Goal: Information Seeking & Learning: Learn about a topic

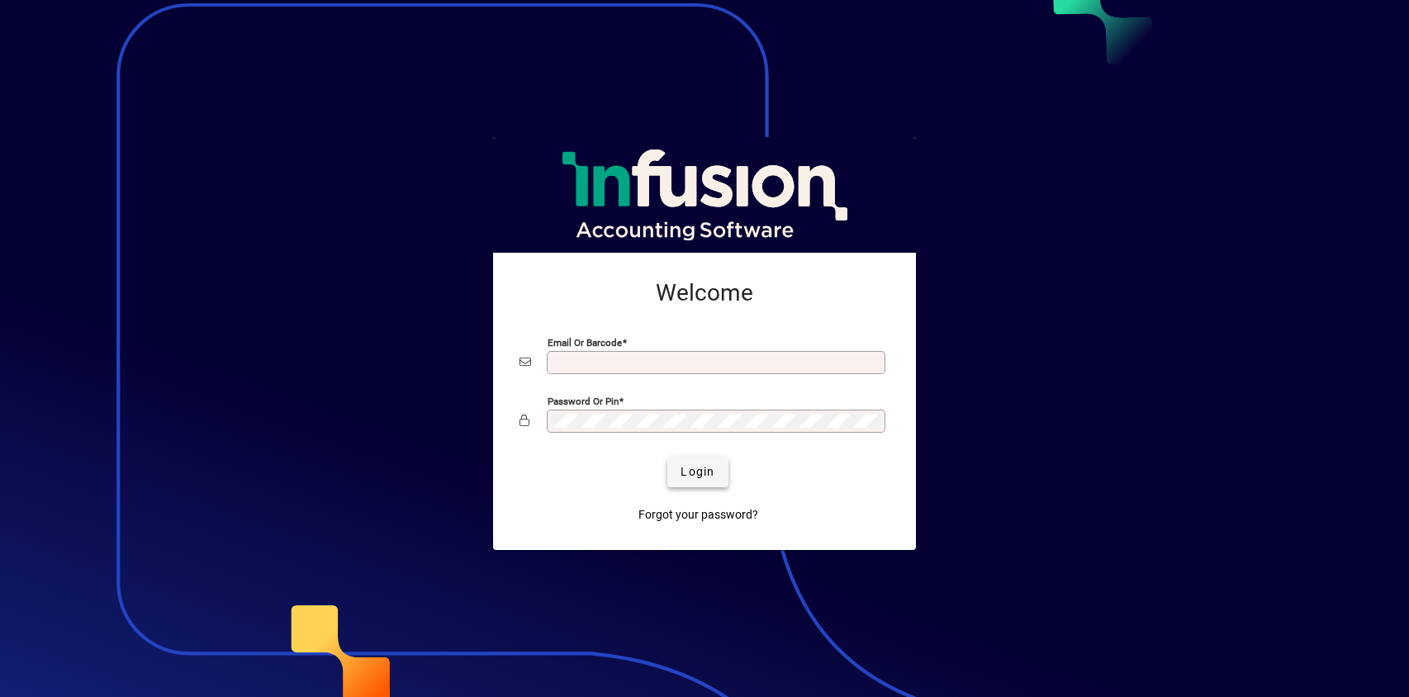
type input "**********"
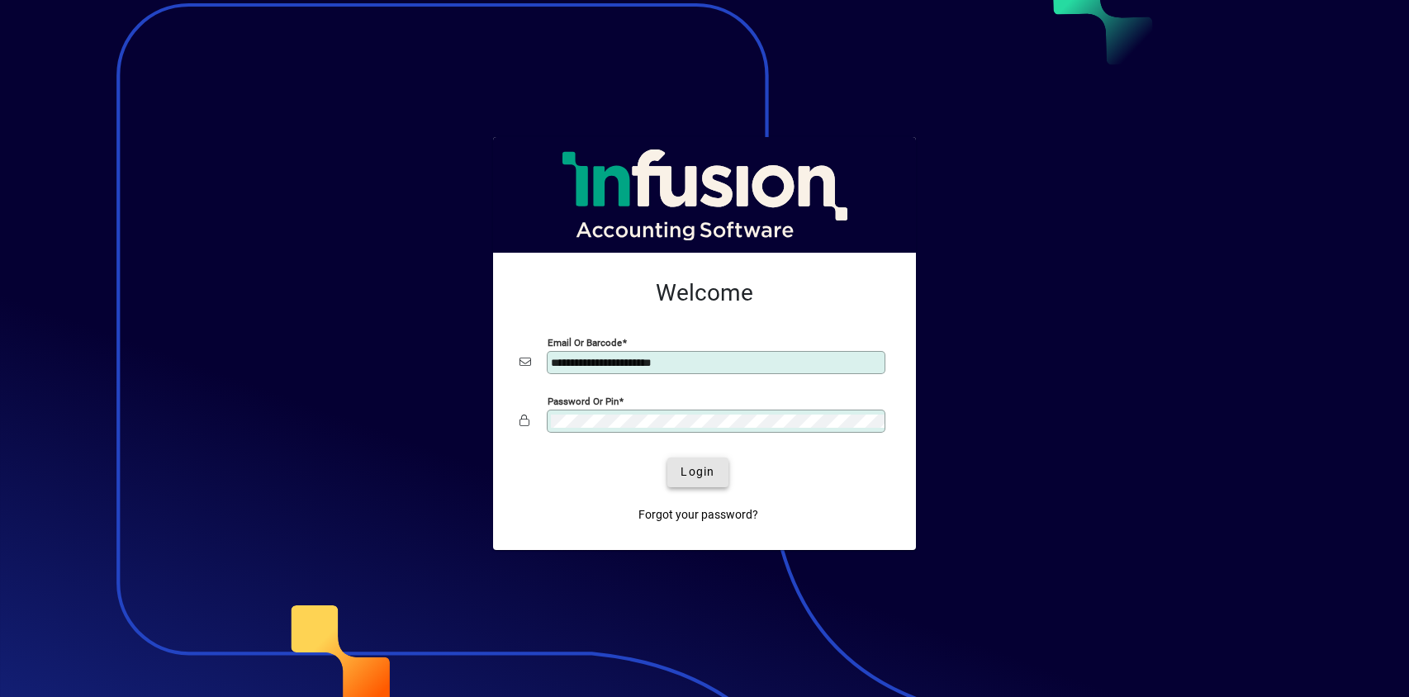
click at [705, 474] on span "Login" at bounding box center [698, 471] width 34 height 17
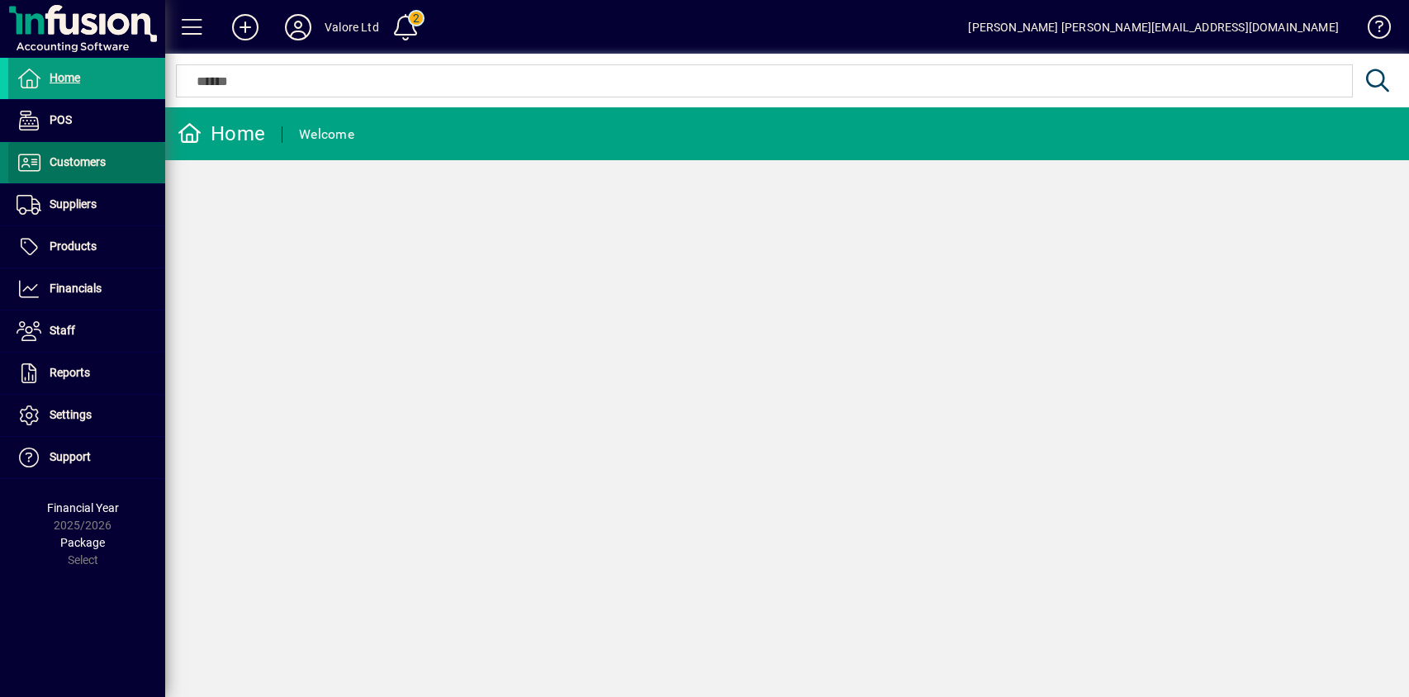
click at [92, 162] on span "Customers" at bounding box center [78, 161] width 56 height 13
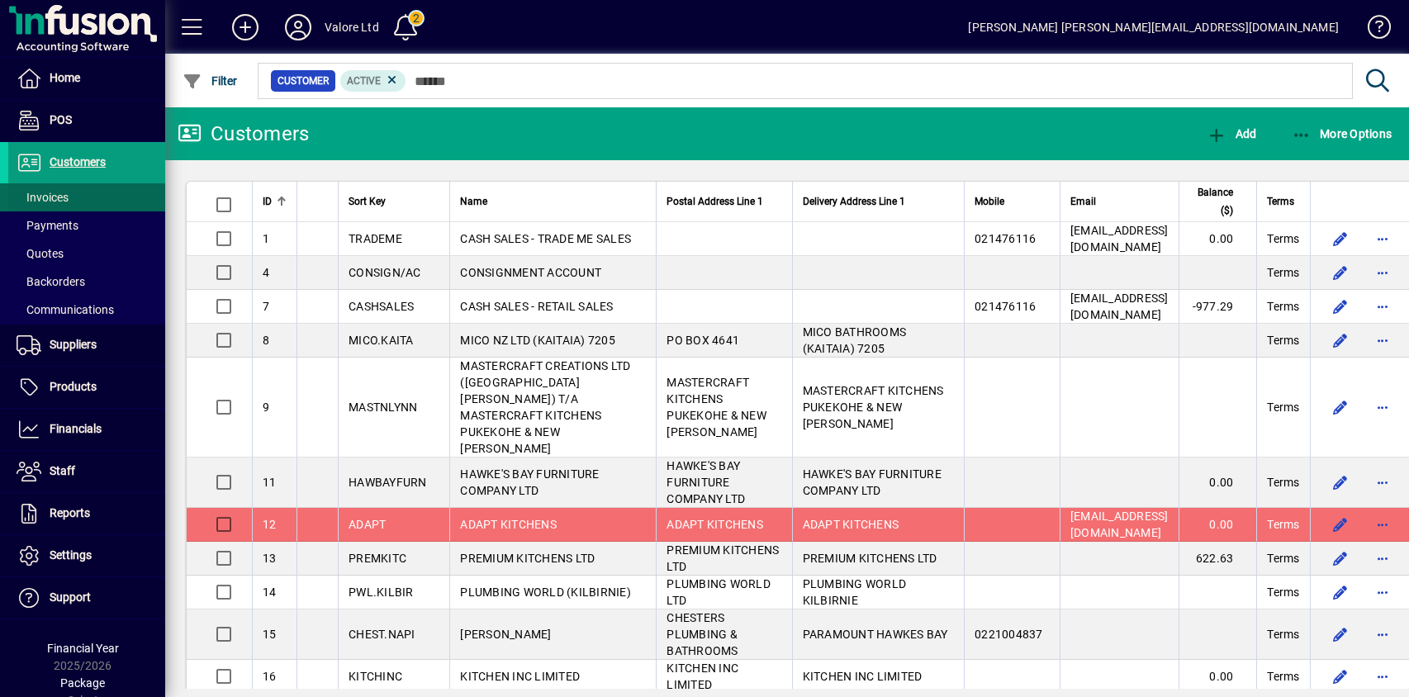
click at [57, 197] on span "Invoices" at bounding box center [43, 197] width 52 height 13
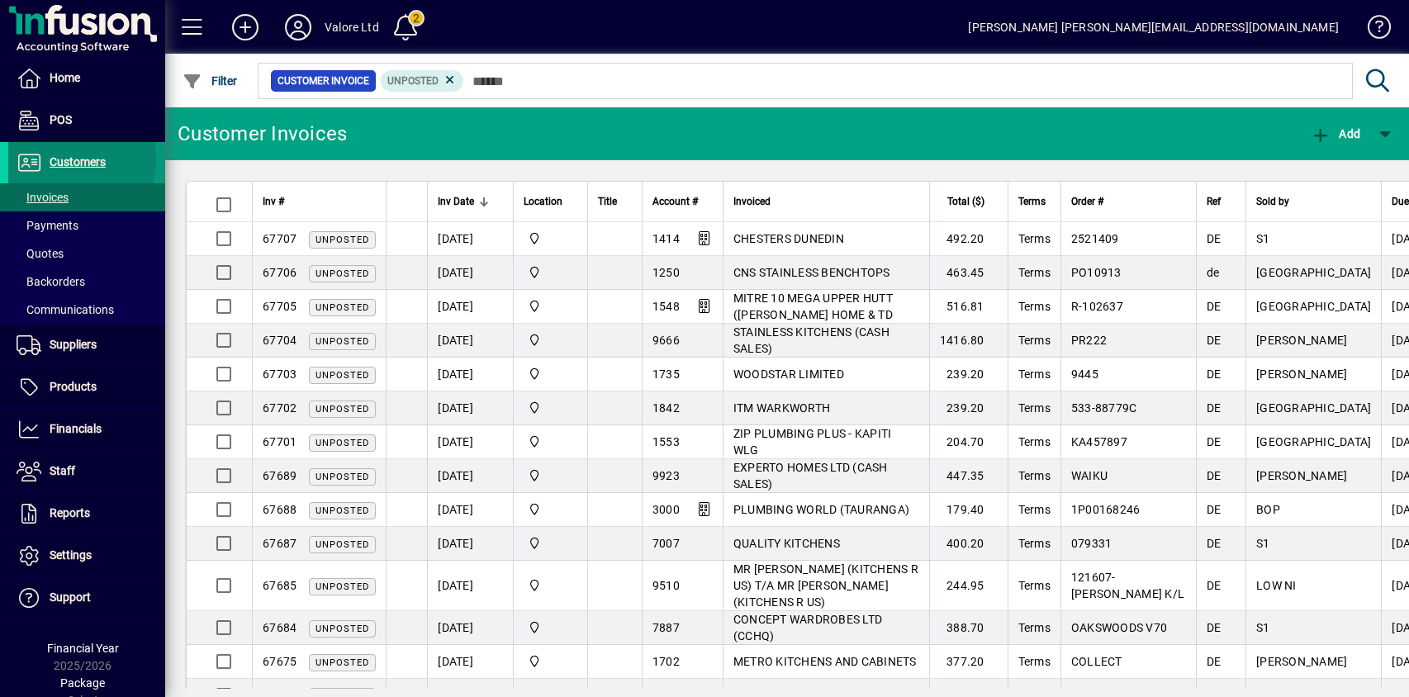
drag, startPoint x: 49, startPoint y: 158, endPoint x: 135, endPoint y: 151, distance: 87.0
click at [49, 157] on span "Customers" at bounding box center [56, 163] width 97 height 20
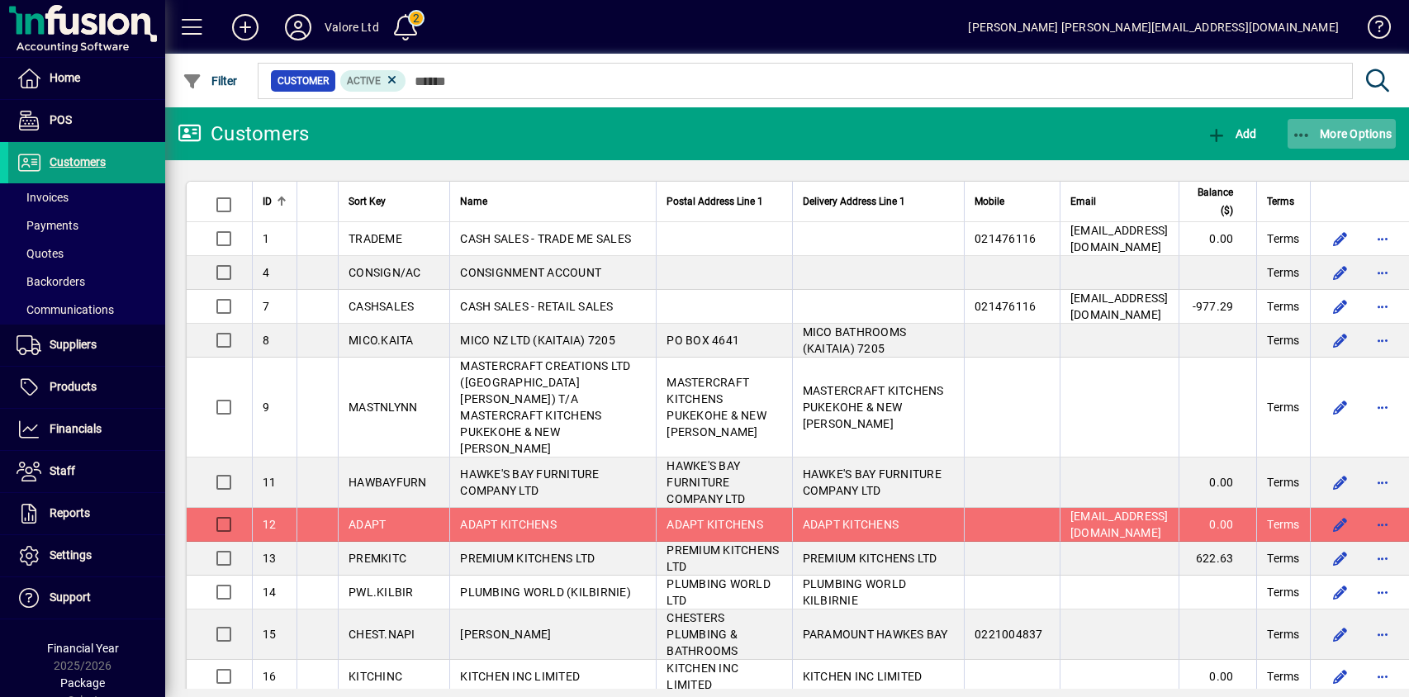
click at [1329, 125] on span "button" at bounding box center [1342, 134] width 109 height 40
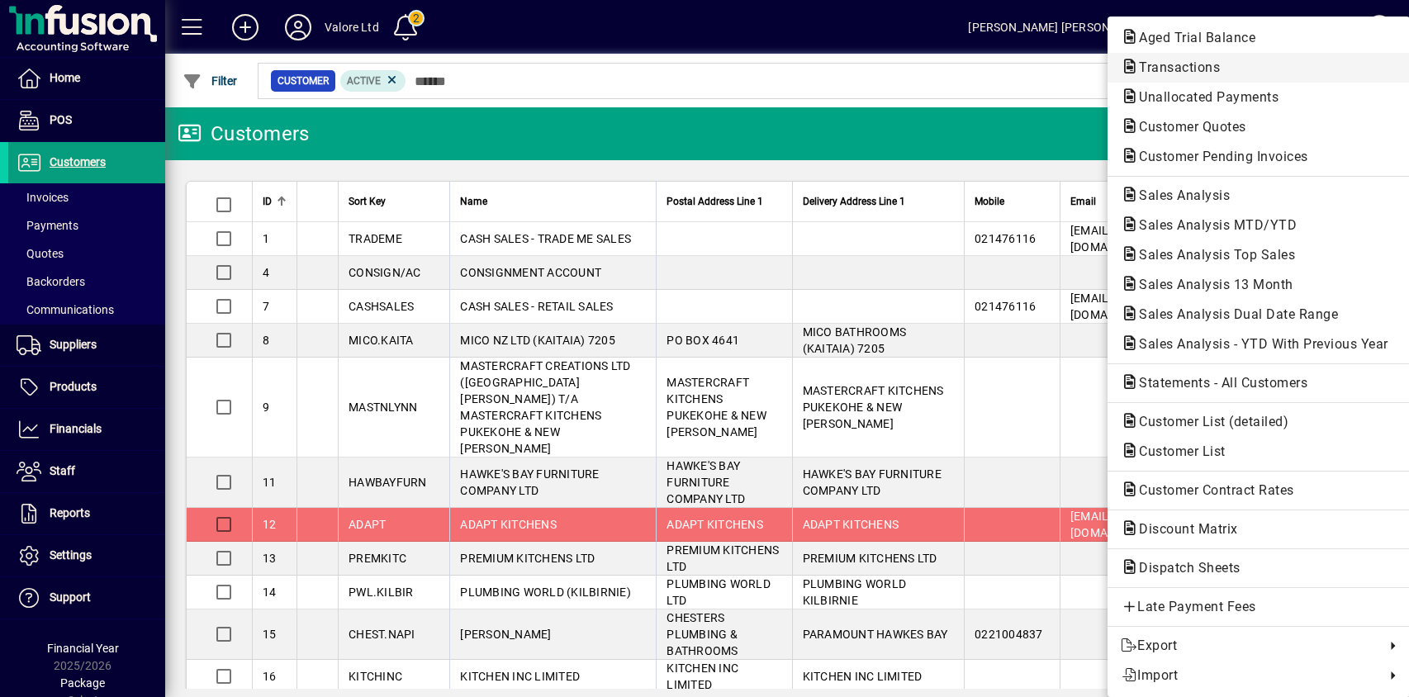
click at [1190, 68] on span "Transactions" at bounding box center [1174, 67] width 107 height 16
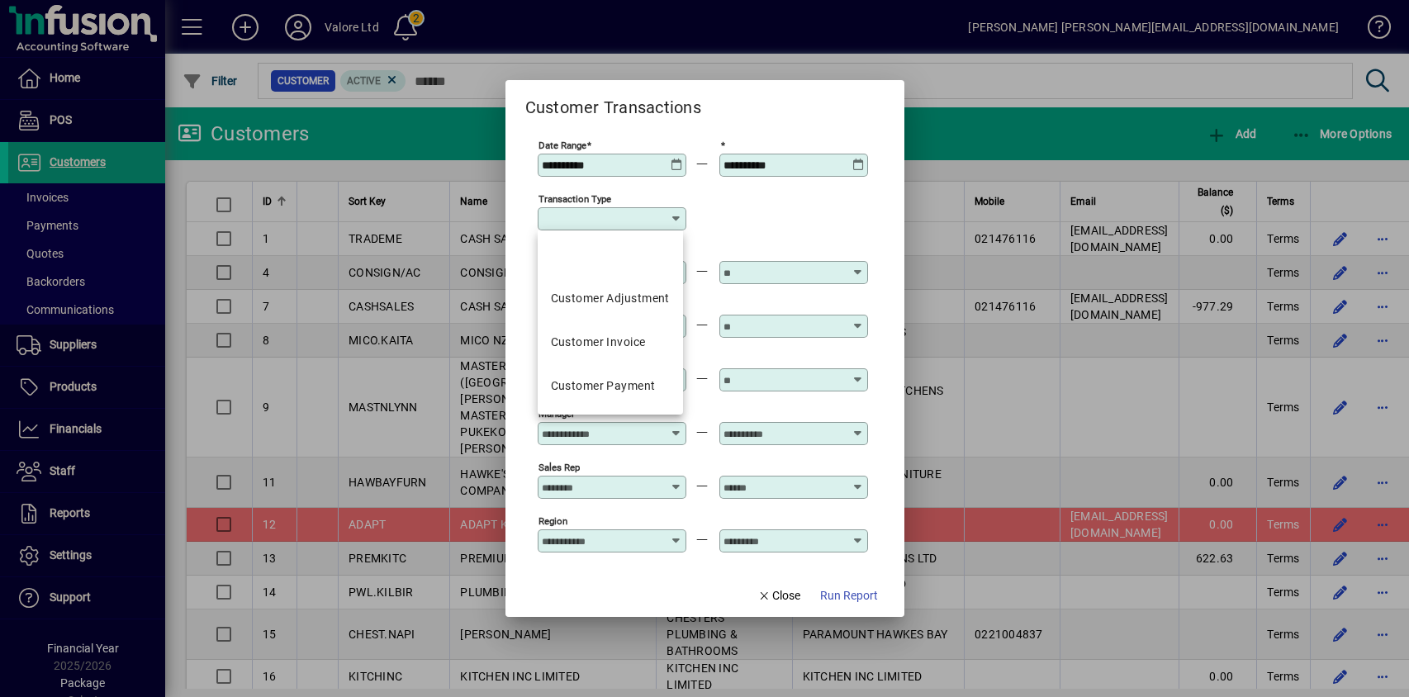
click at [604, 216] on input "Transaction Type" at bounding box center [606, 218] width 128 height 13
click at [617, 337] on div "Customer Invoice" at bounding box center [598, 342] width 95 height 17
type input "**********"
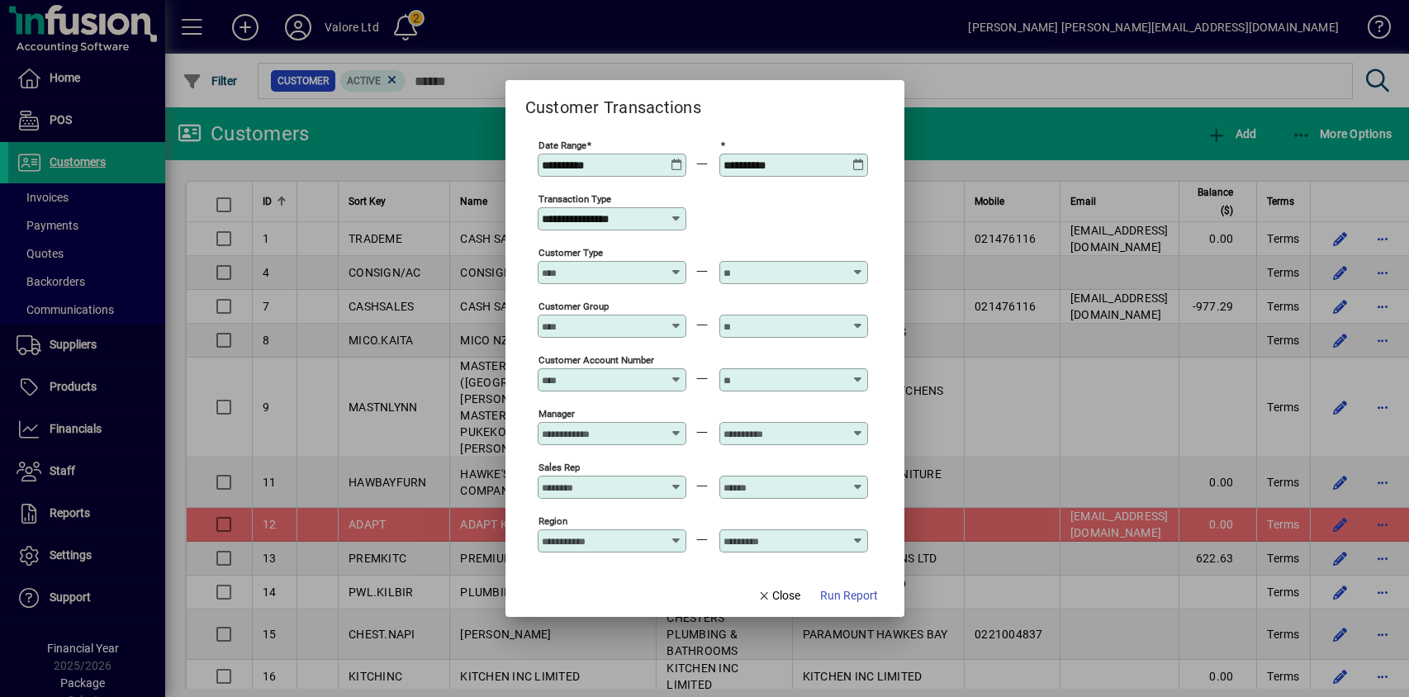
click at [855, 159] on icon at bounding box center [858, 159] width 12 height 0
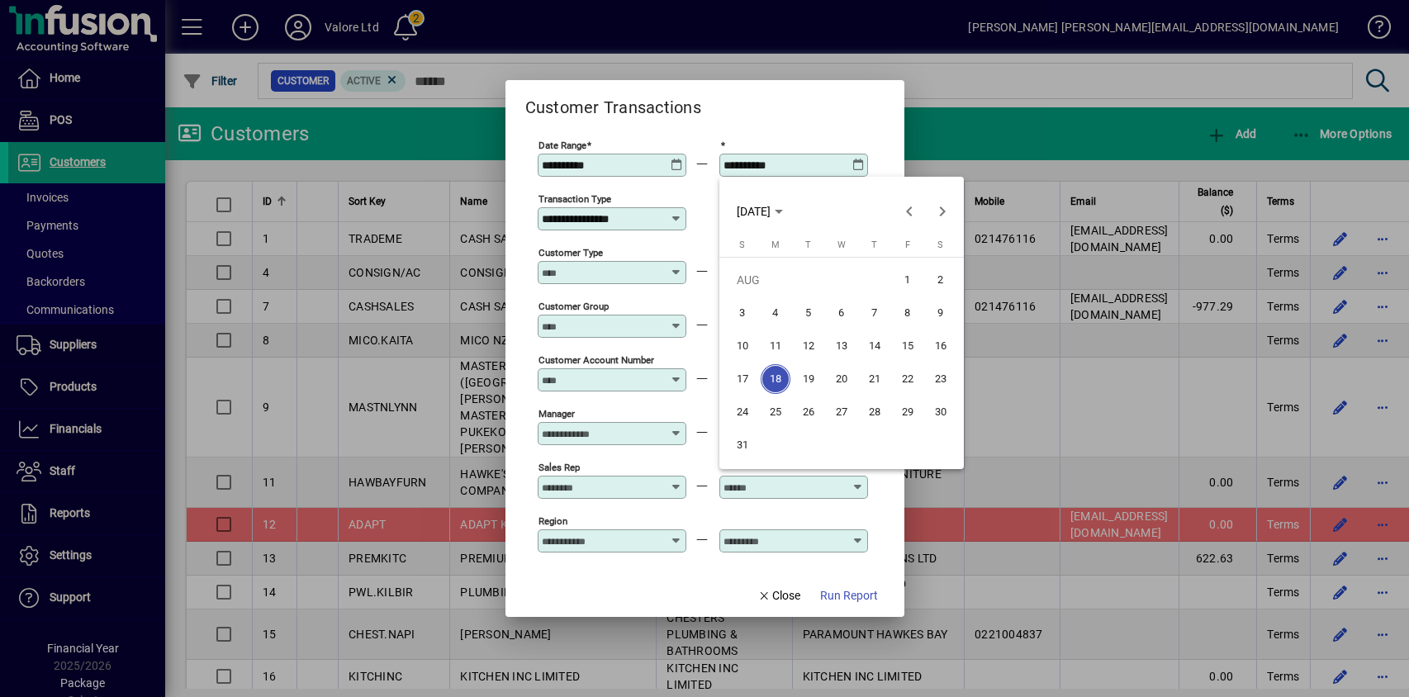
click at [809, 384] on span "19" at bounding box center [809, 379] width 30 height 30
type input "**********"
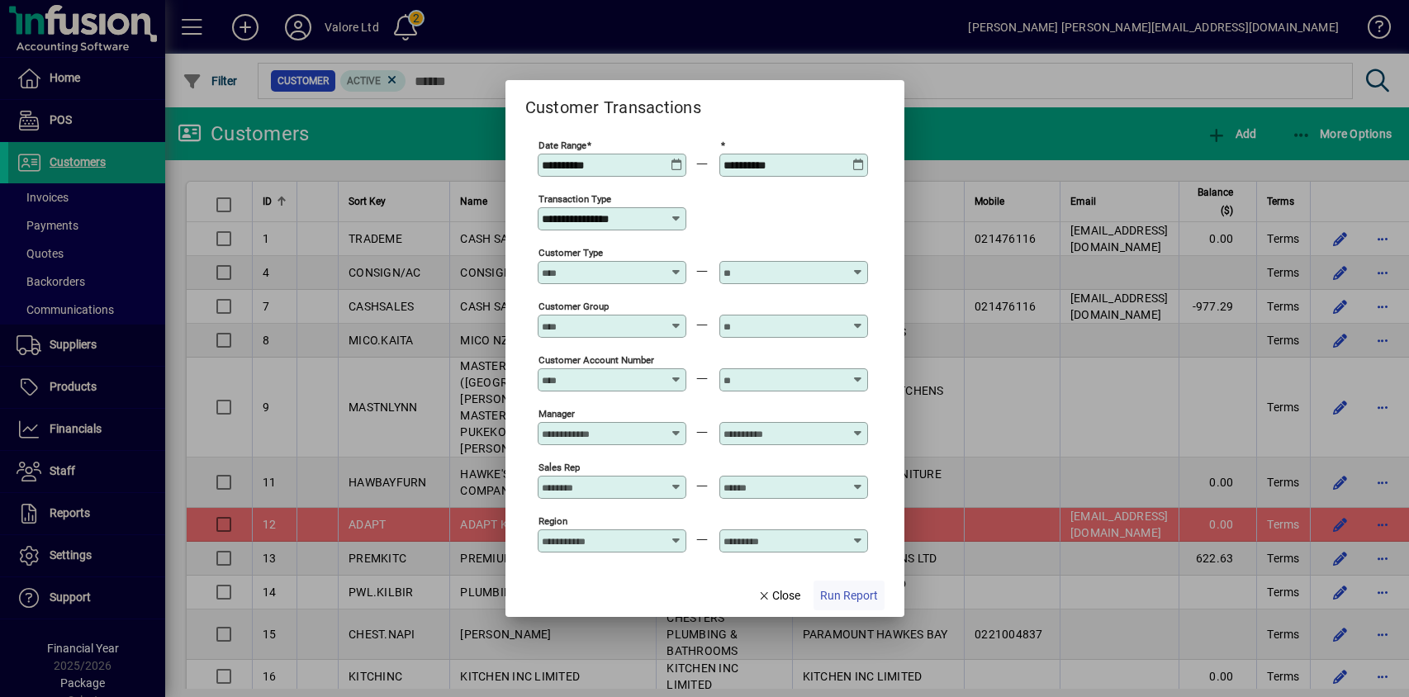
click at [852, 597] on span "Run Report" at bounding box center [849, 595] width 58 height 17
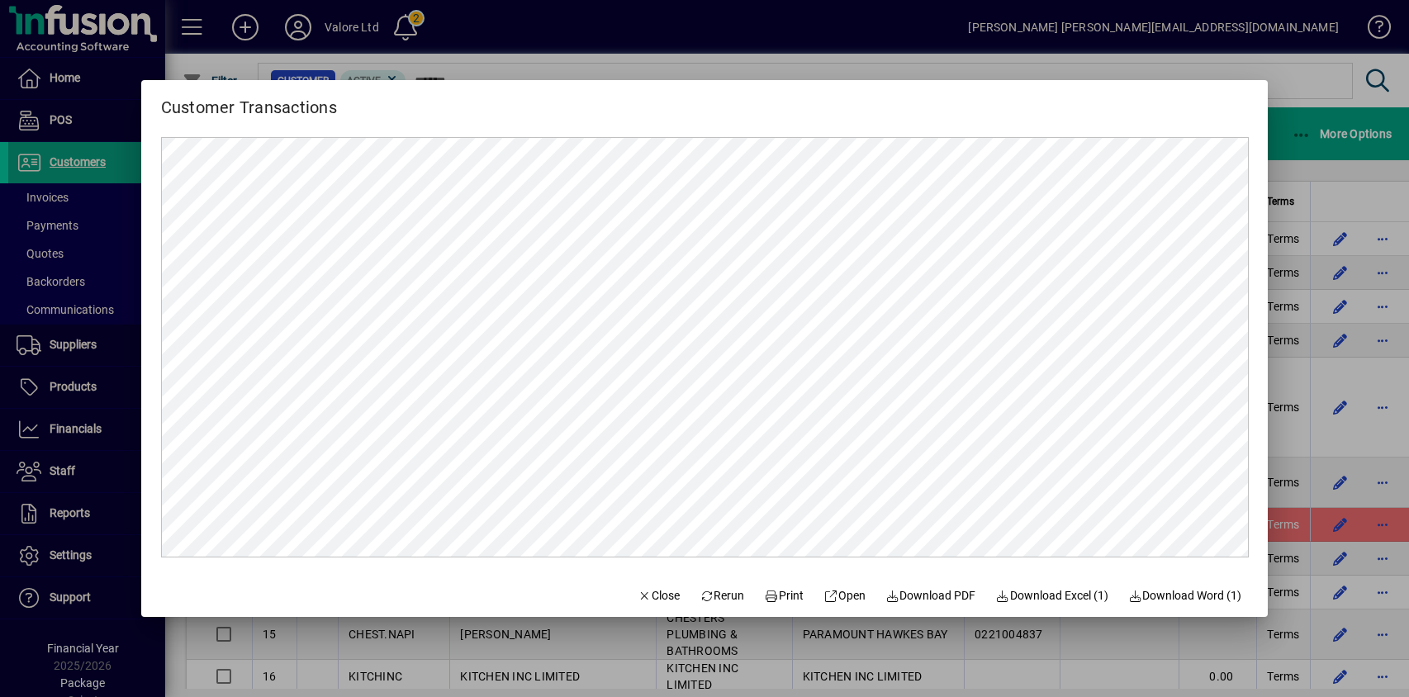
click at [1028, 596] on span "Download Excel (1)" at bounding box center [1051, 595] width 113 height 17
click at [1299, 105] on div at bounding box center [704, 348] width 1409 height 697
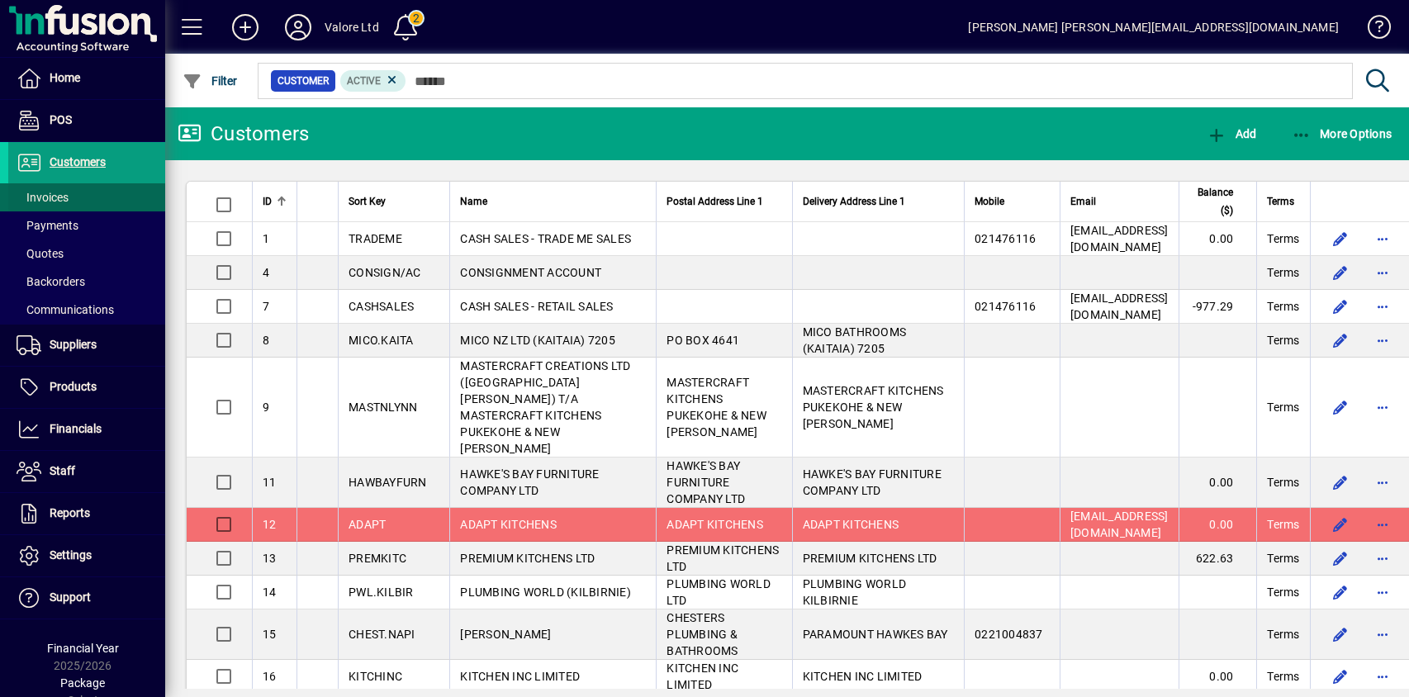
click at [62, 197] on span "Invoices" at bounding box center [43, 197] width 52 height 13
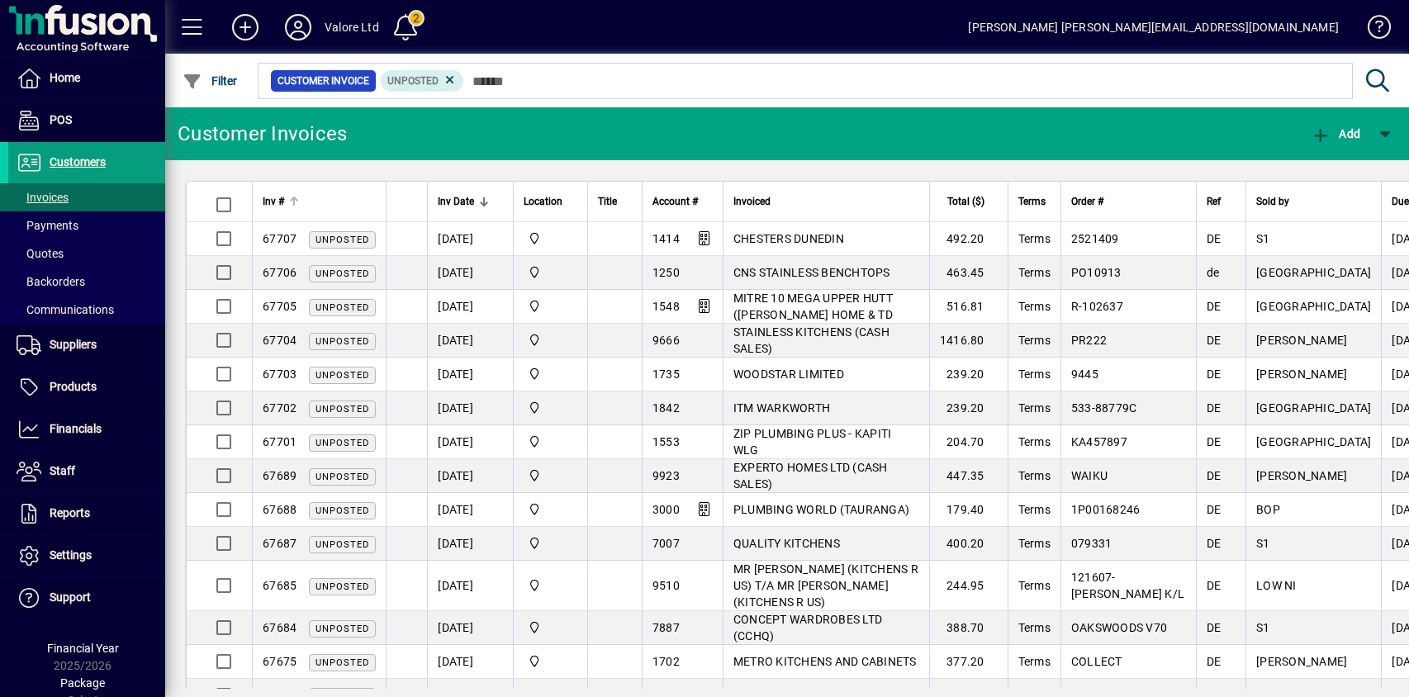
click at [275, 199] on span "Inv #" at bounding box center [273, 201] width 21 height 18
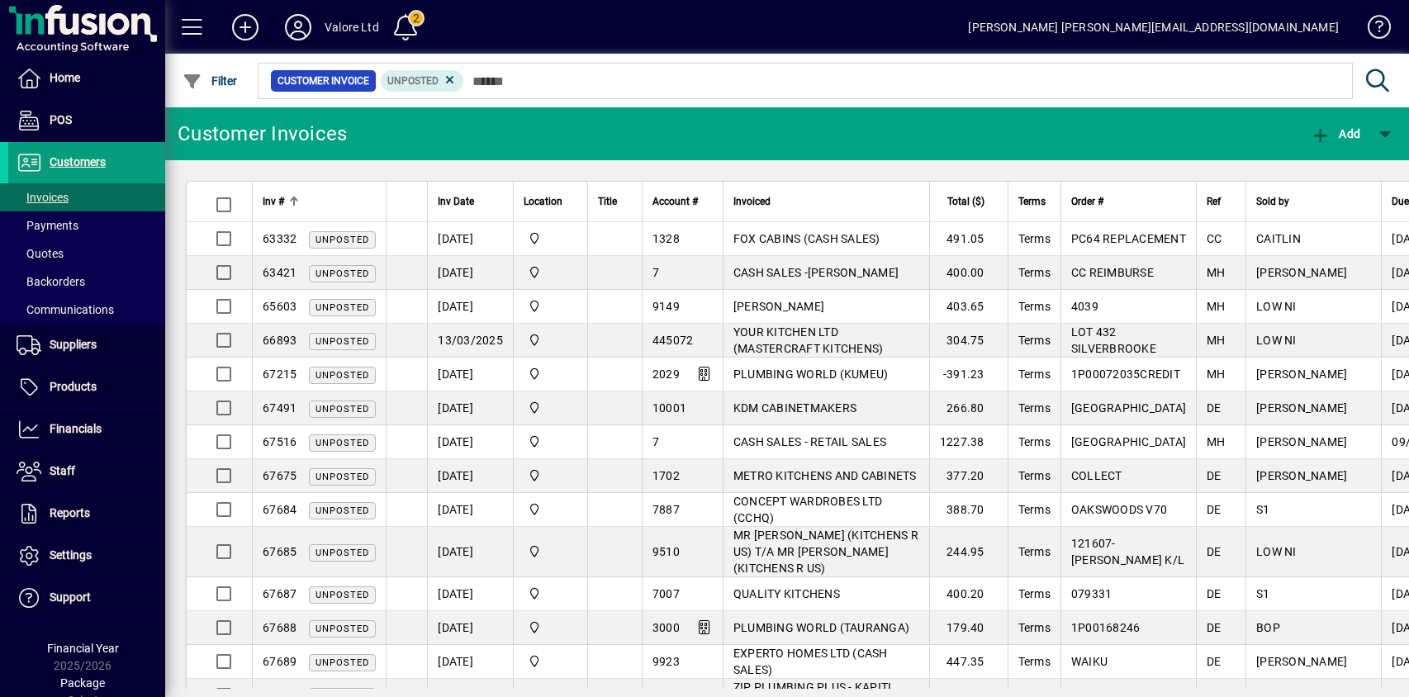
click at [275, 199] on span "Inv #" at bounding box center [273, 201] width 21 height 18
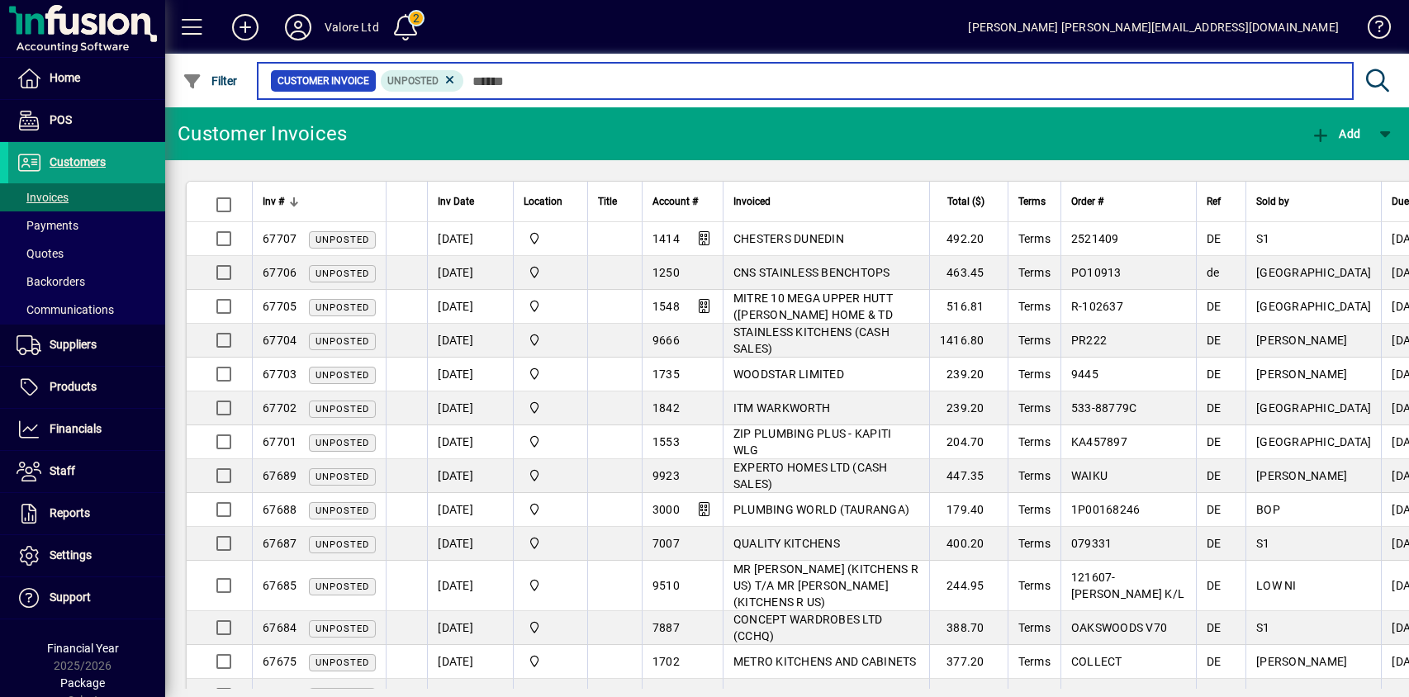
click at [497, 76] on input "text" at bounding box center [902, 80] width 876 height 23
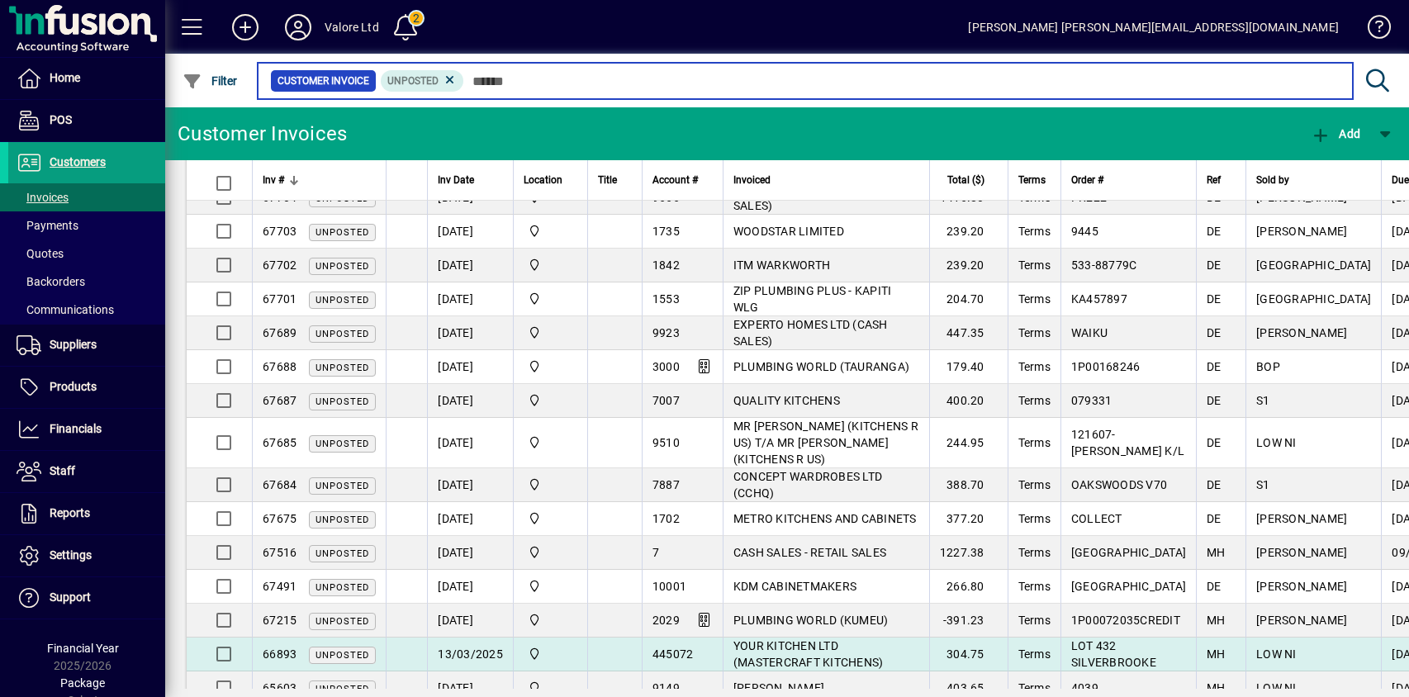
scroll to position [231, 0]
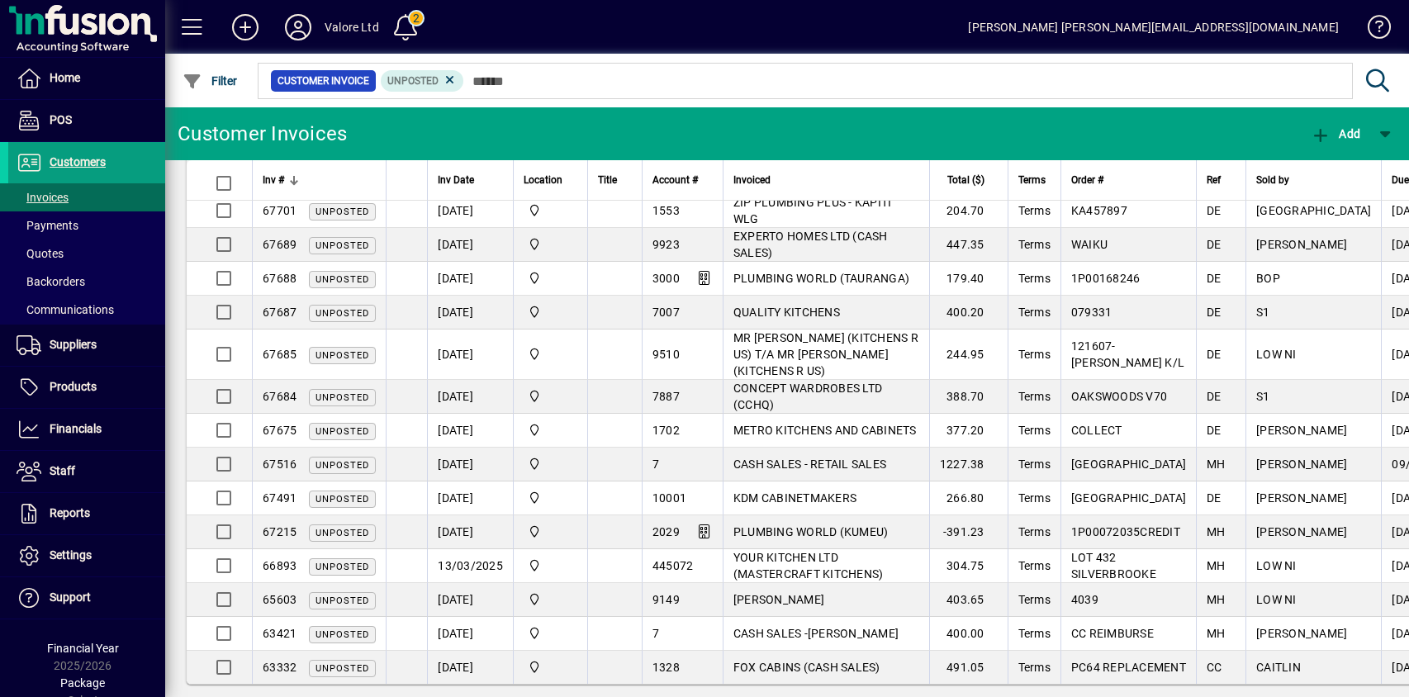
click at [277, 661] on span "63332" at bounding box center [280, 667] width 34 height 13
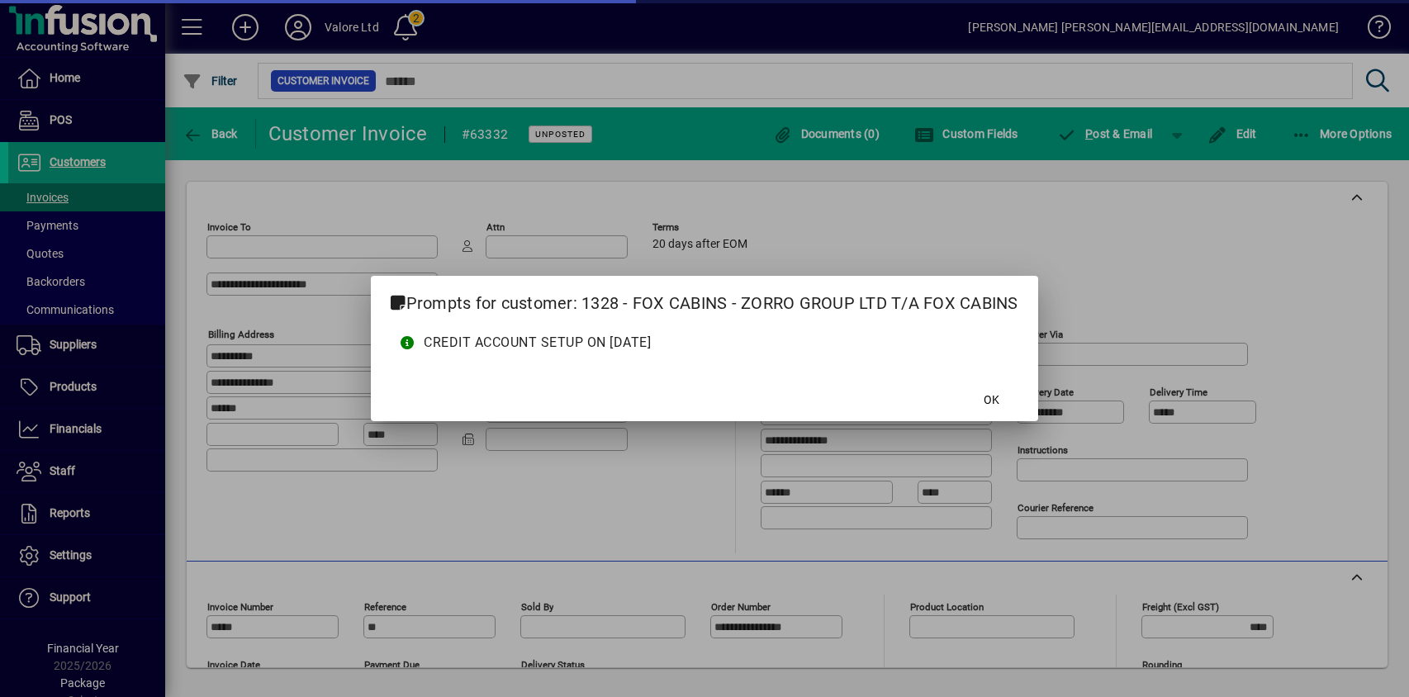
type input "**********"
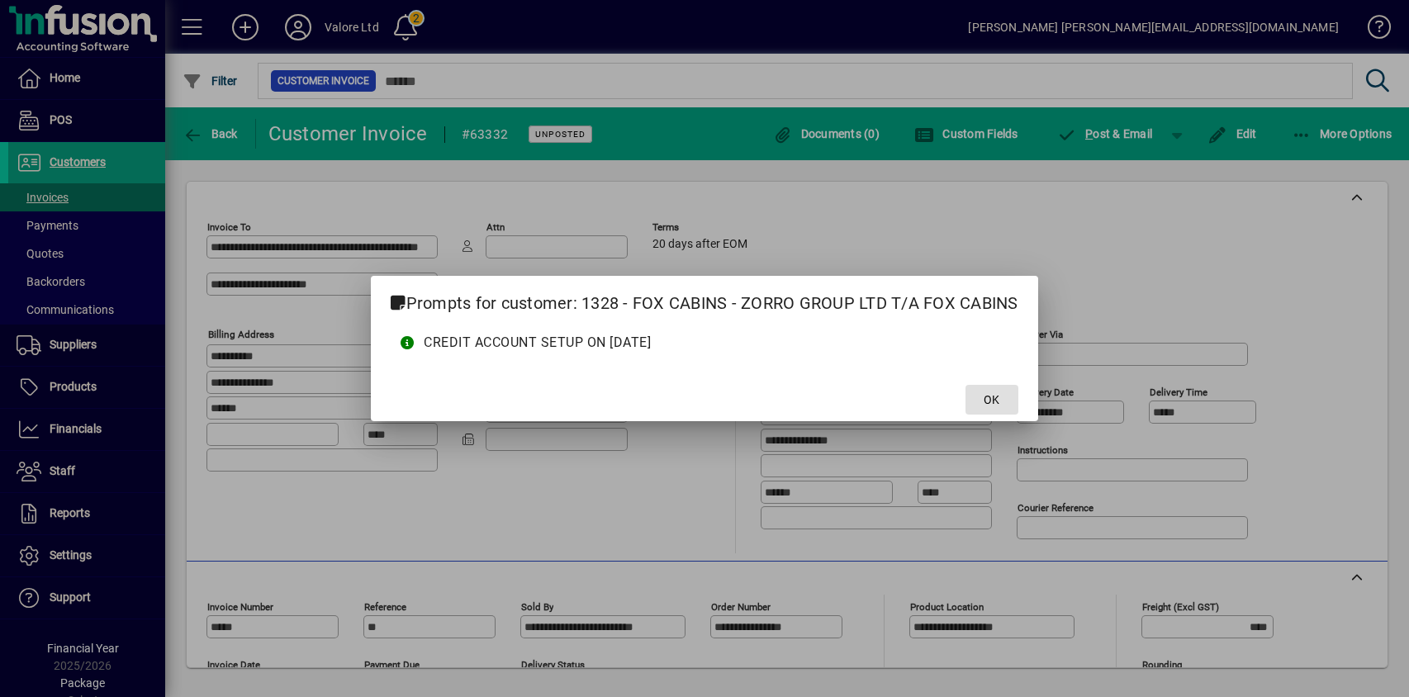
click at [977, 396] on span at bounding box center [992, 400] width 53 height 40
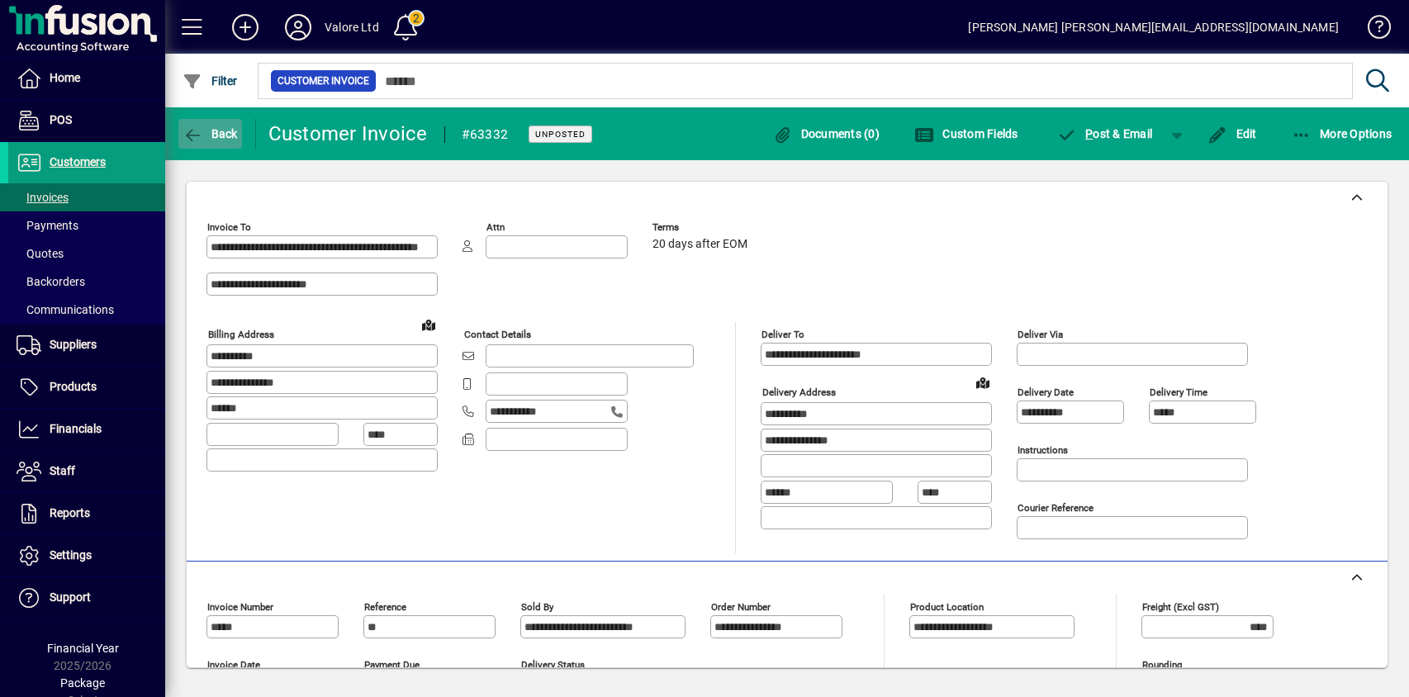
click at [230, 124] on span "button" at bounding box center [210, 134] width 64 height 40
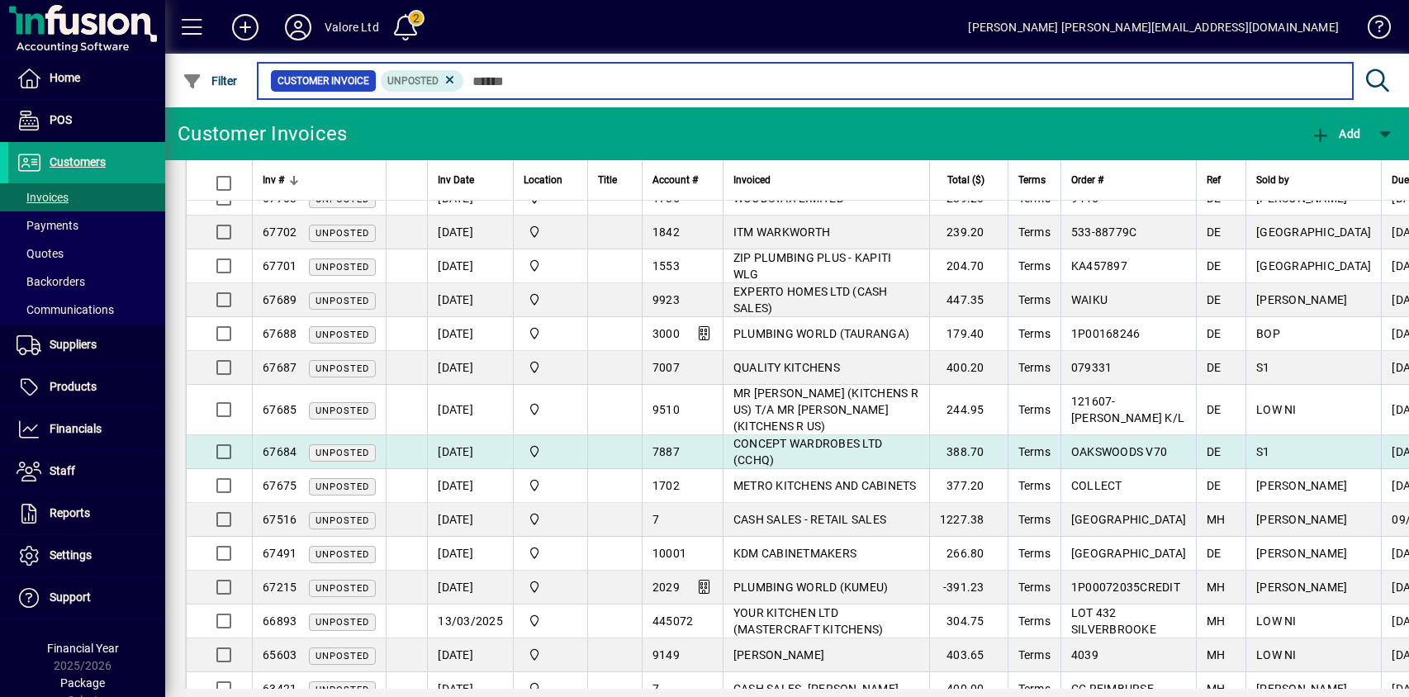
scroll to position [231, 0]
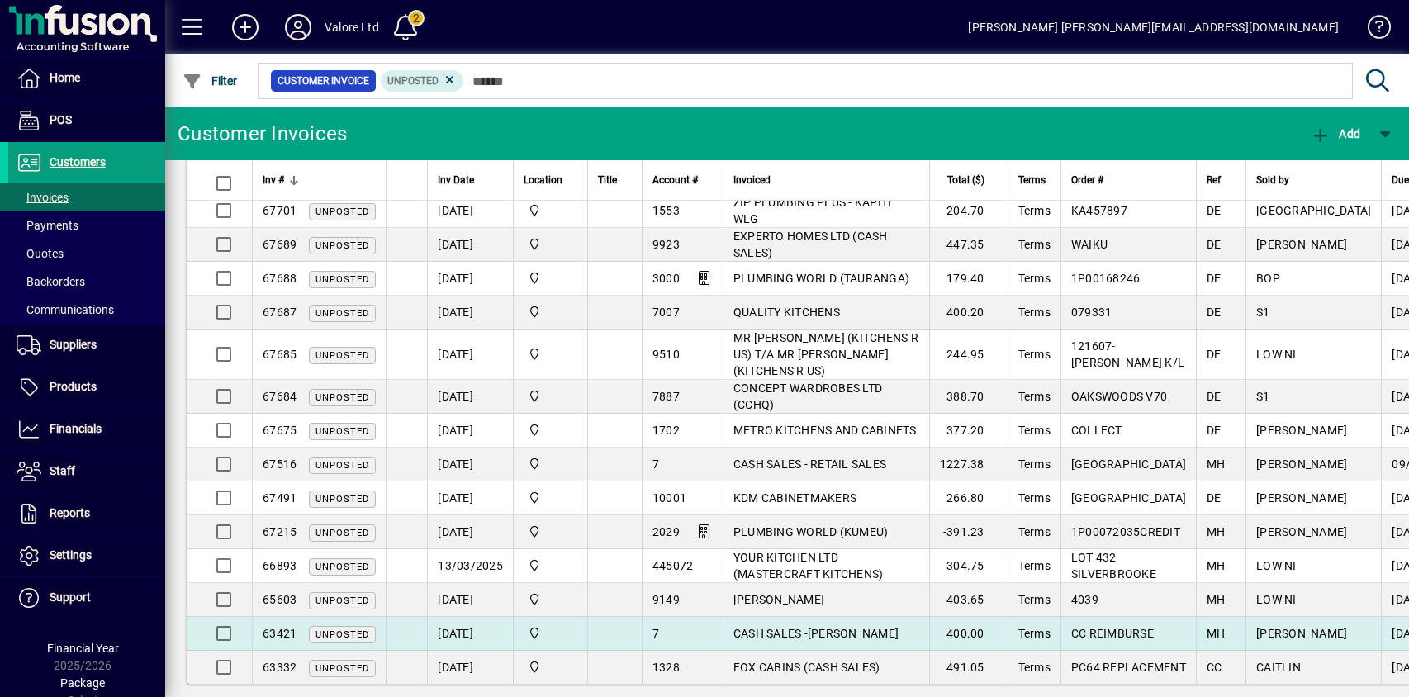
click at [275, 627] on span "63421" at bounding box center [280, 633] width 34 height 13
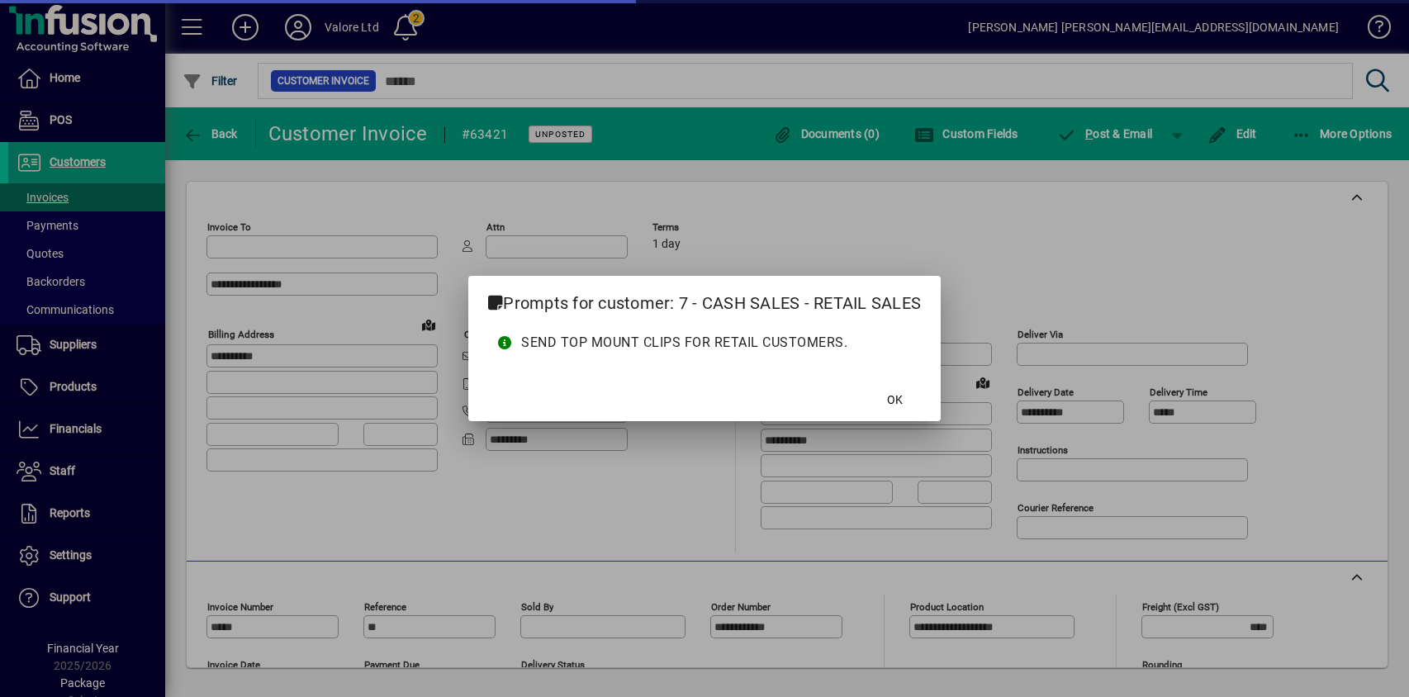
type input "**********"
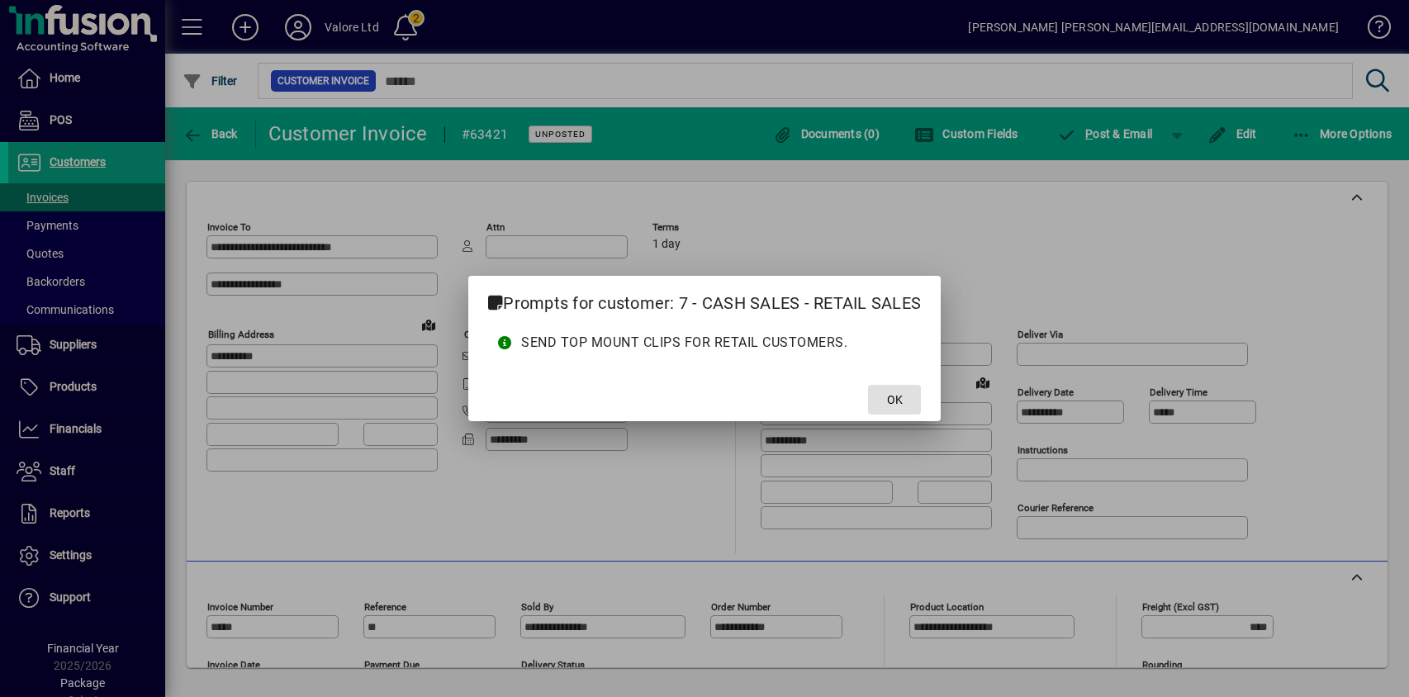
click at [900, 397] on span "OK" at bounding box center [895, 400] width 16 height 17
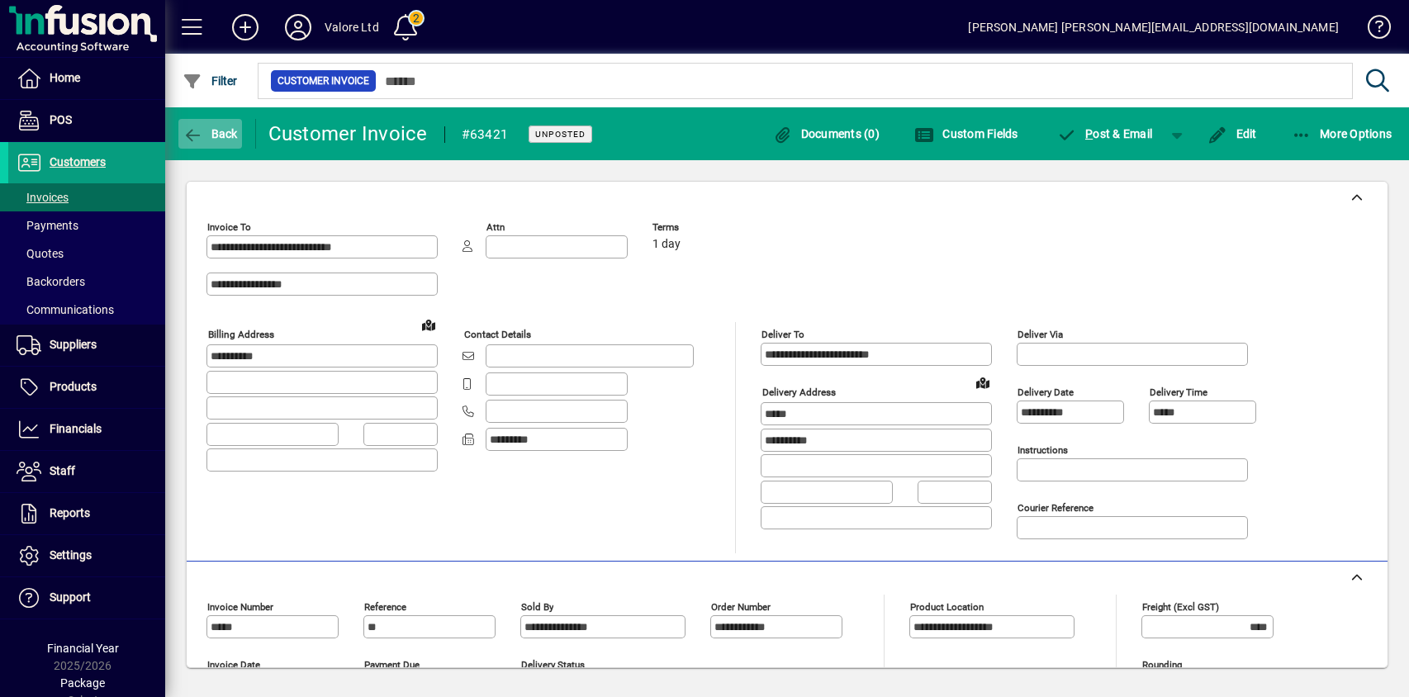
click at [202, 130] on icon "button" at bounding box center [193, 135] width 21 height 17
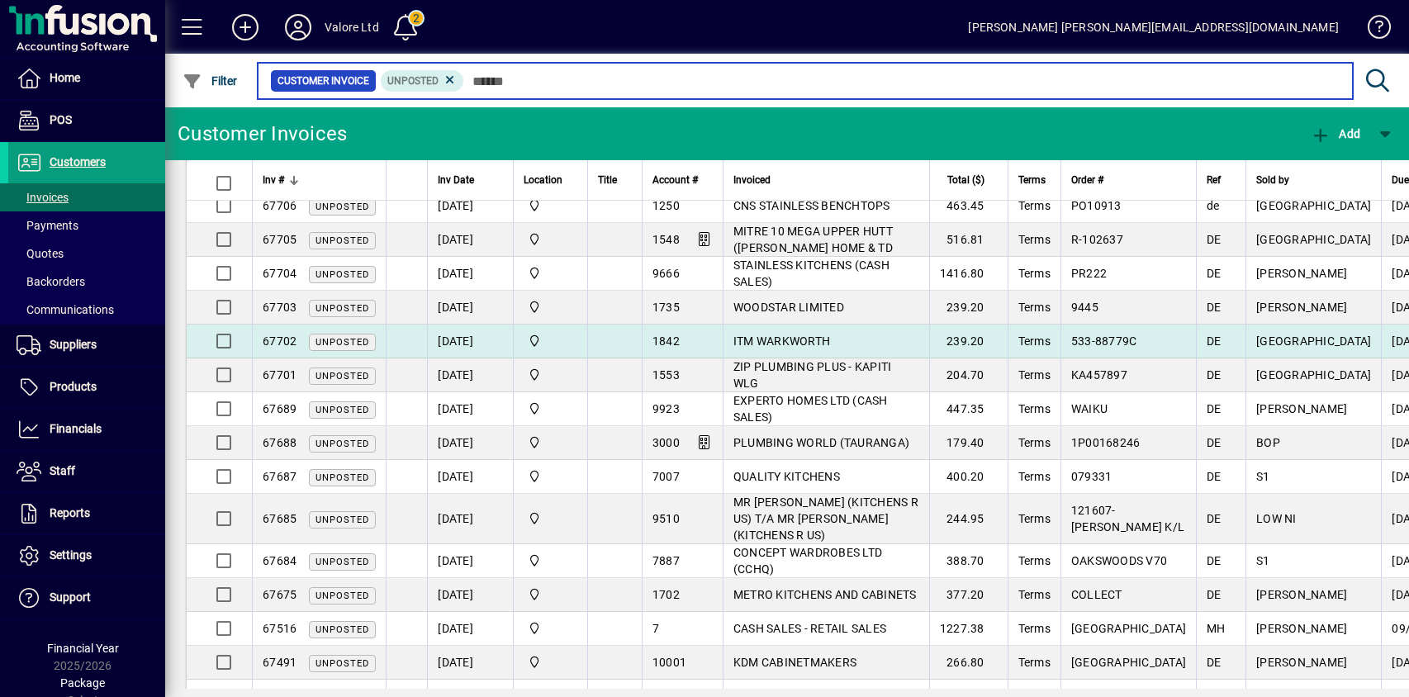
scroll to position [265, 0]
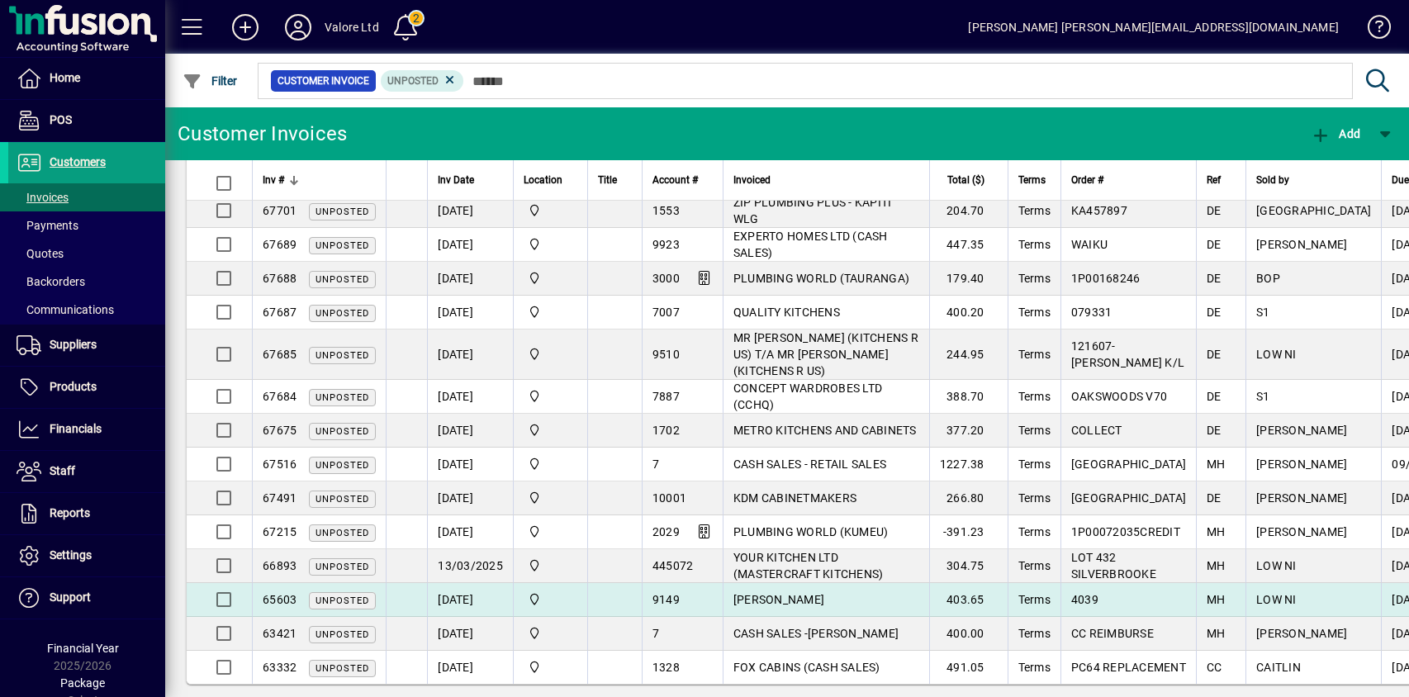
click at [281, 593] on span "65603" at bounding box center [280, 599] width 34 height 13
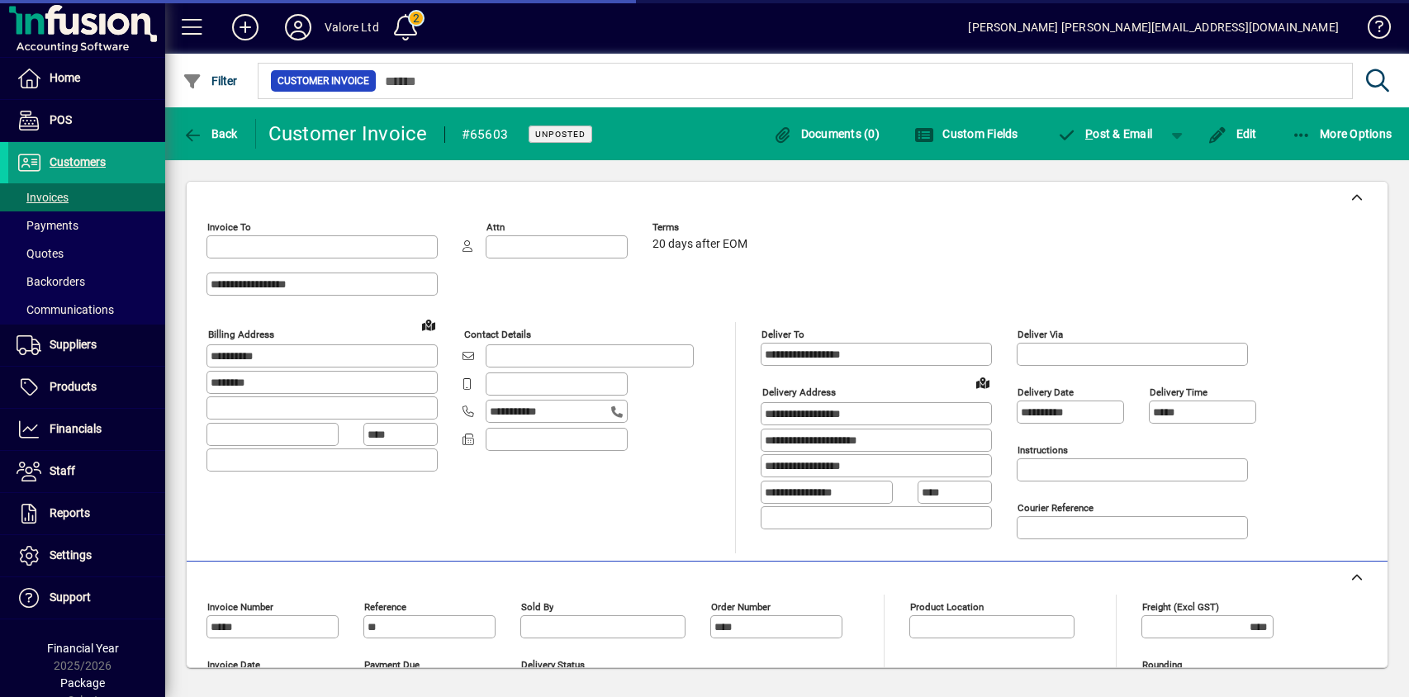
type input "**********"
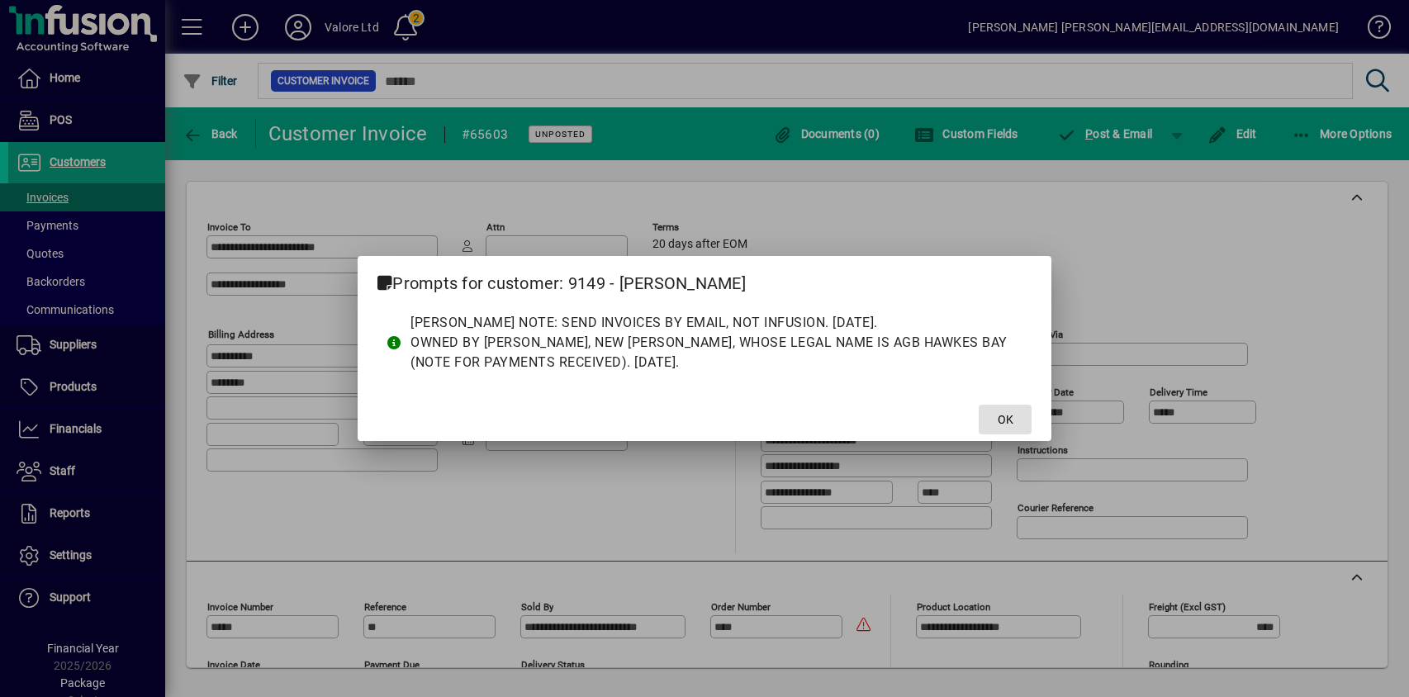
click at [998, 423] on span "OK" at bounding box center [1006, 419] width 16 height 17
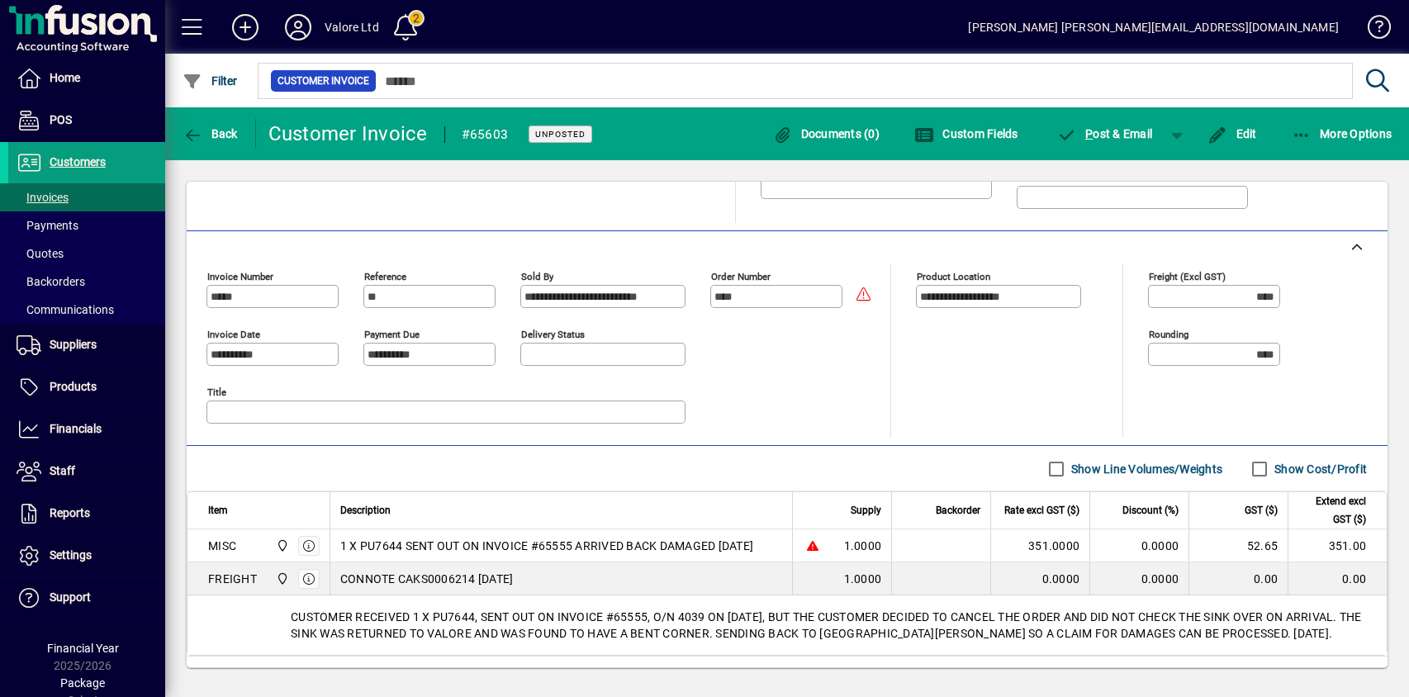
scroll to position [412, 0]
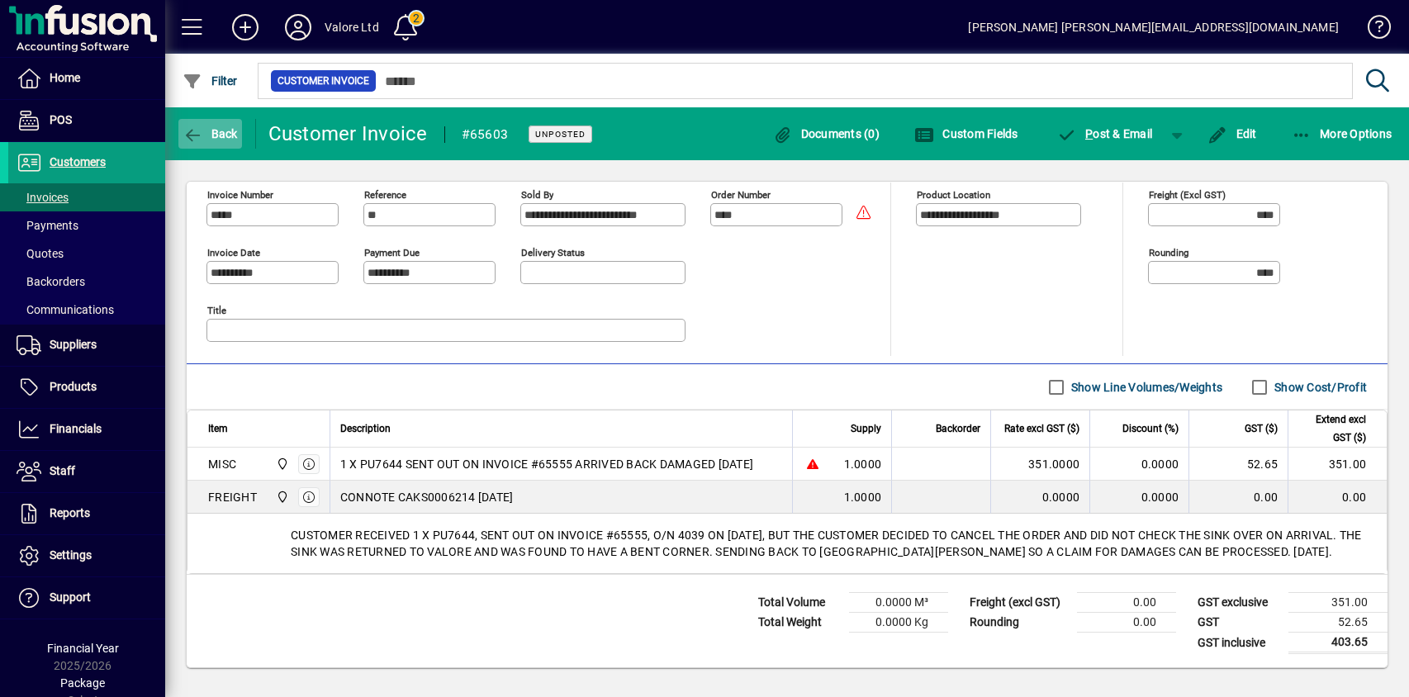
click at [203, 127] on span "Back" at bounding box center [210, 133] width 55 height 13
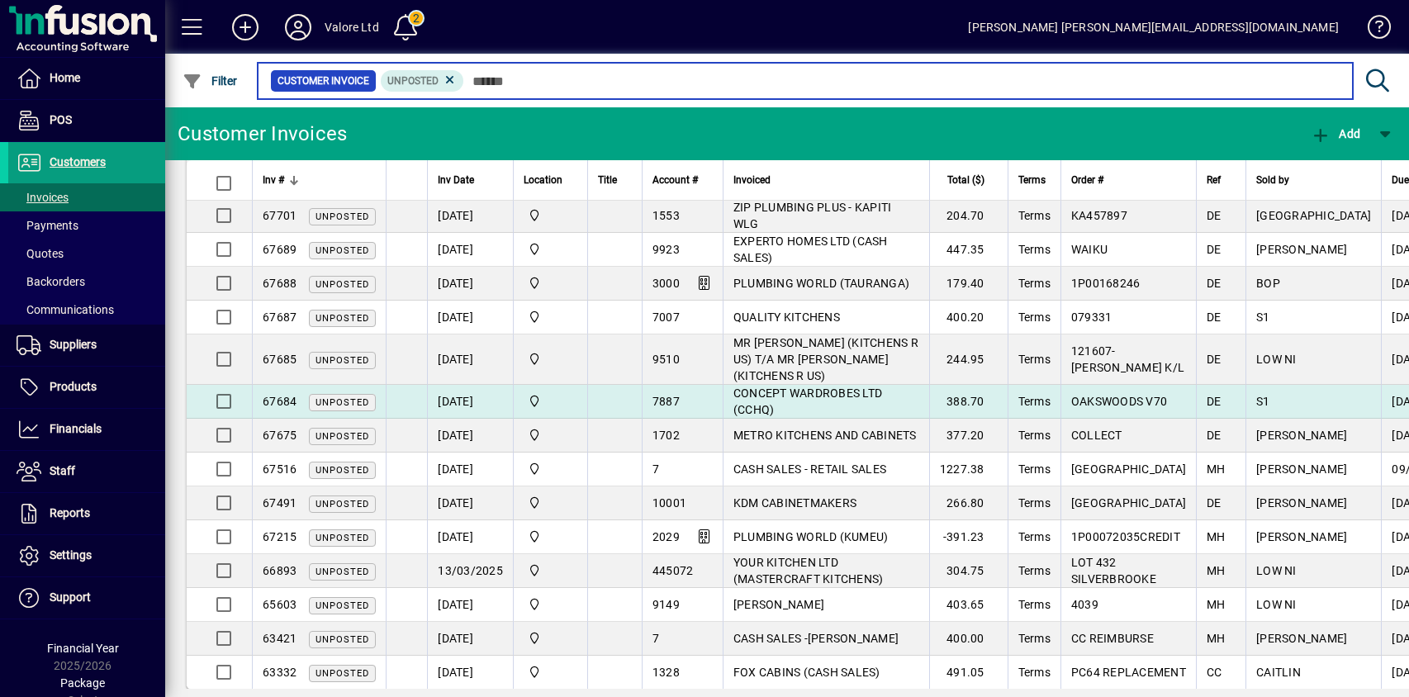
scroll to position [265, 0]
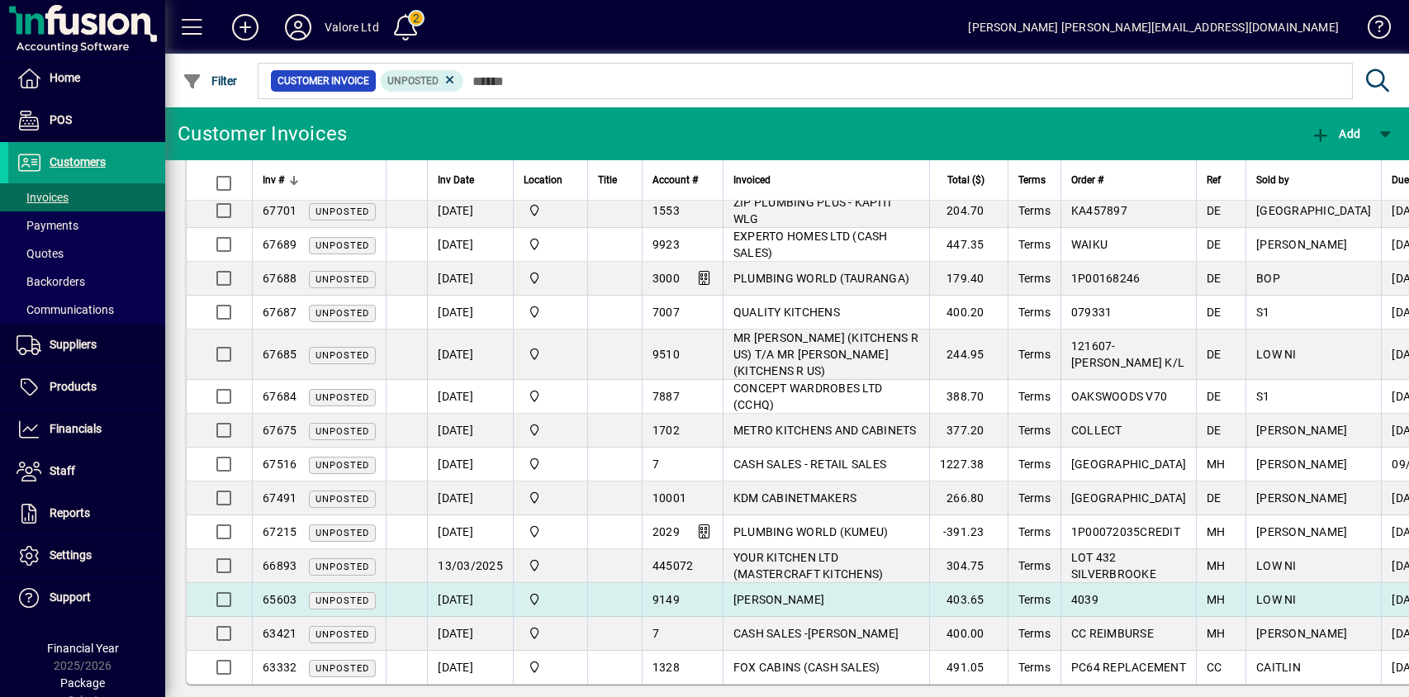
click at [286, 593] on span "65603" at bounding box center [280, 599] width 34 height 13
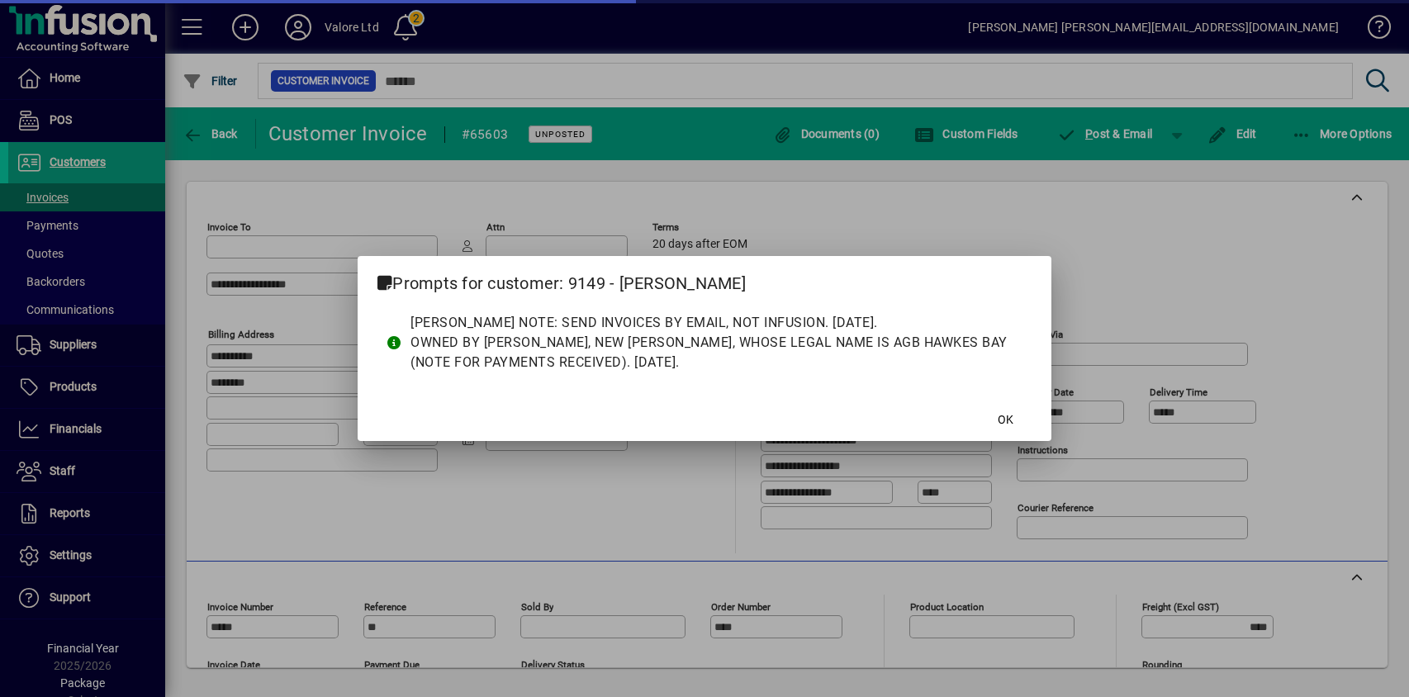
type input "**********"
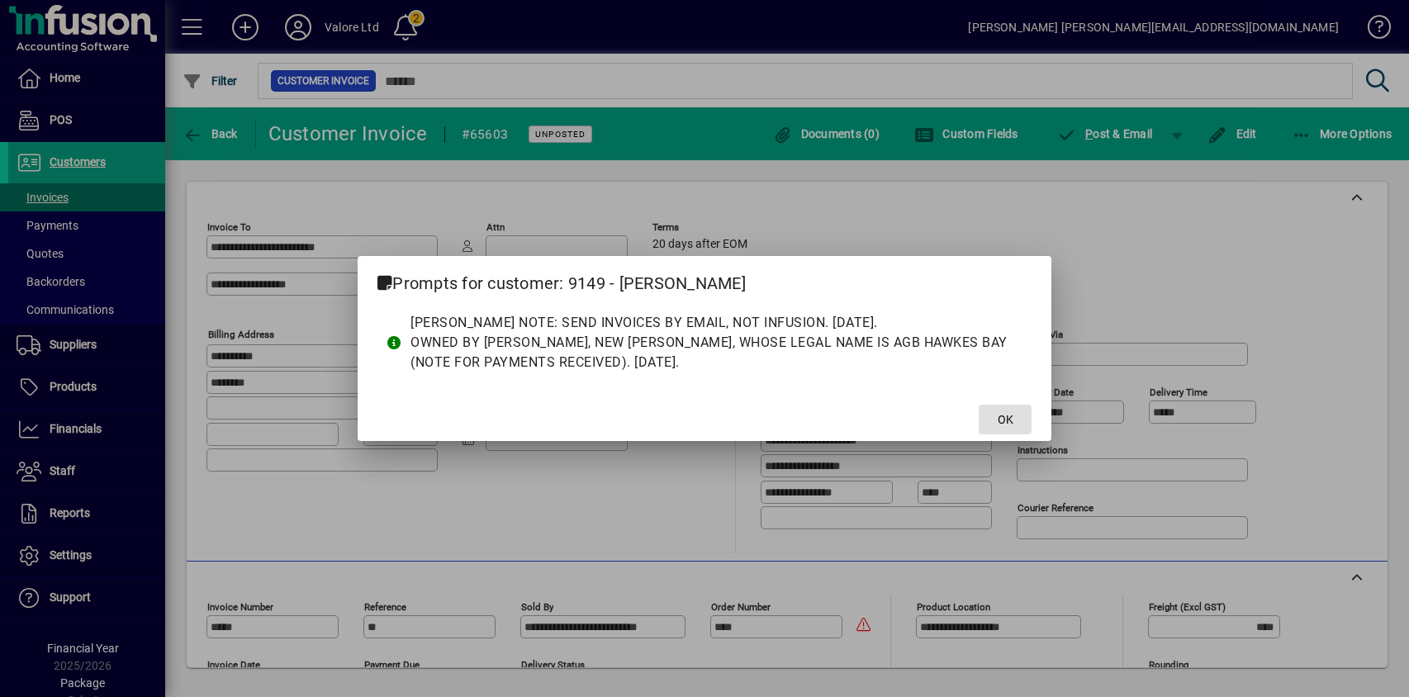
click at [995, 418] on span at bounding box center [1005, 420] width 53 height 40
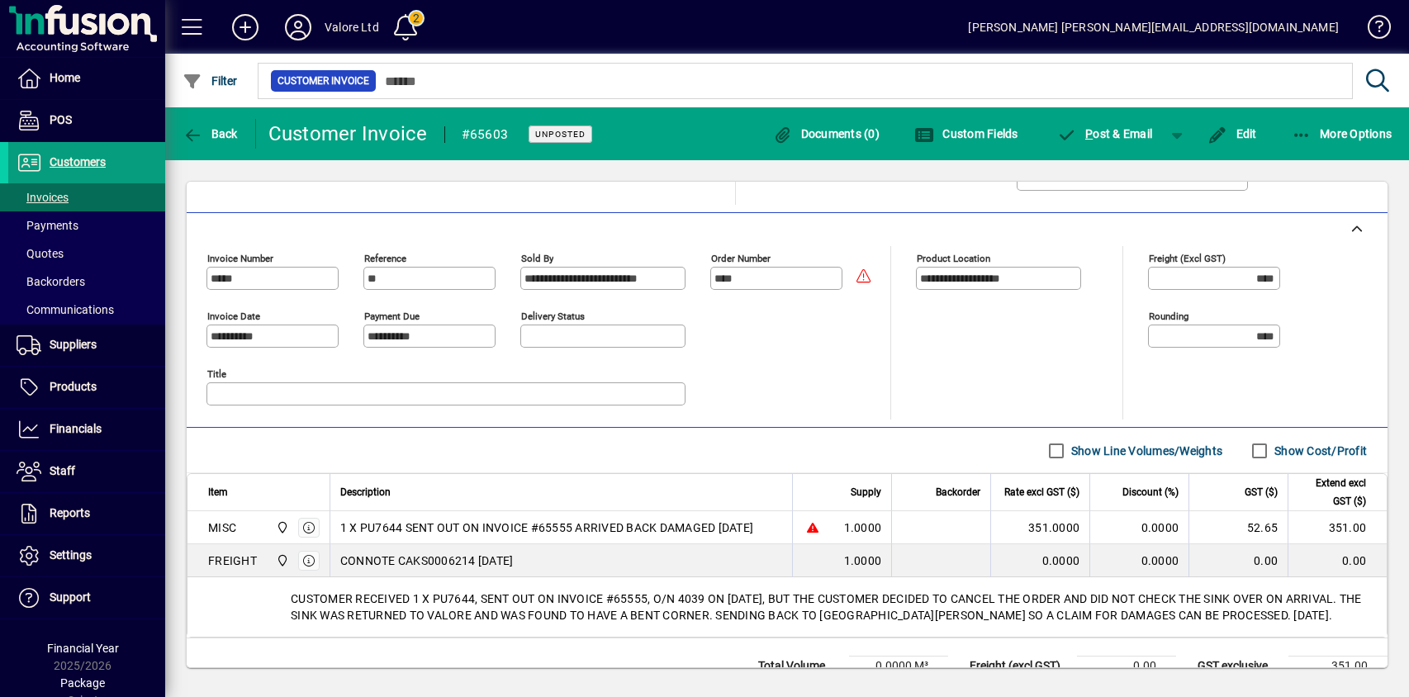
scroll to position [247, 0]
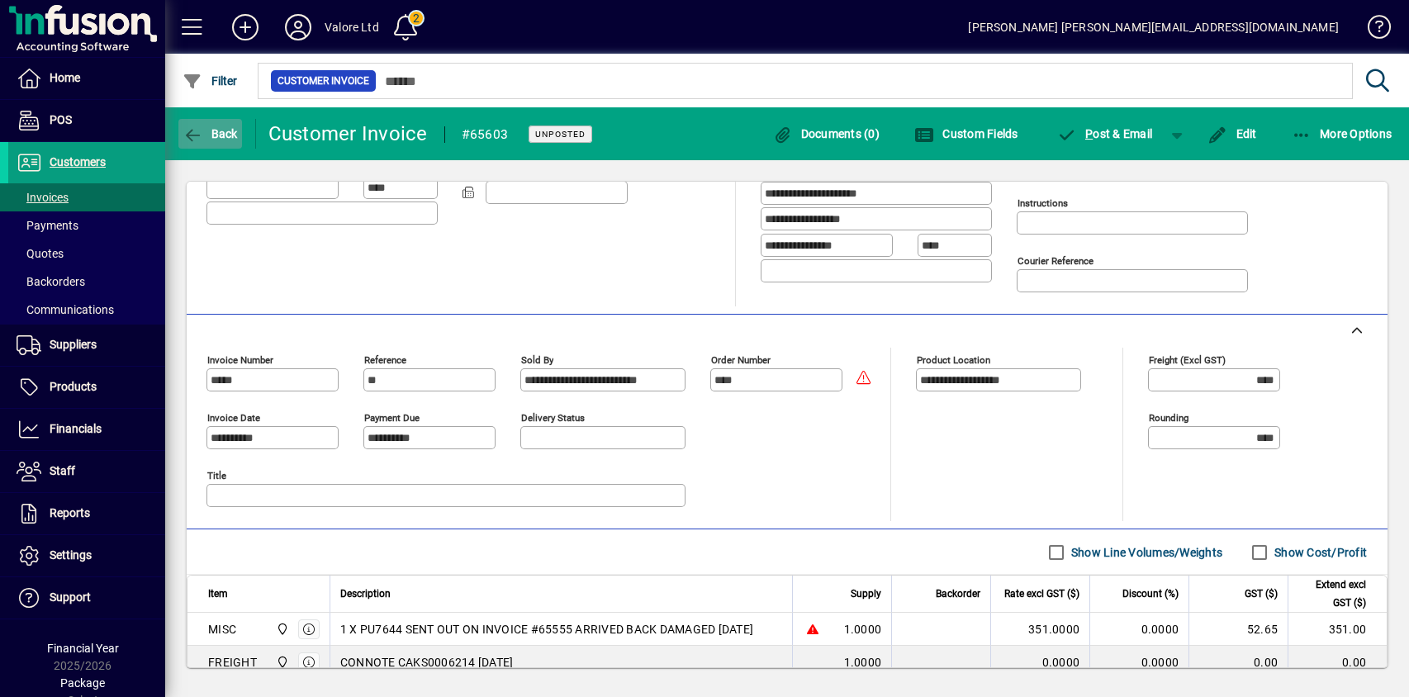
click at [226, 121] on span "button" at bounding box center [210, 134] width 64 height 40
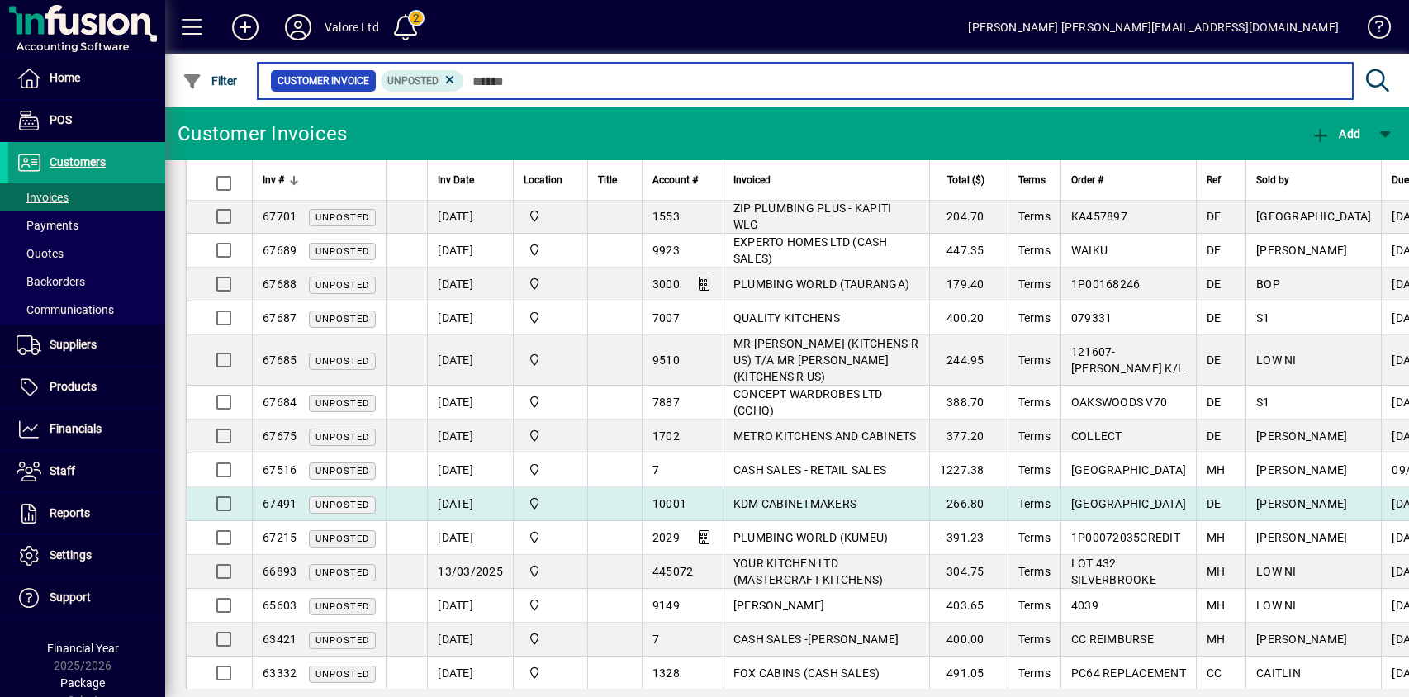
scroll to position [265, 0]
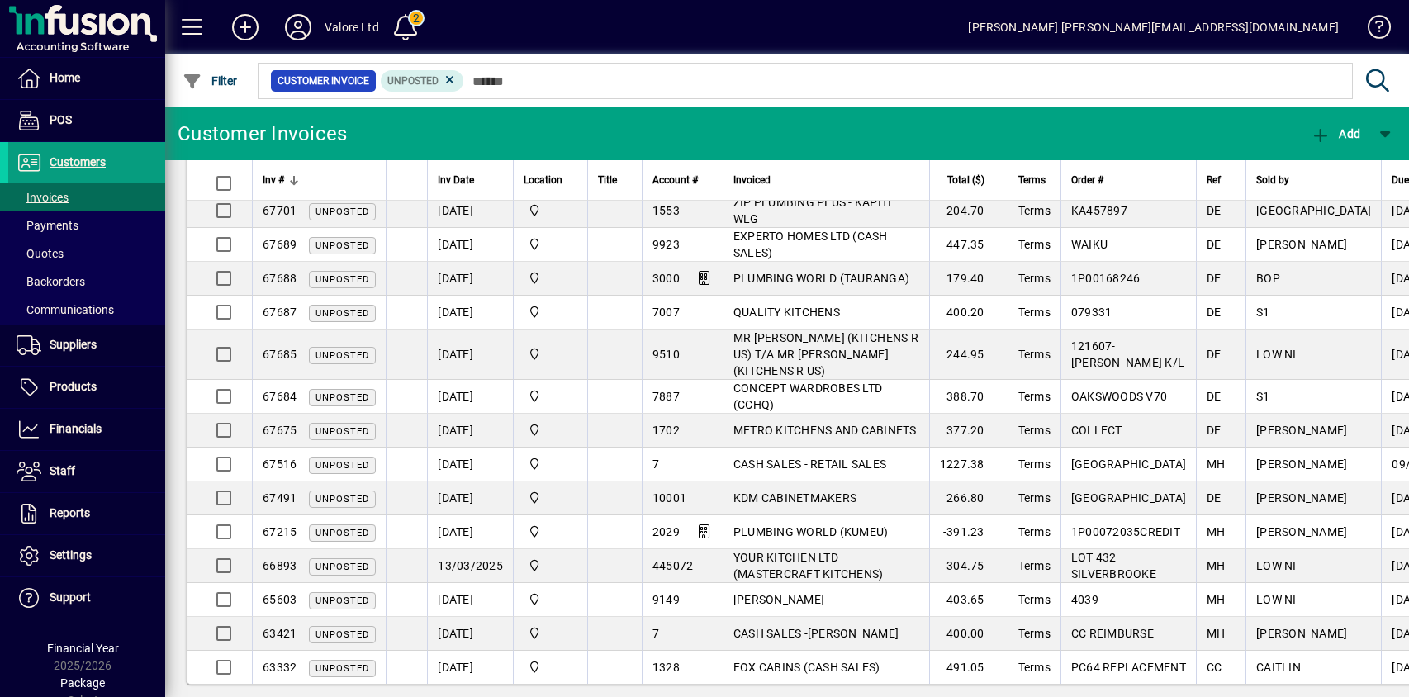
click at [276, 661] on span "63332" at bounding box center [280, 667] width 34 height 13
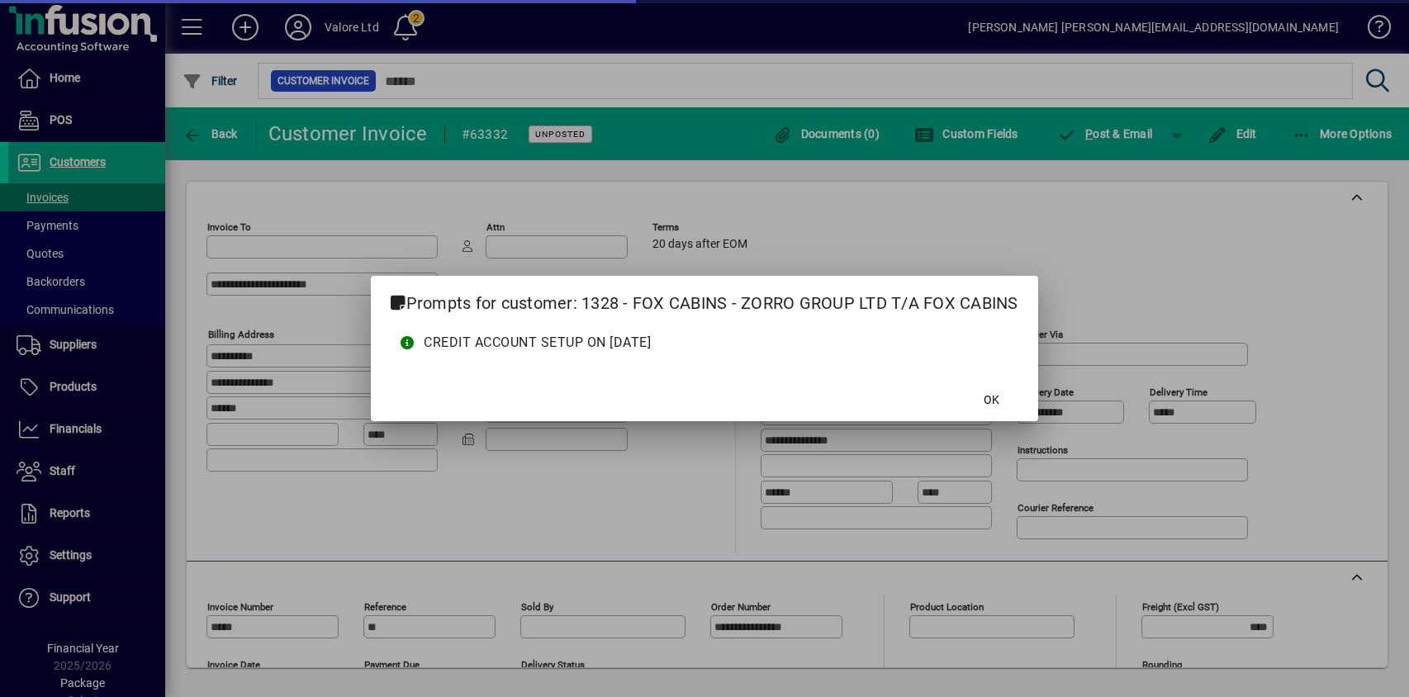
type input "**********"
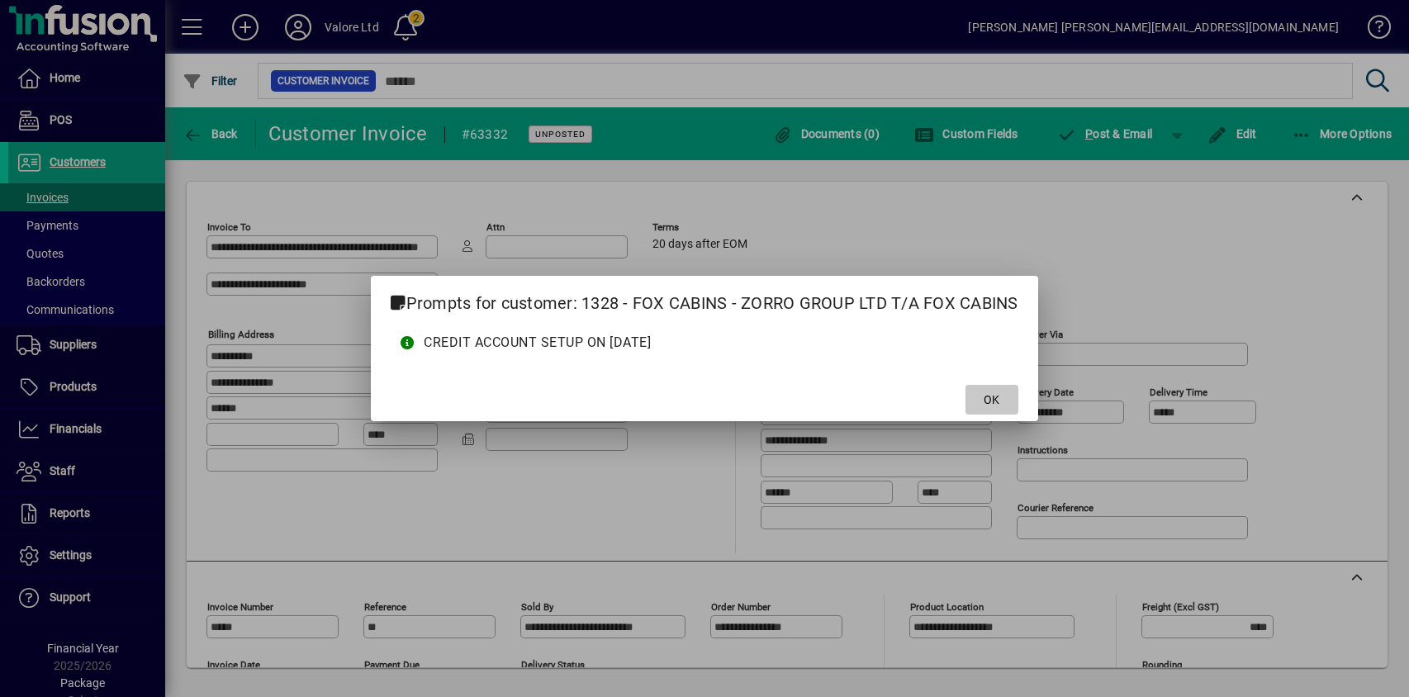
click at [984, 396] on span at bounding box center [992, 400] width 53 height 40
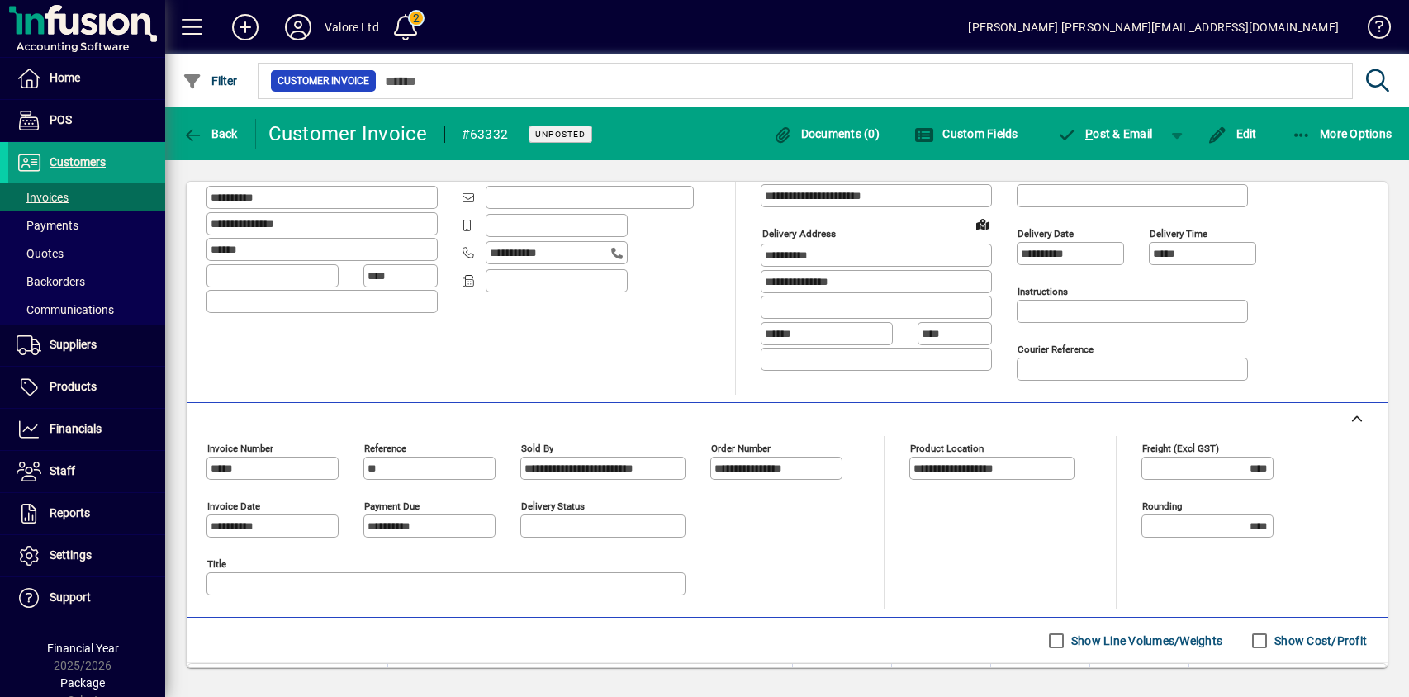
scroll to position [446, 0]
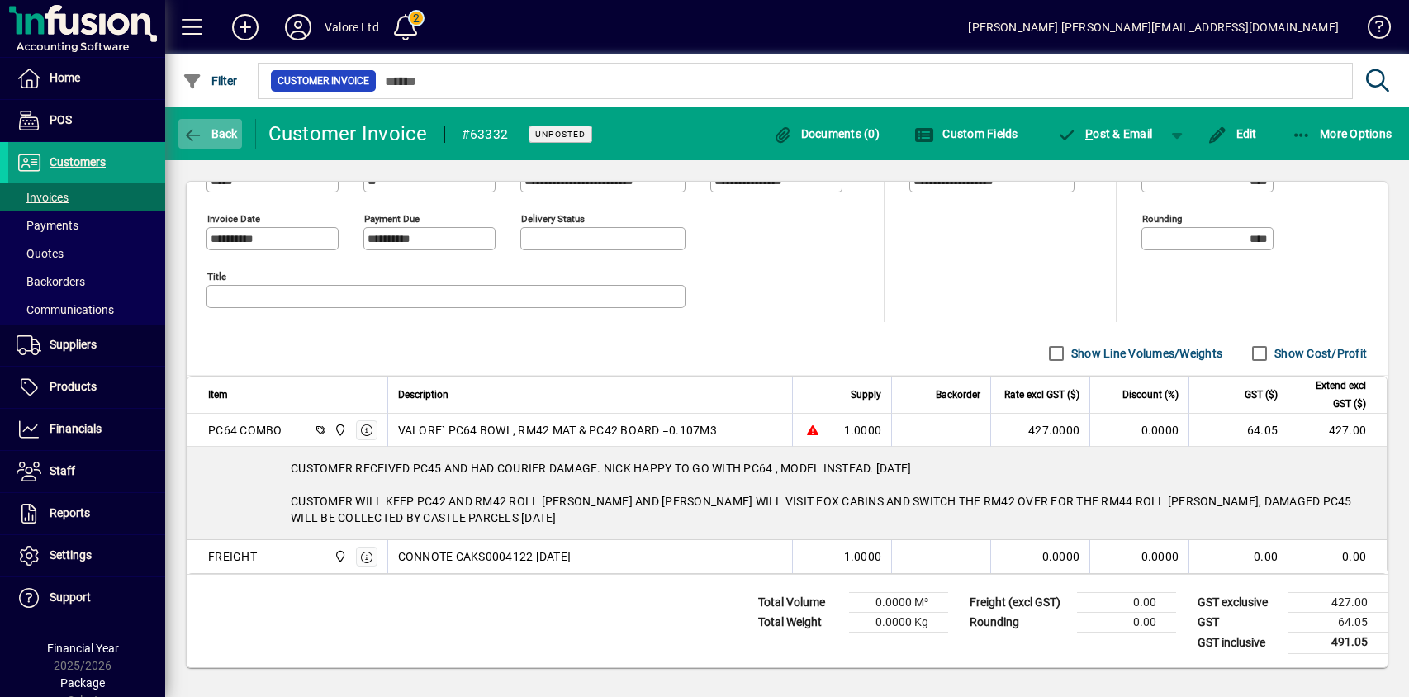
click at [211, 129] on span "Back" at bounding box center [210, 133] width 55 height 13
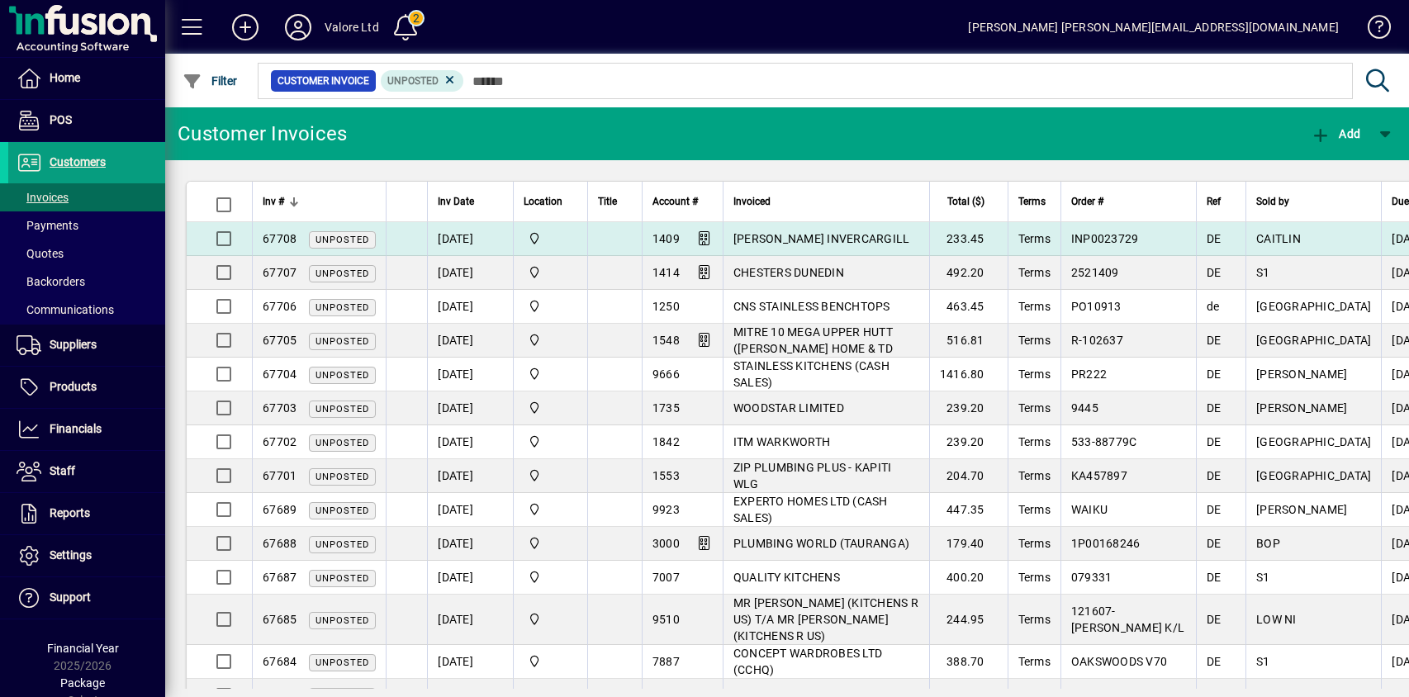
click at [268, 238] on span "67708" at bounding box center [280, 238] width 34 height 13
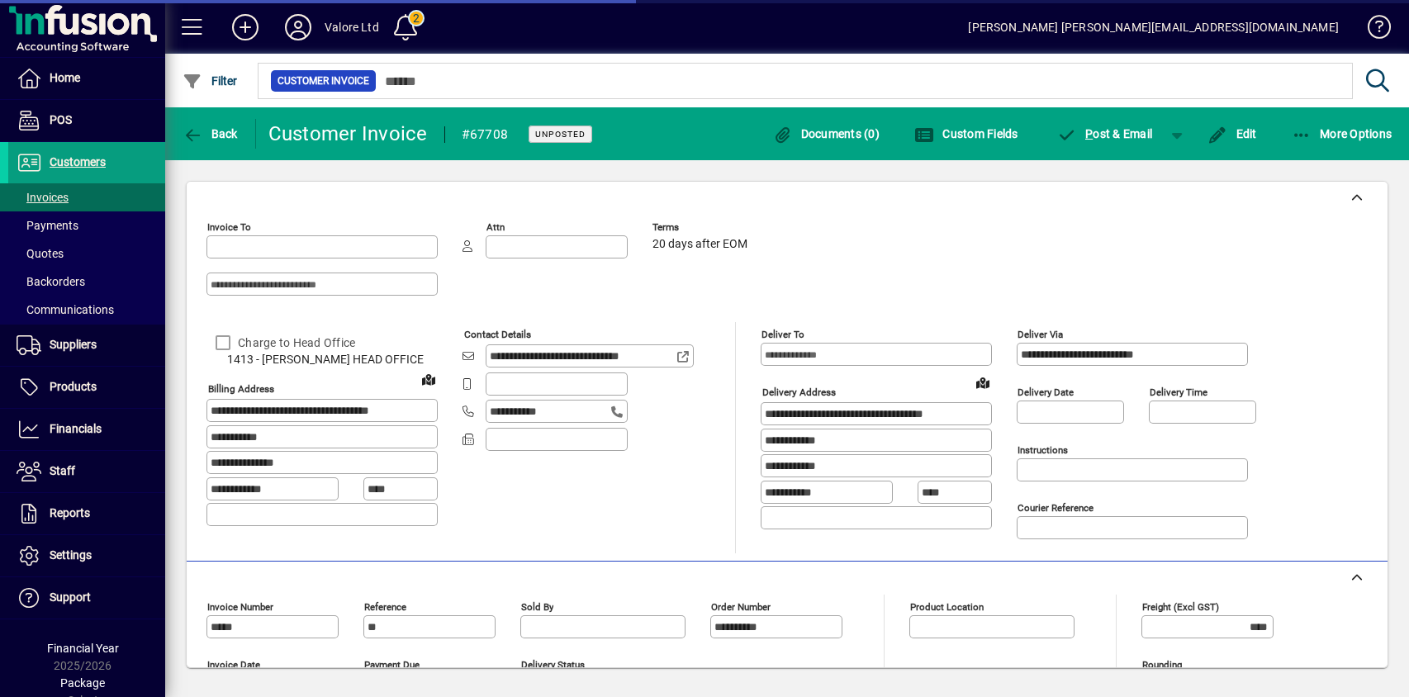
type input "**********"
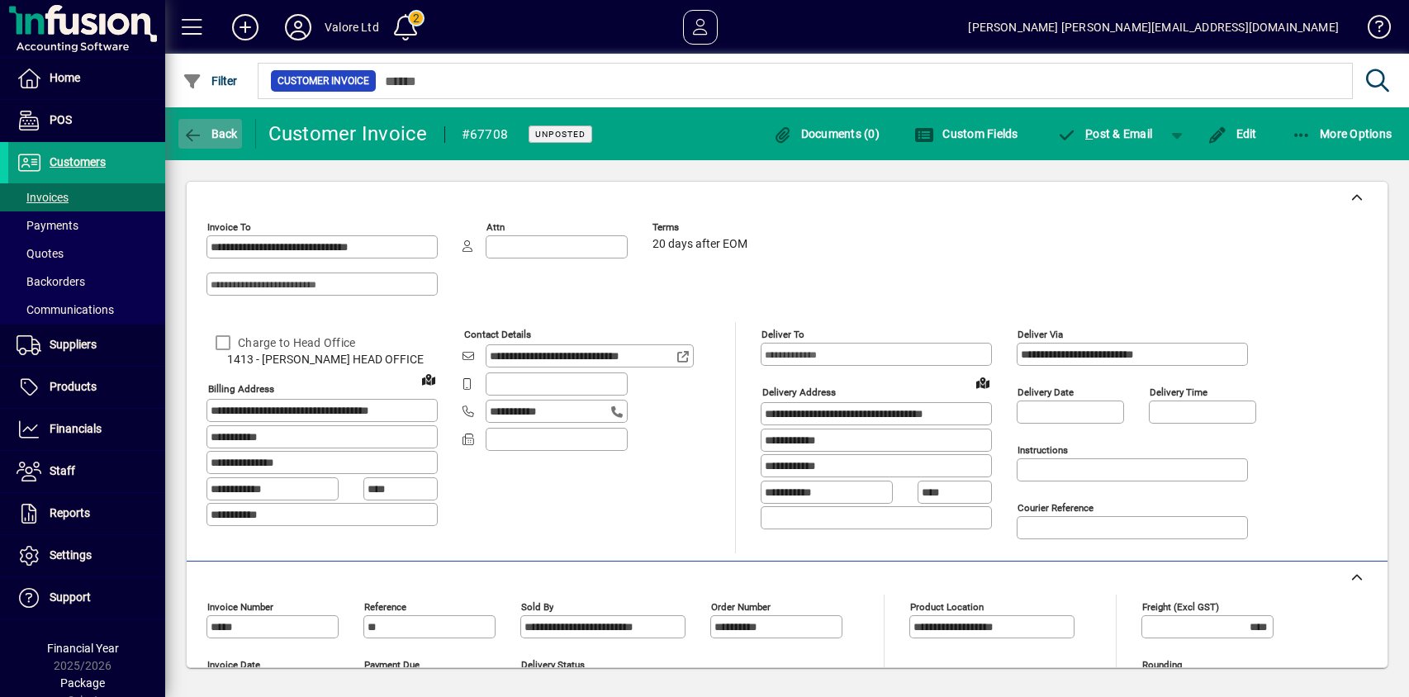
click at [220, 133] on span "Back" at bounding box center [210, 133] width 55 height 13
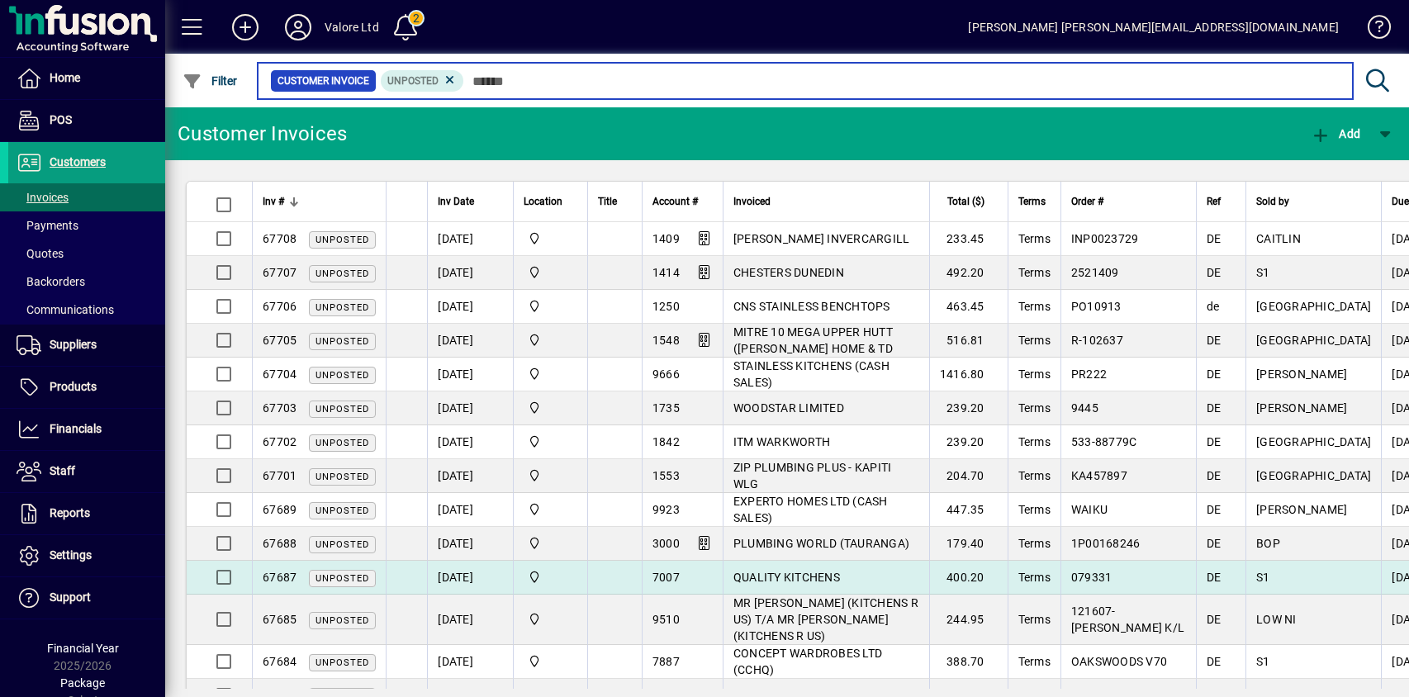
scroll to position [83, 0]
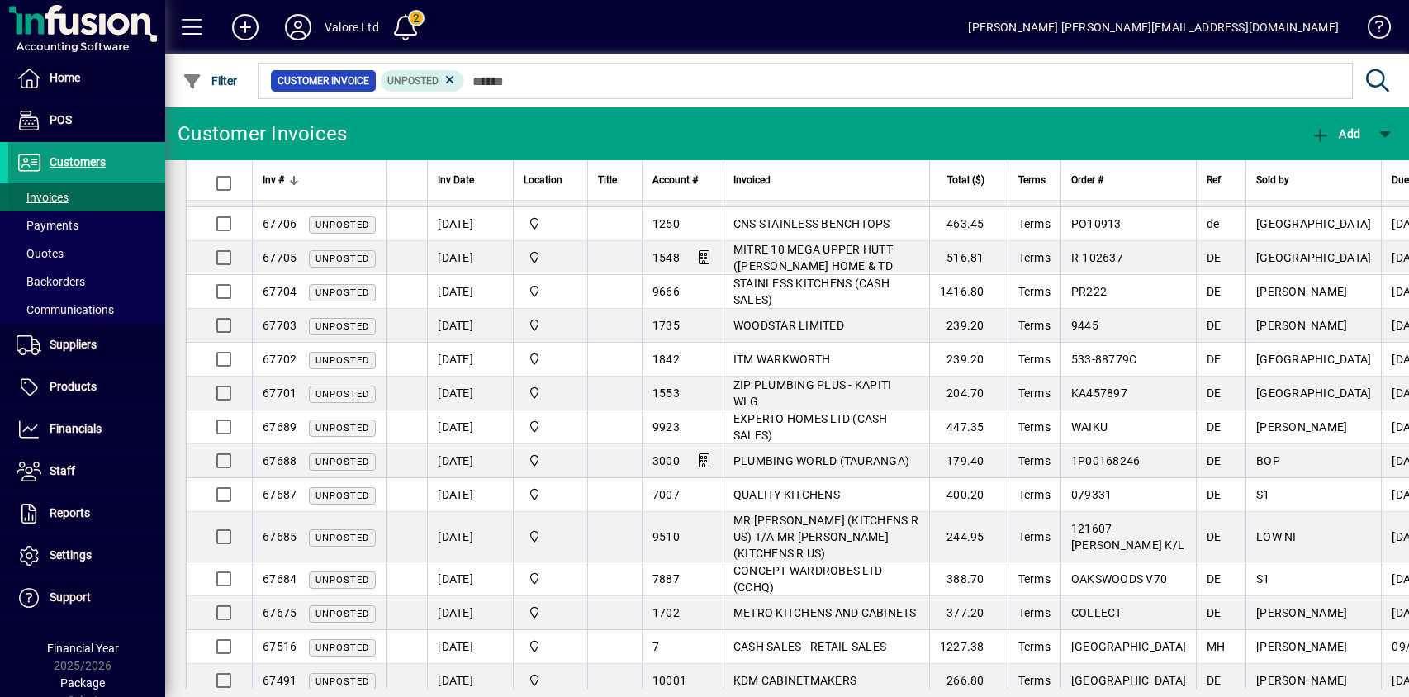
click at [46, 192] on span "Invoices" at bounding box center [43, 197] width 52 height 13
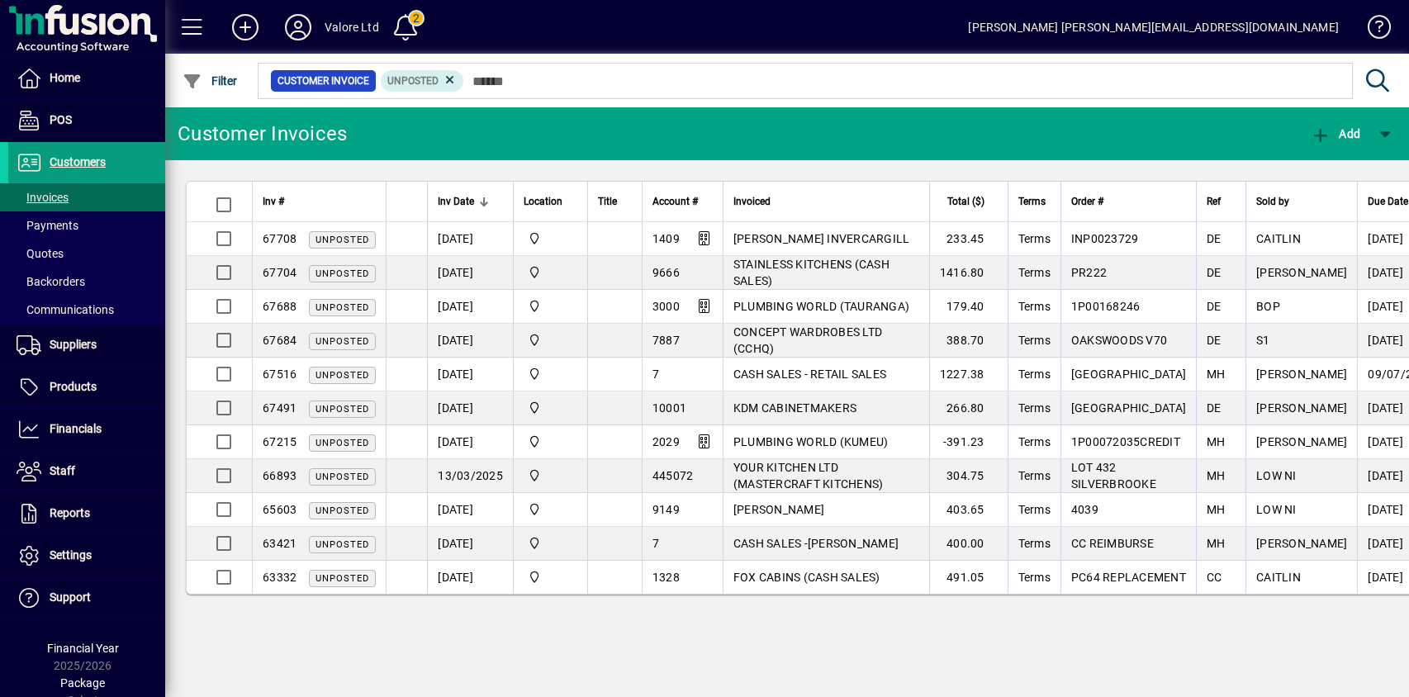
click at [456, 438] on td "[DATE]" at bounding box center [470, 442] width 86 height 34
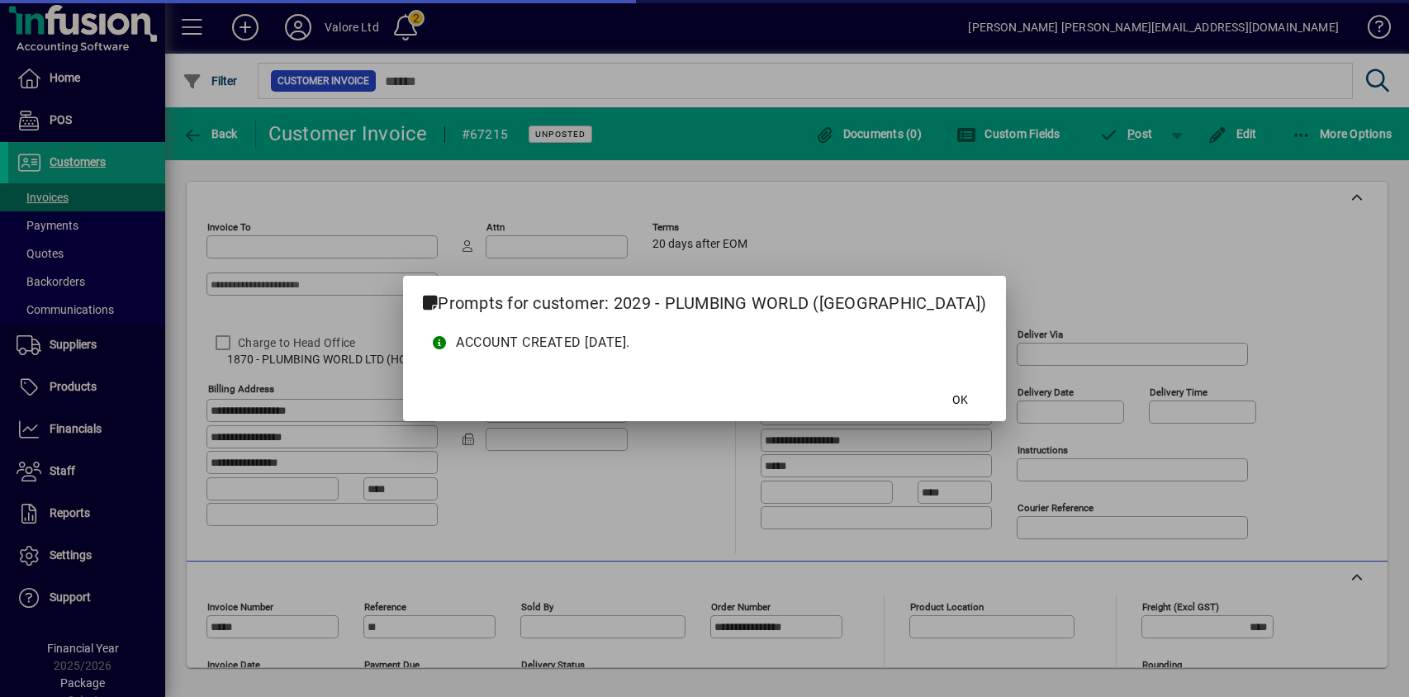
type input "**********"
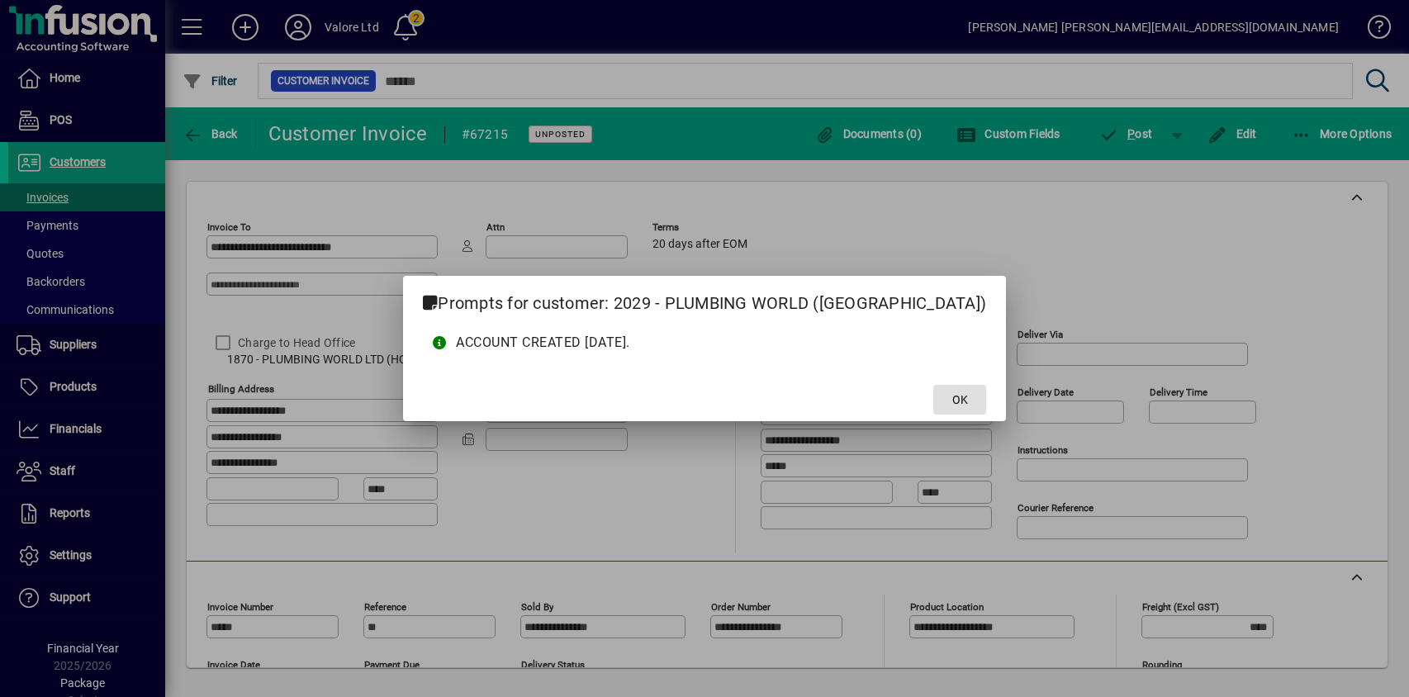
click at [933, 397] on span at bounding box center [959, 400] width 53 height 40
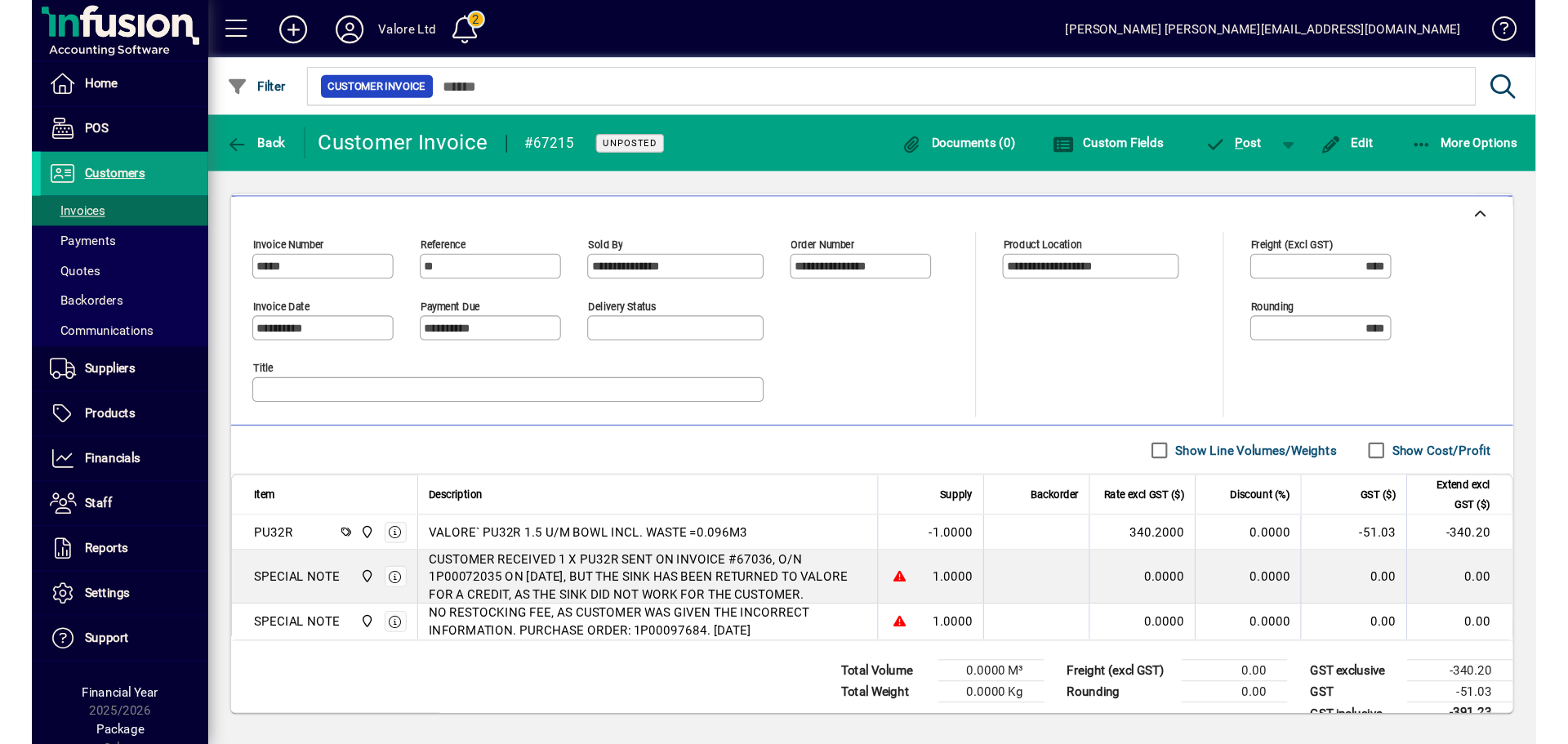
scroll to position [415, 0]
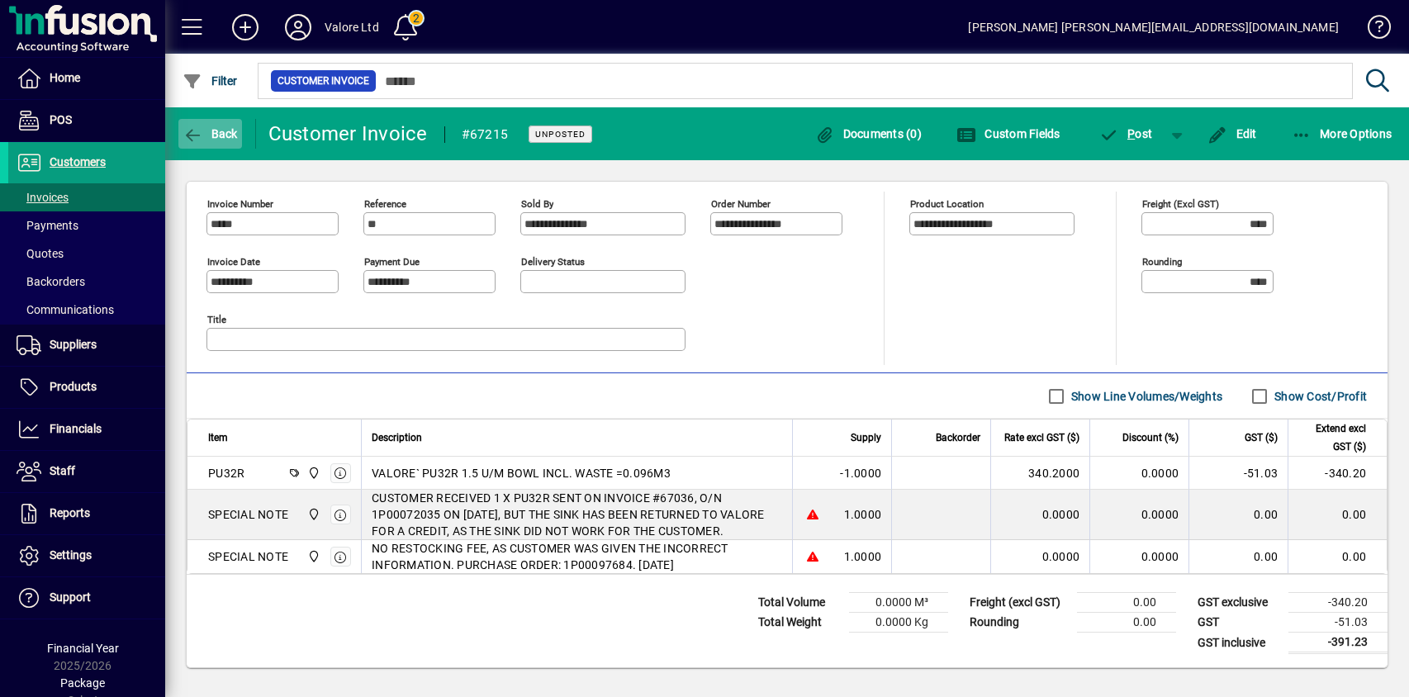
click at [217, 128] on span "Back" at bounding box center [210, 133] width 55 height 13
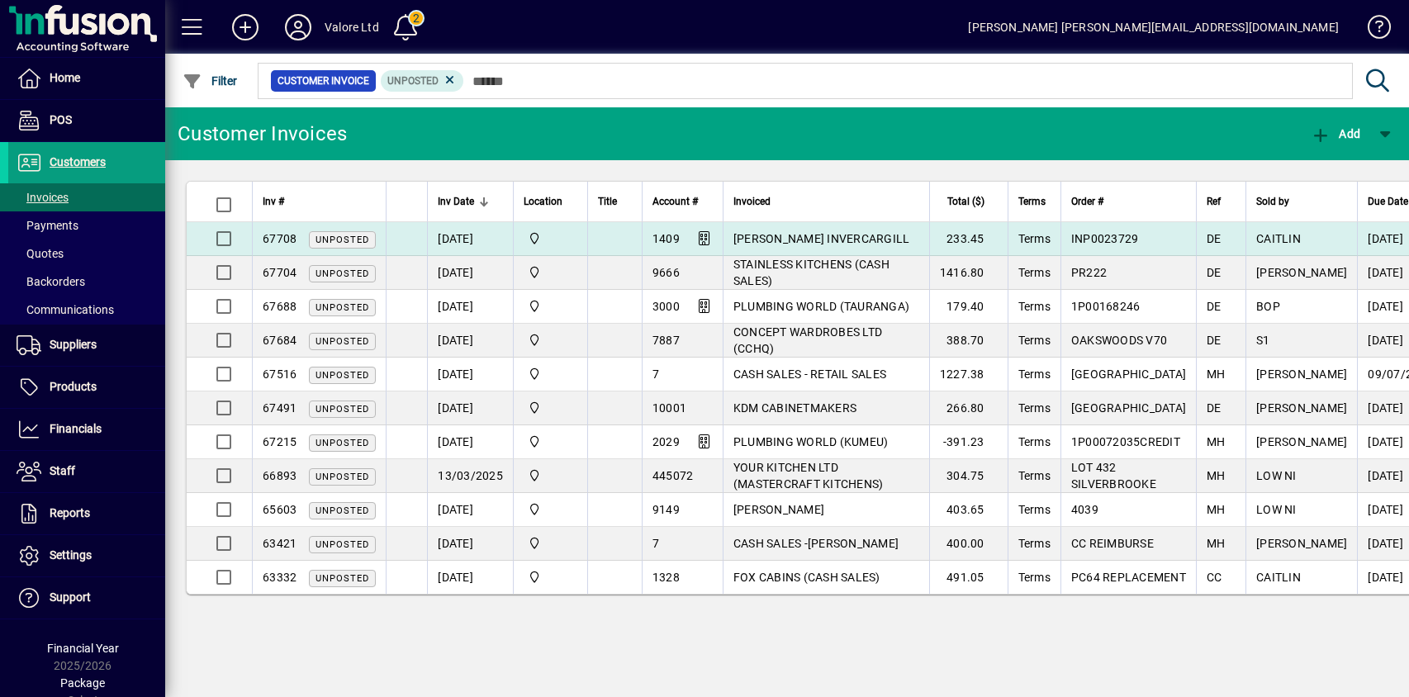
click at [408, 230] on td at bounding box center [406, 239] width 41 height 34
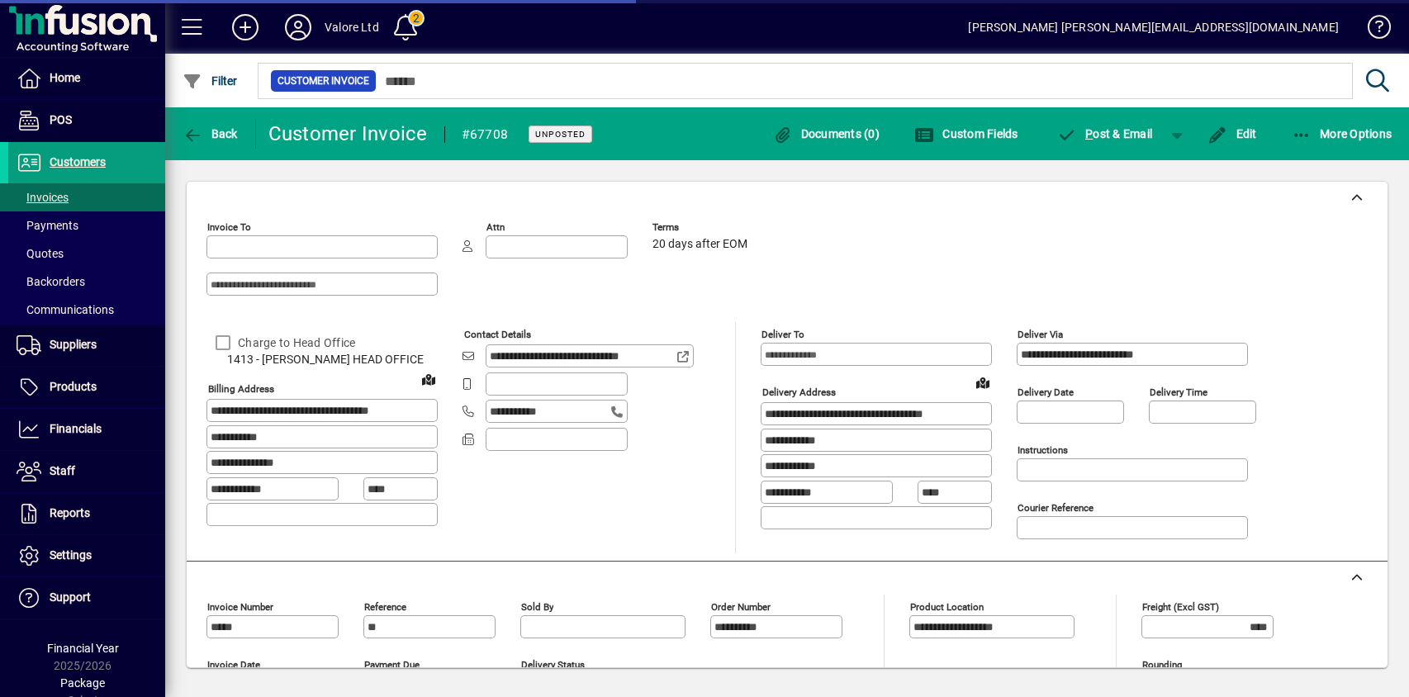
type input "**********"
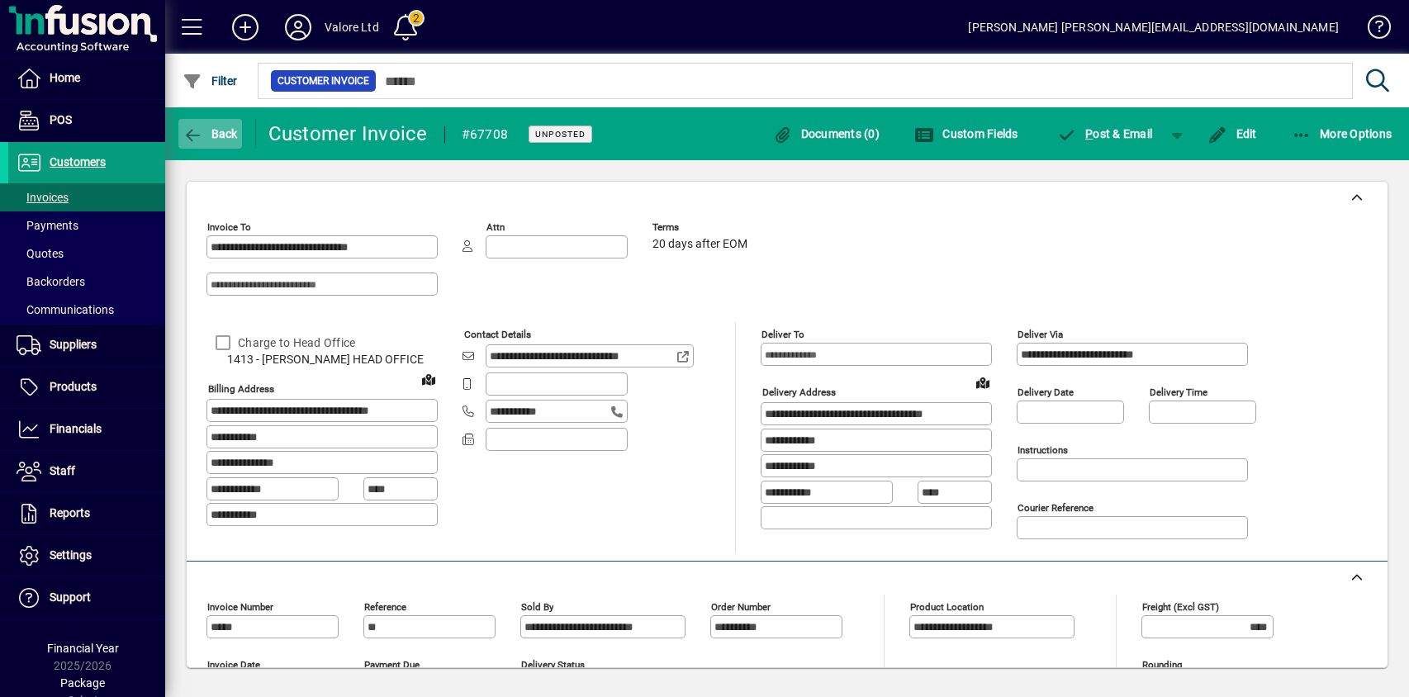
click at [204, 131] on span "Back" at bounding box center [210, 133] width 55 height 13
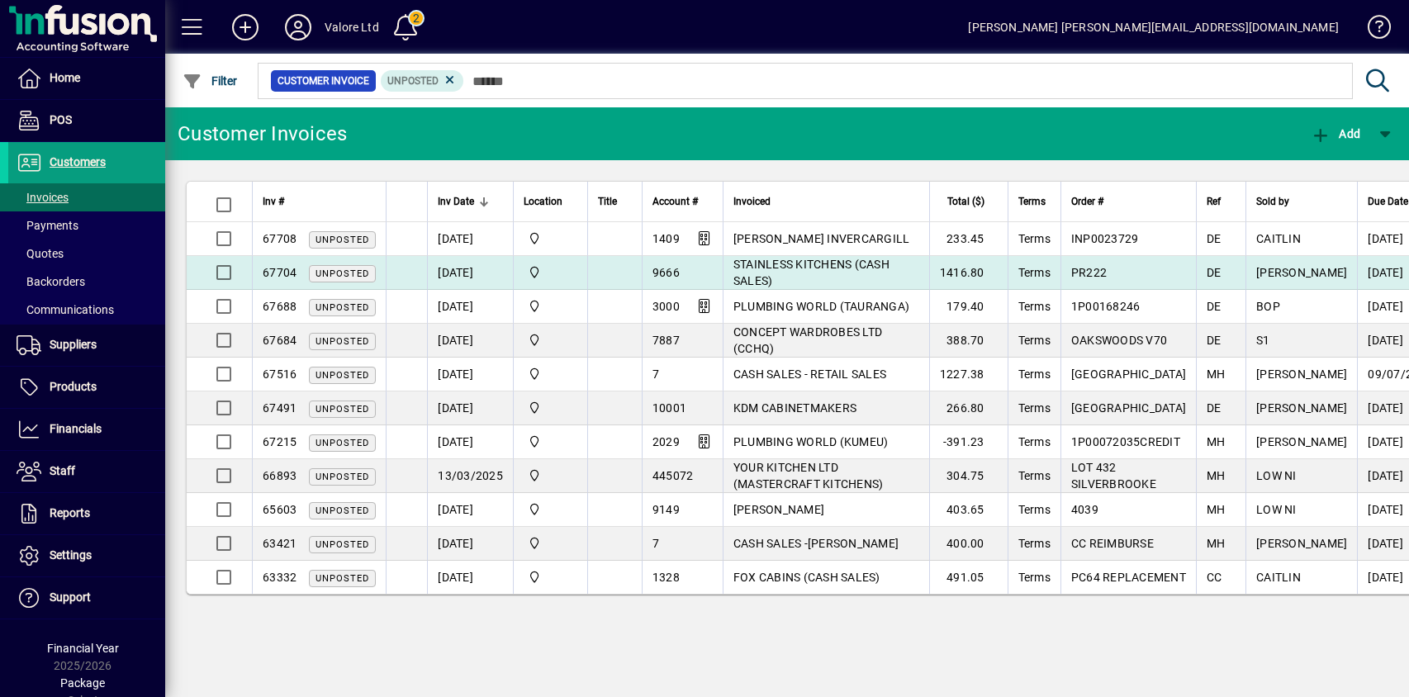
click at [397, 268] on td at bounding box center [406, 273] width 41 height 34
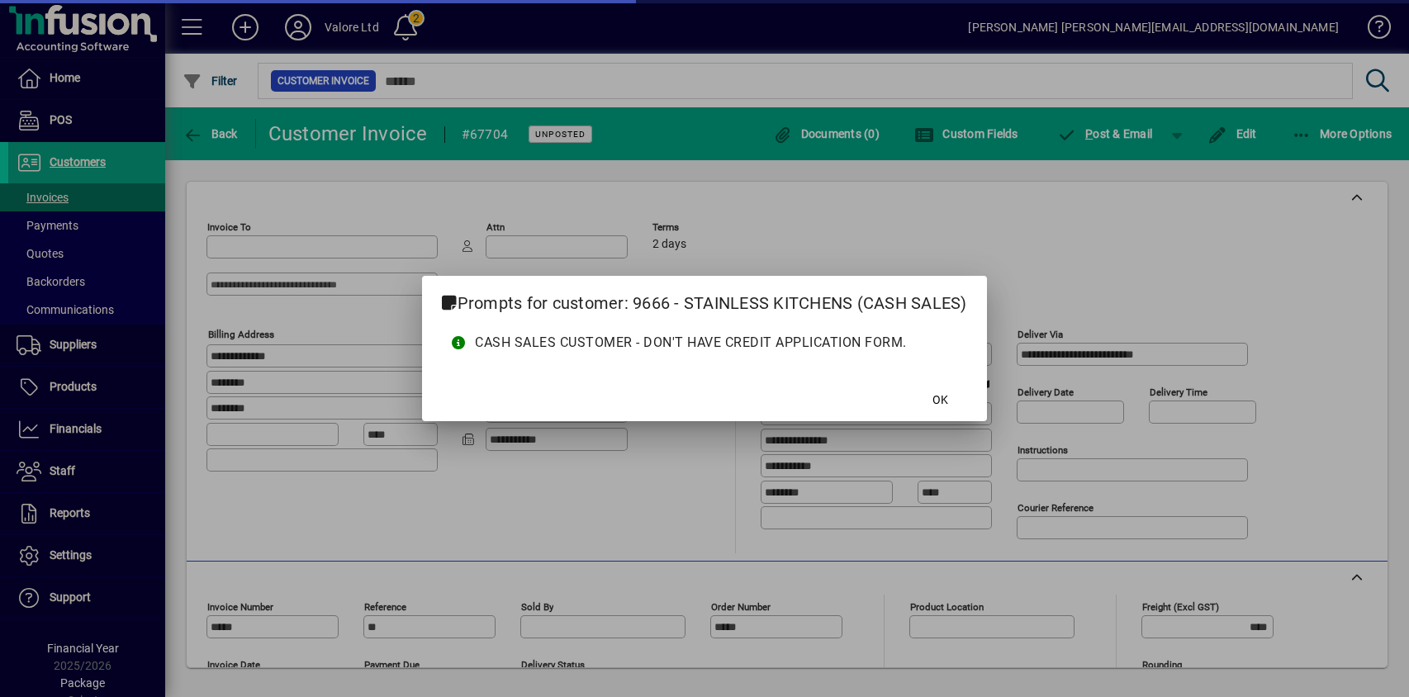
type input "**********"
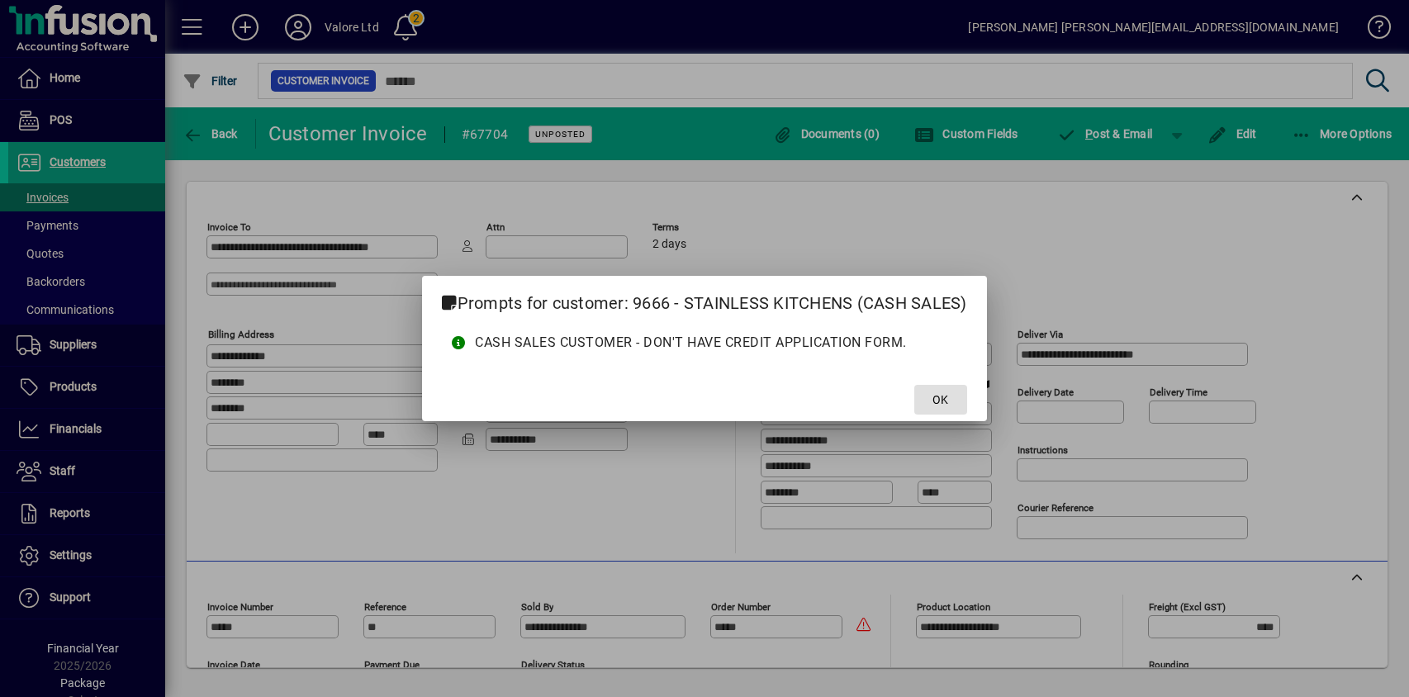
click at [952, 401] on span at bounding box center [940, 400] width 53 height 40
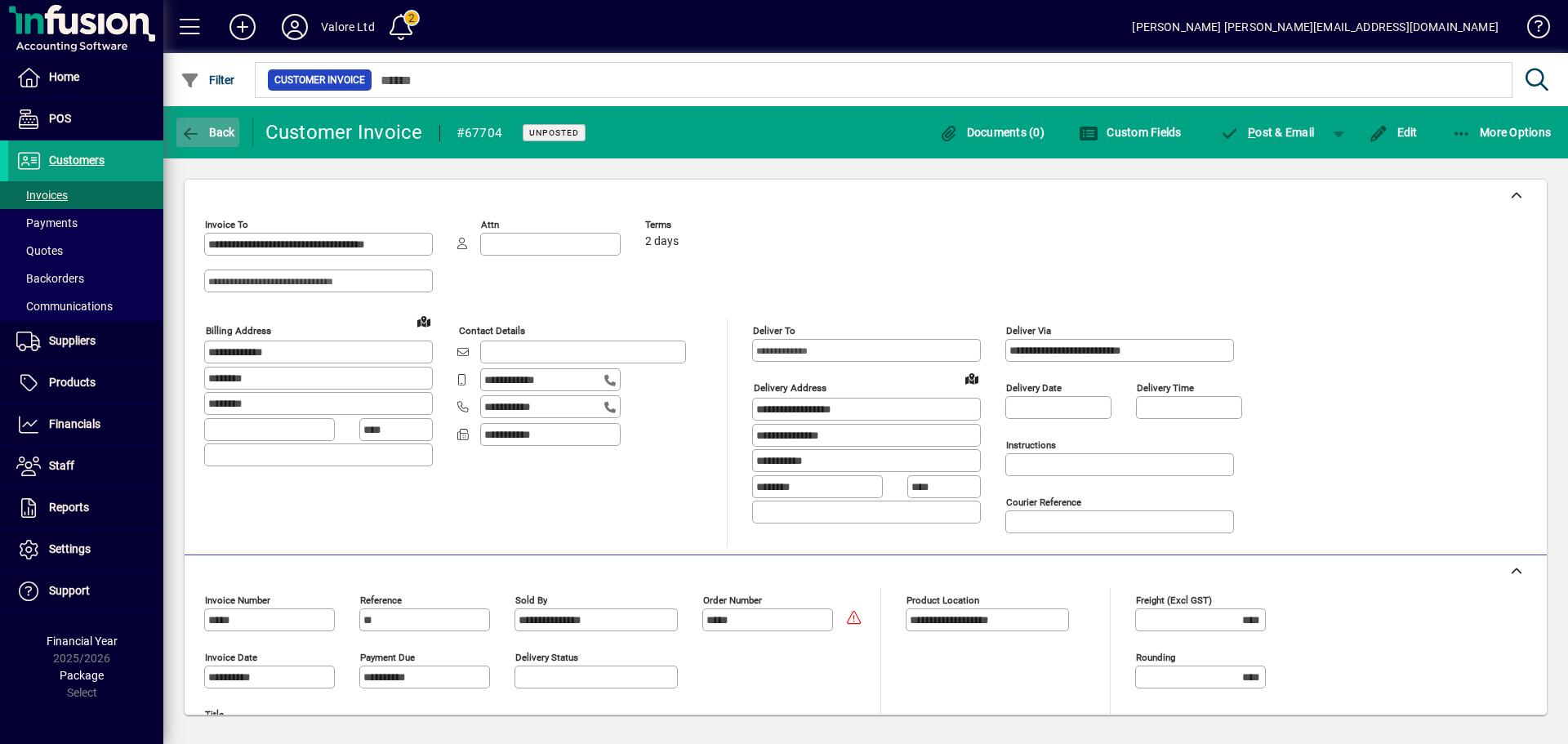
click at [206, 124] on span "button" at bounding box center [208, 132] width 63 height 40
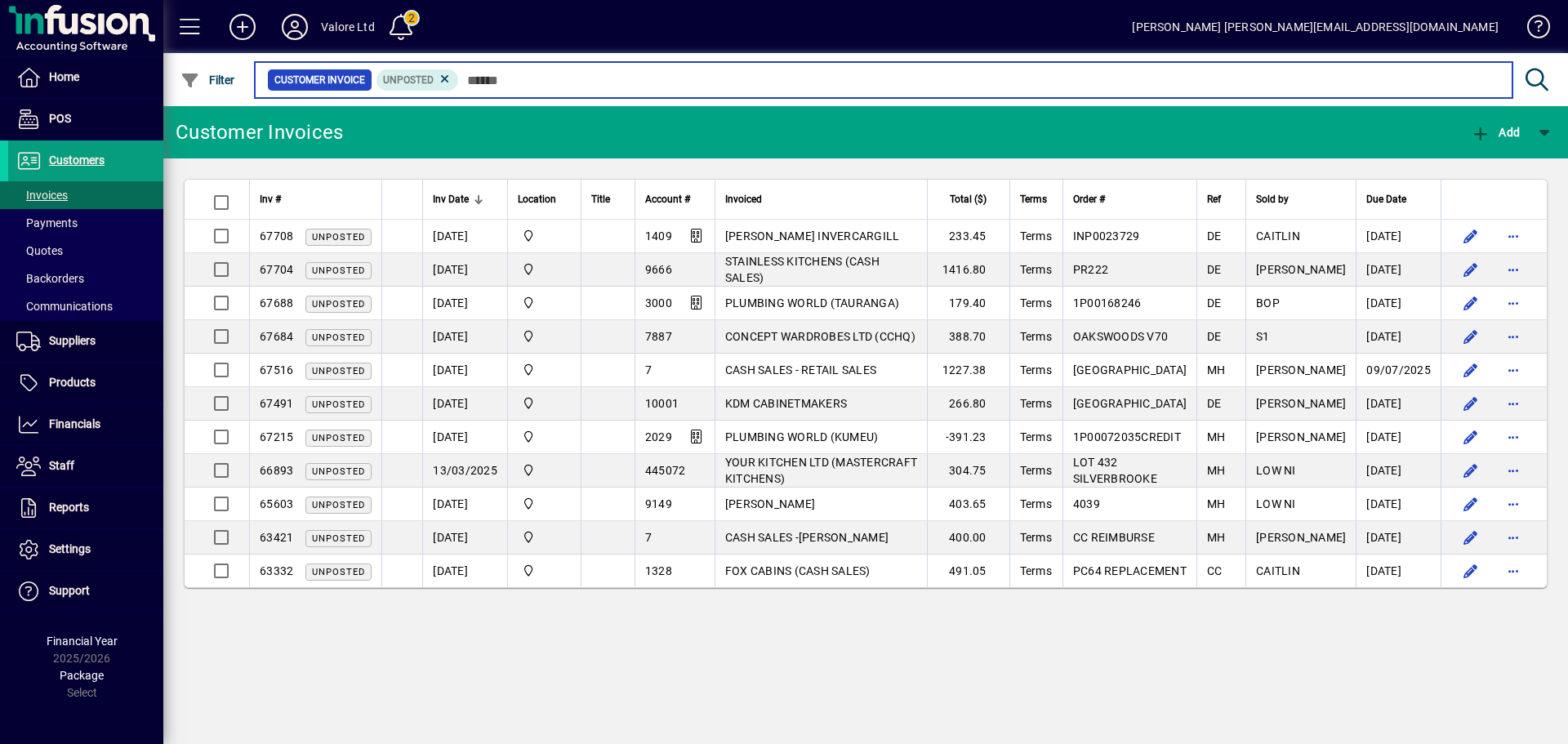
click at [499, 84] on input "text" at bounding box center [979, 79] width 1040 height 23
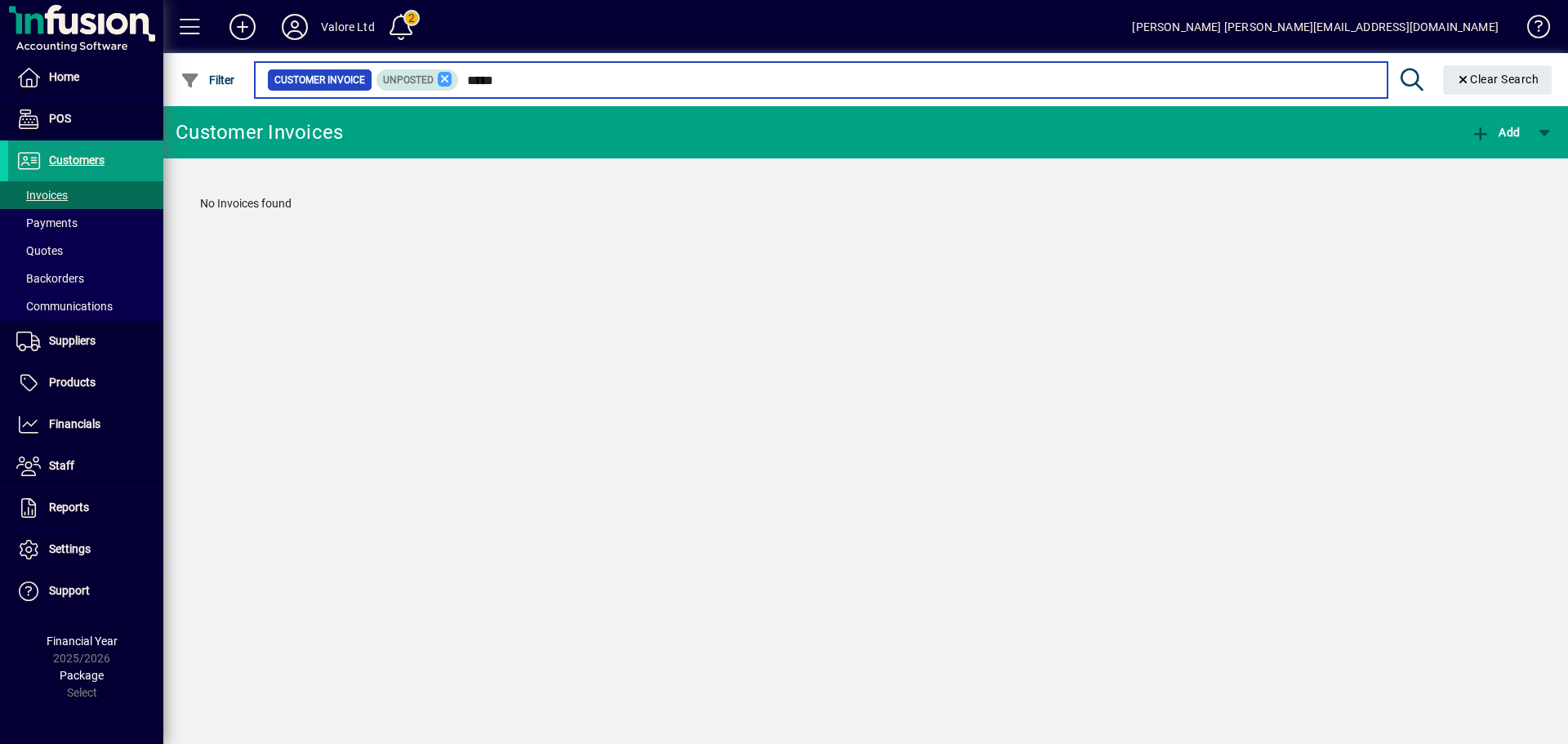
type input "*****"
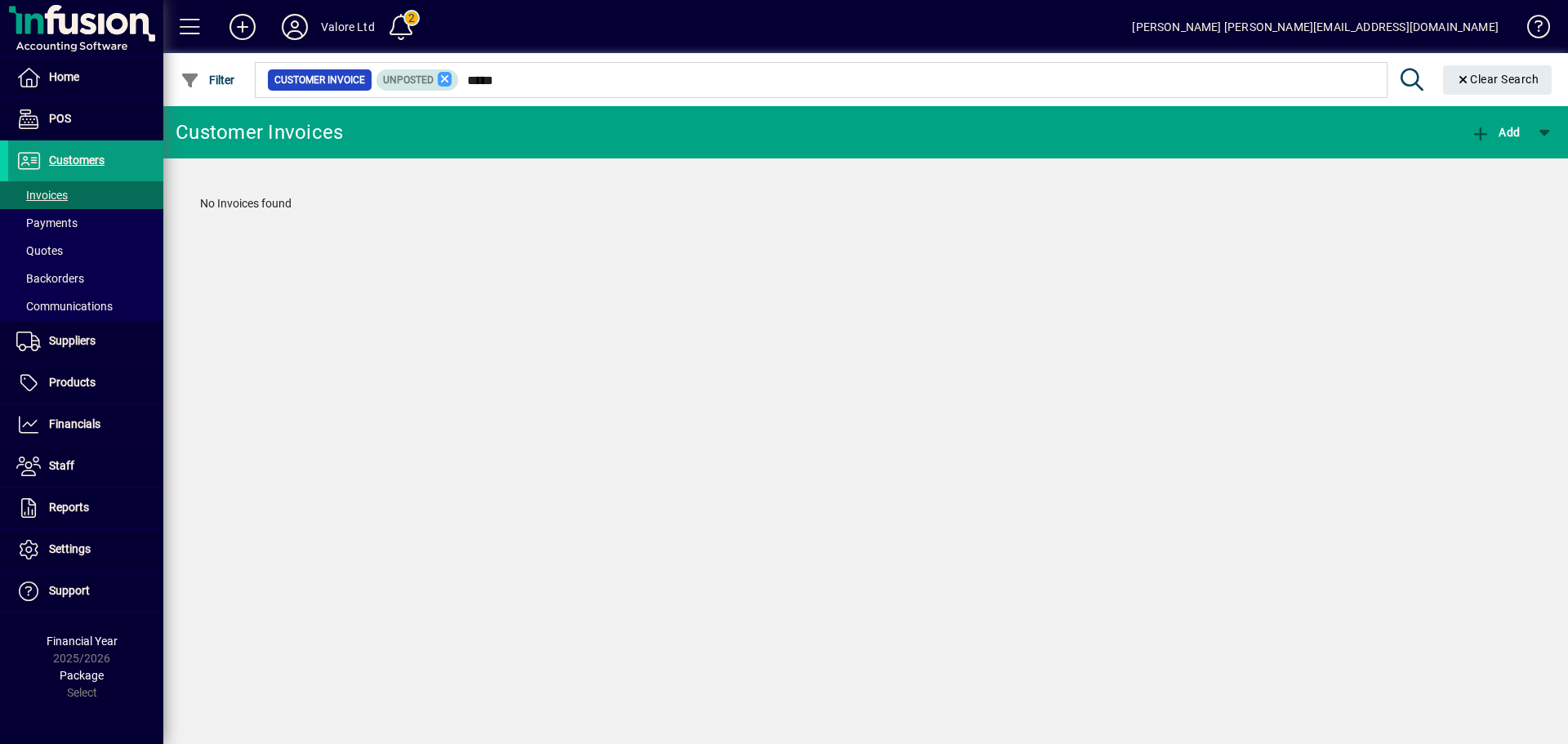
click at [441, 77] on icon at bounding box center [445, 79] width 15 height 15
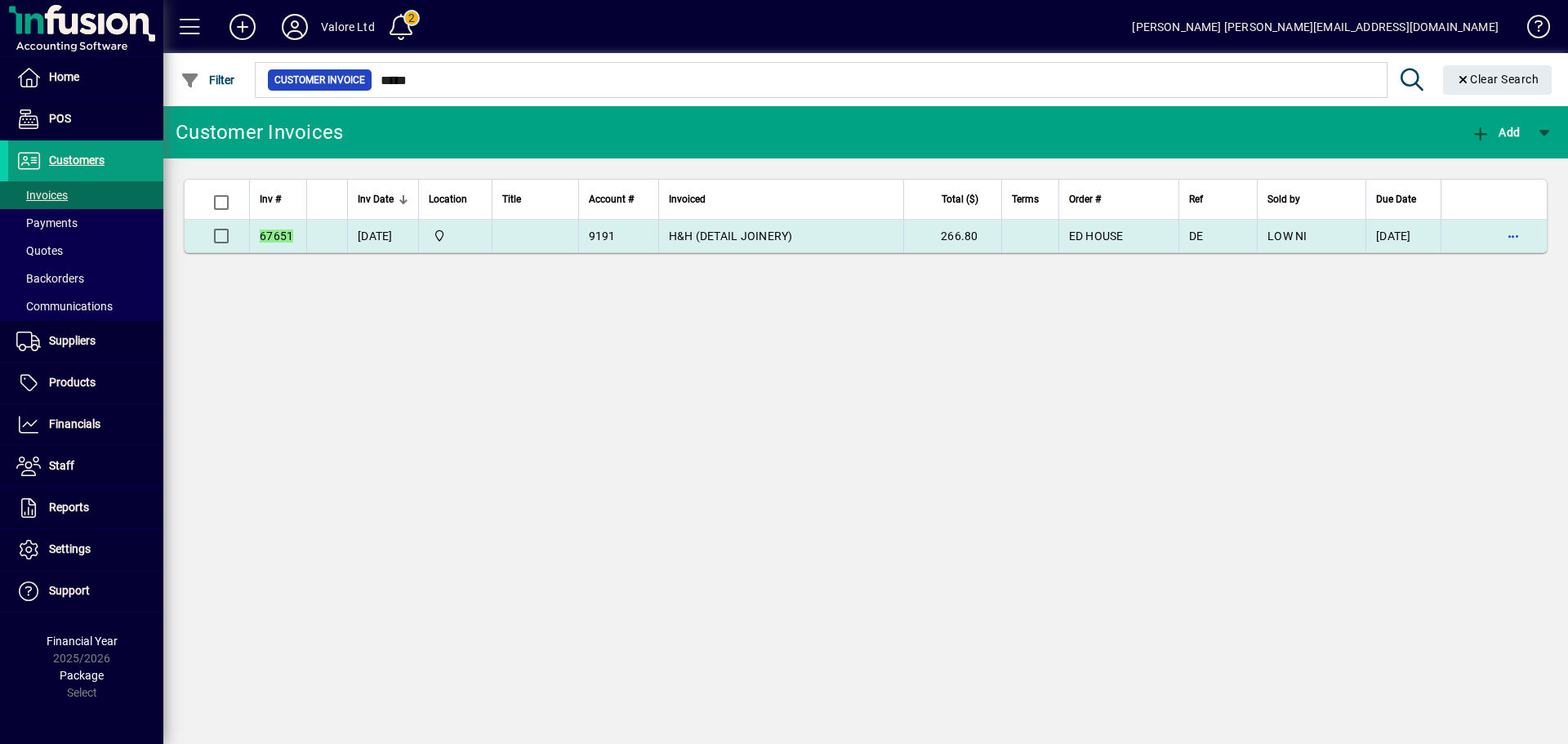
click at [281, 233] on em "67651" at bounding box center [277, 235] width 34 height 13
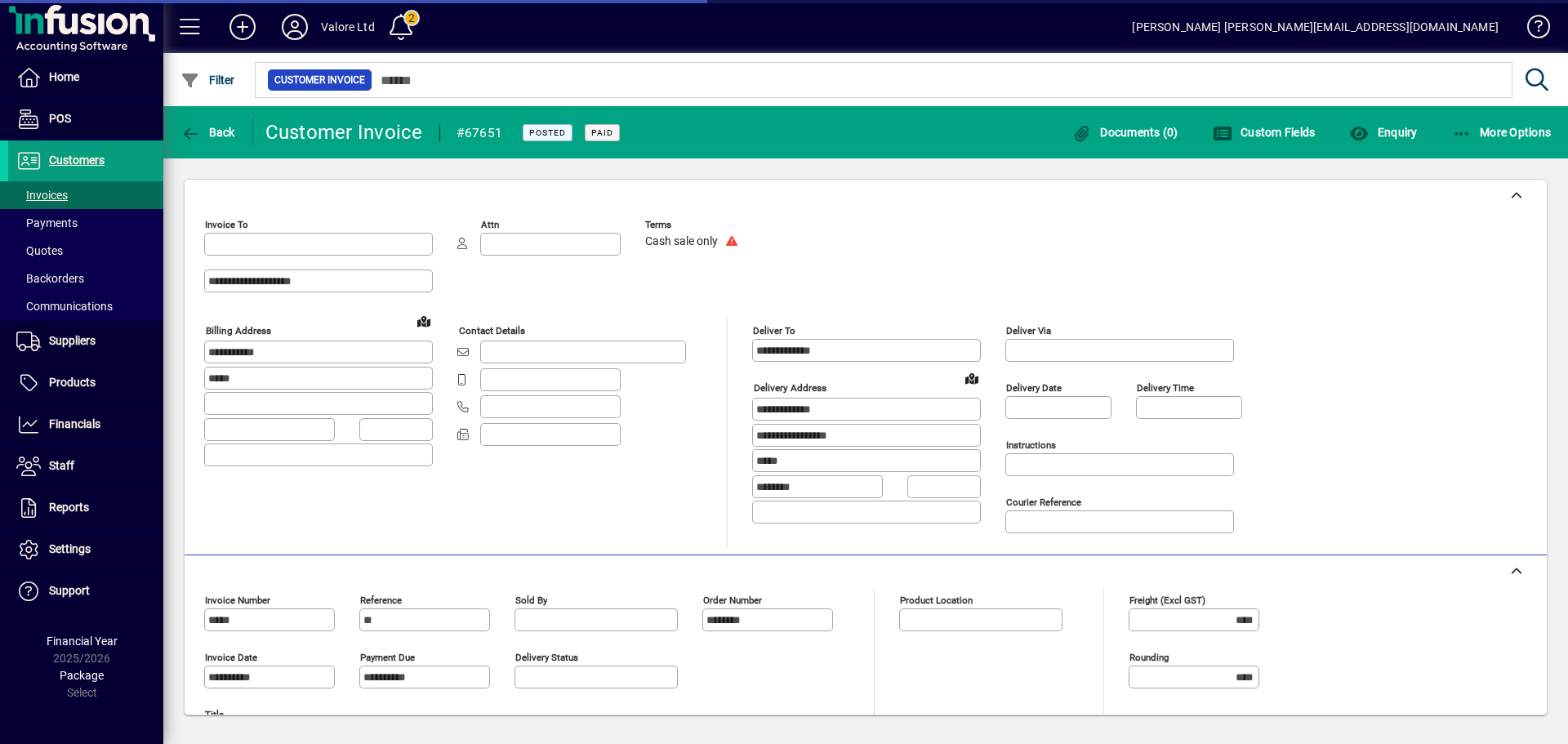
type input "**********"
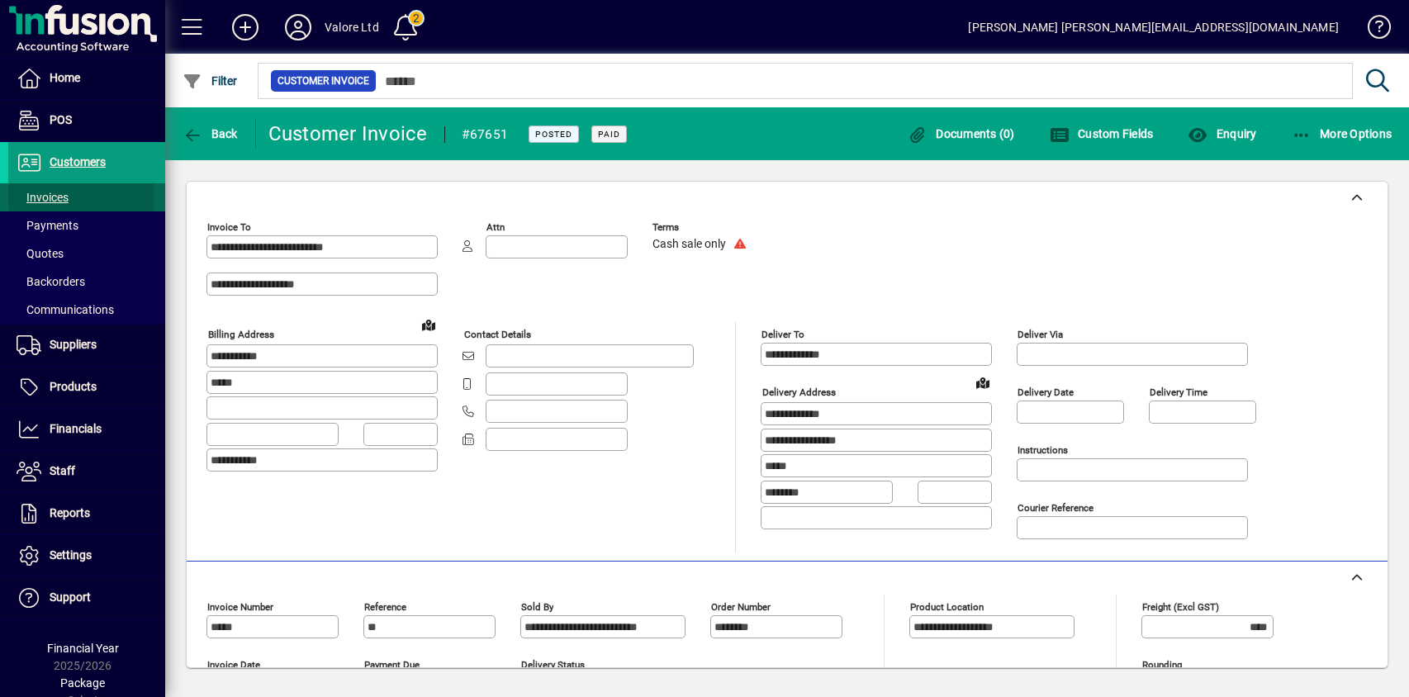
click at [53, 195] on span "Invoices" at bounding box center [43, 197] width 52 height 13
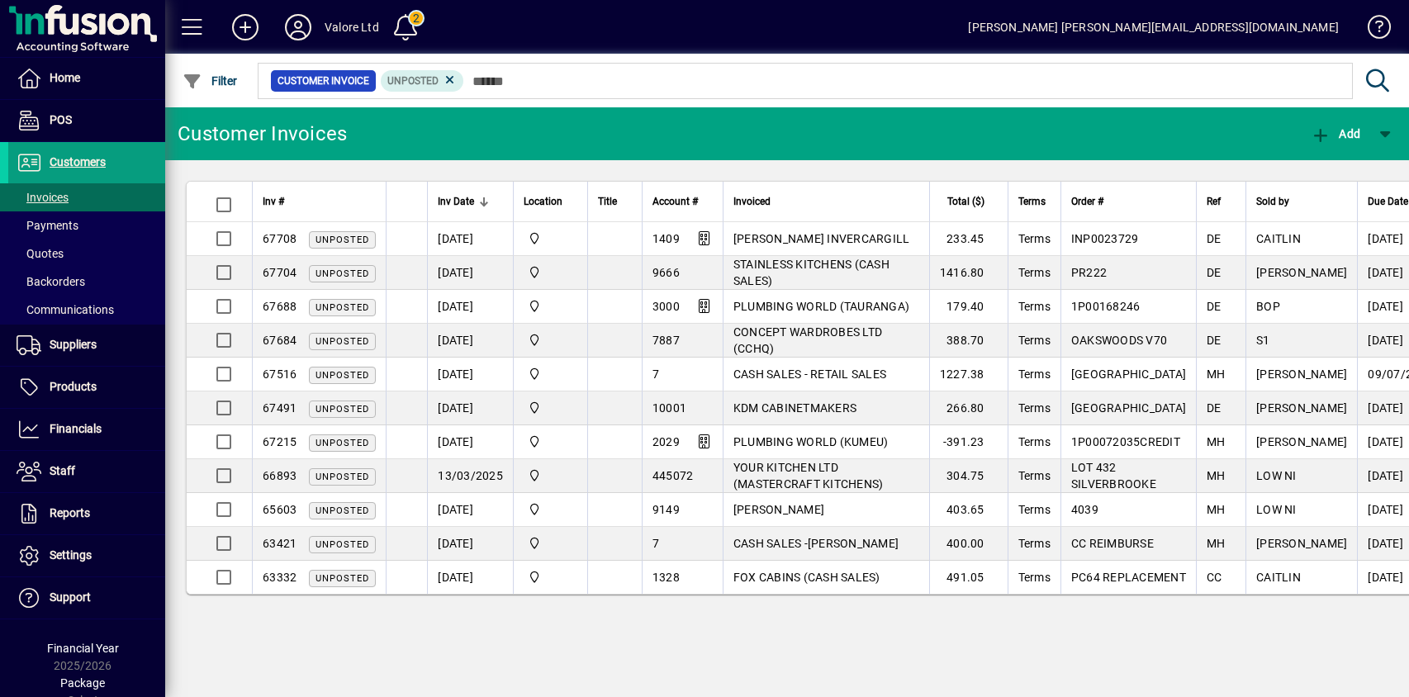
click at [449, 76] on icon at bounding box center [450, 80] width 15 height 15
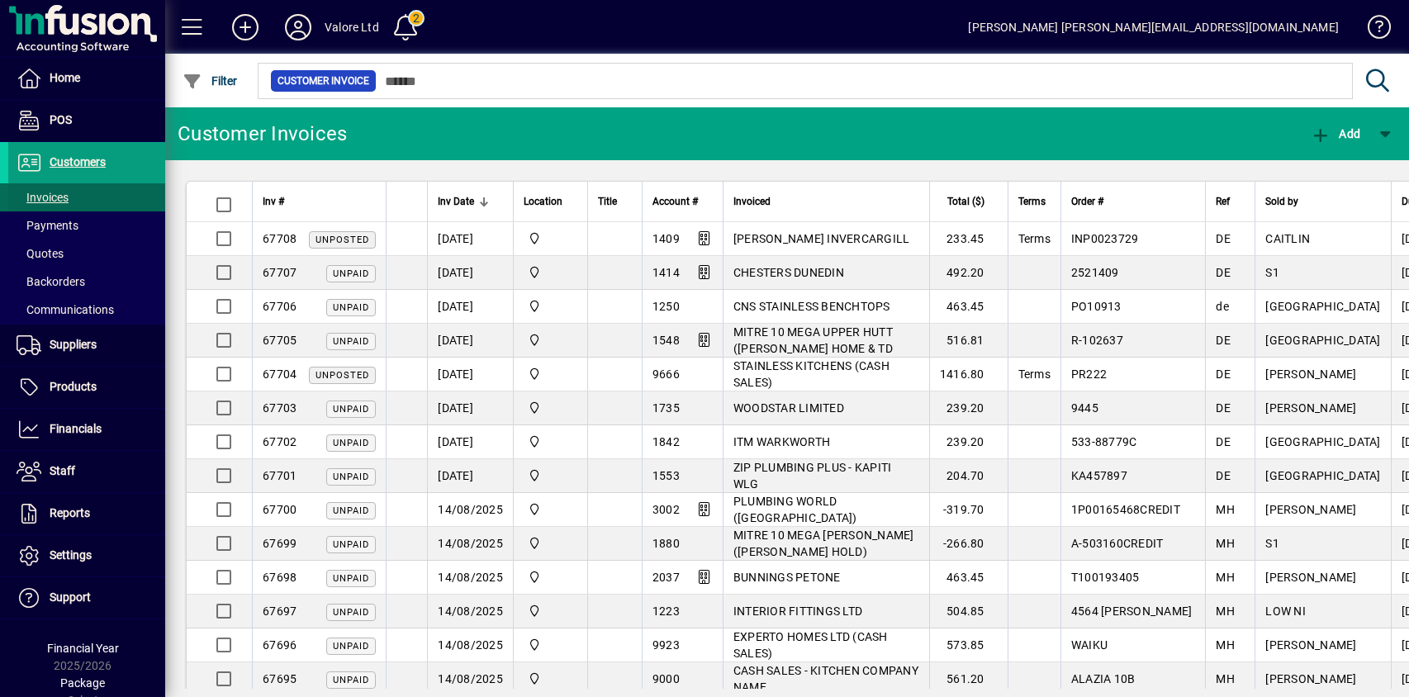
click at [57, 192] on span "Invoices" at bounding box center [43, 197] width 52 height 13
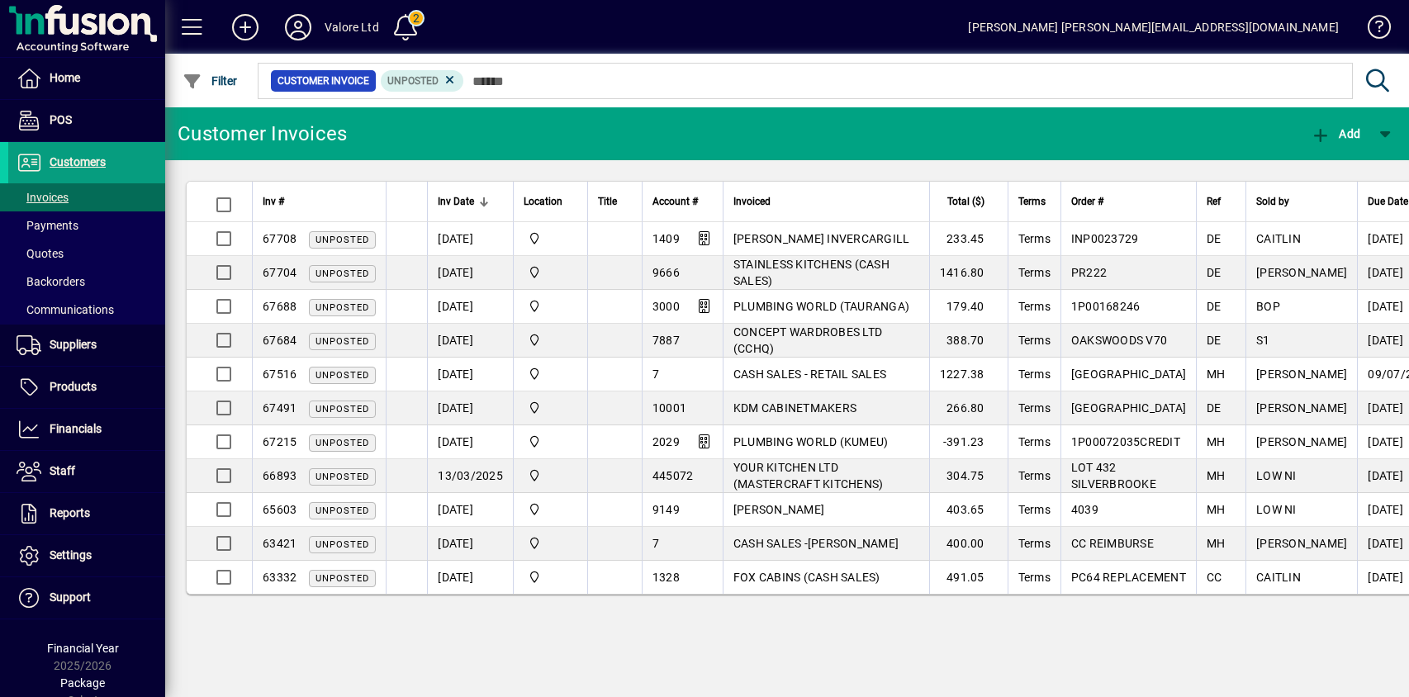
click at [1380, 76] on icon at bounding box center [1378, 80] width 29 height 23
click at [66, 189] on span "Invoices" at bounding box center [38, 197] width 60 height 17
click at [53, 192] on span "Invoices" at bounding box center [43, 197] width 52 height 13
click at [44, 195] on span "Invoices" at bounding box center [43, 197] width 52 height 13
click at [48, 226] on span "Payments" at bounding box center [48, 225] width 62 height 13
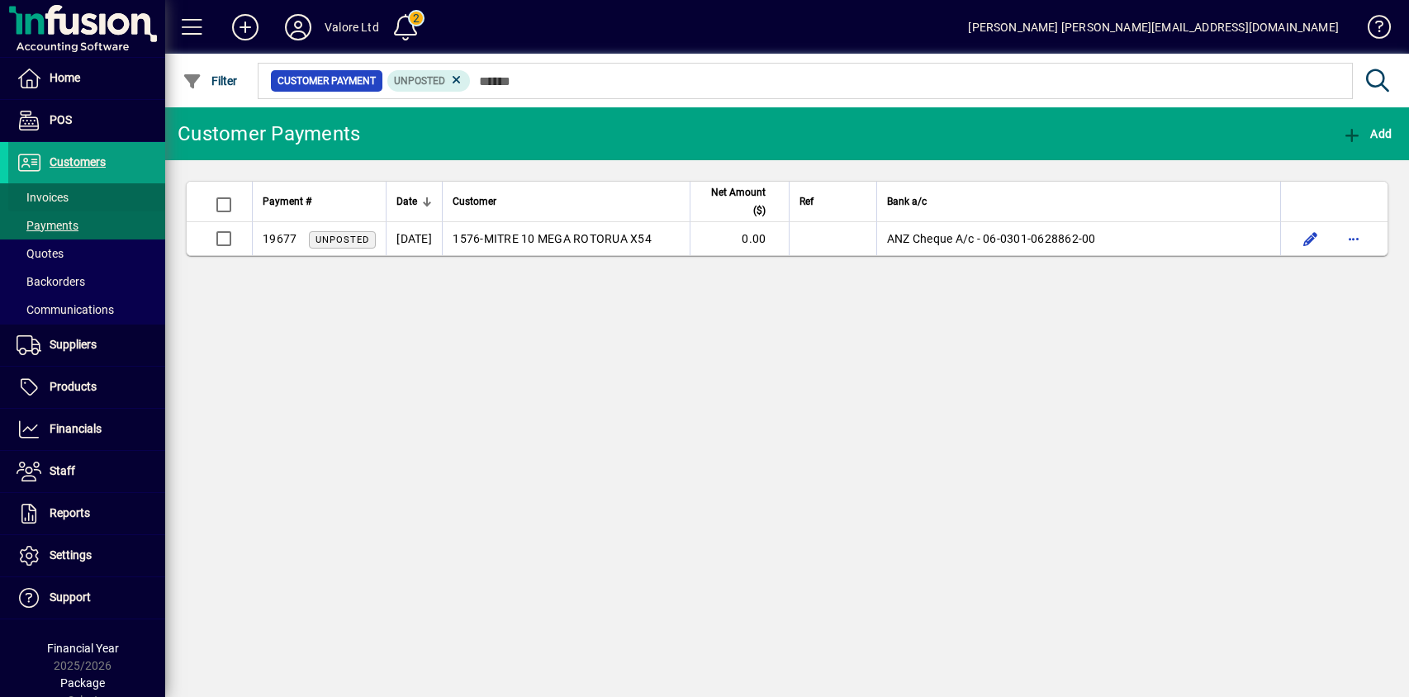
click at [53, 194] on span "Invoices" at bounding box center [43, 197] width 52 height 13
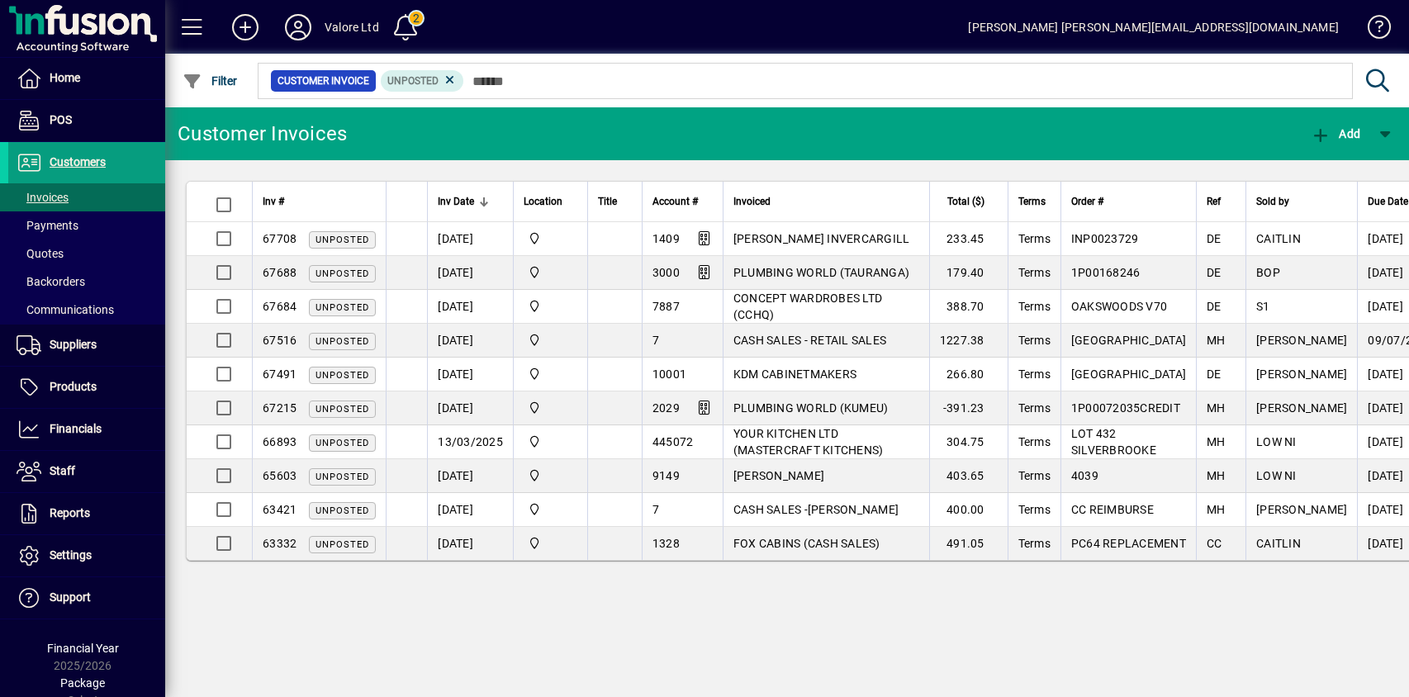
drag, startPoint x: 734, startPoint y: 241, endPoint x: 917, endPoint y: 249, distance: 183.5
click at [907, 240] on td "[PERSON_NAME] INVERCARGILL" at bounding box center [826, 239] width 207 height 34
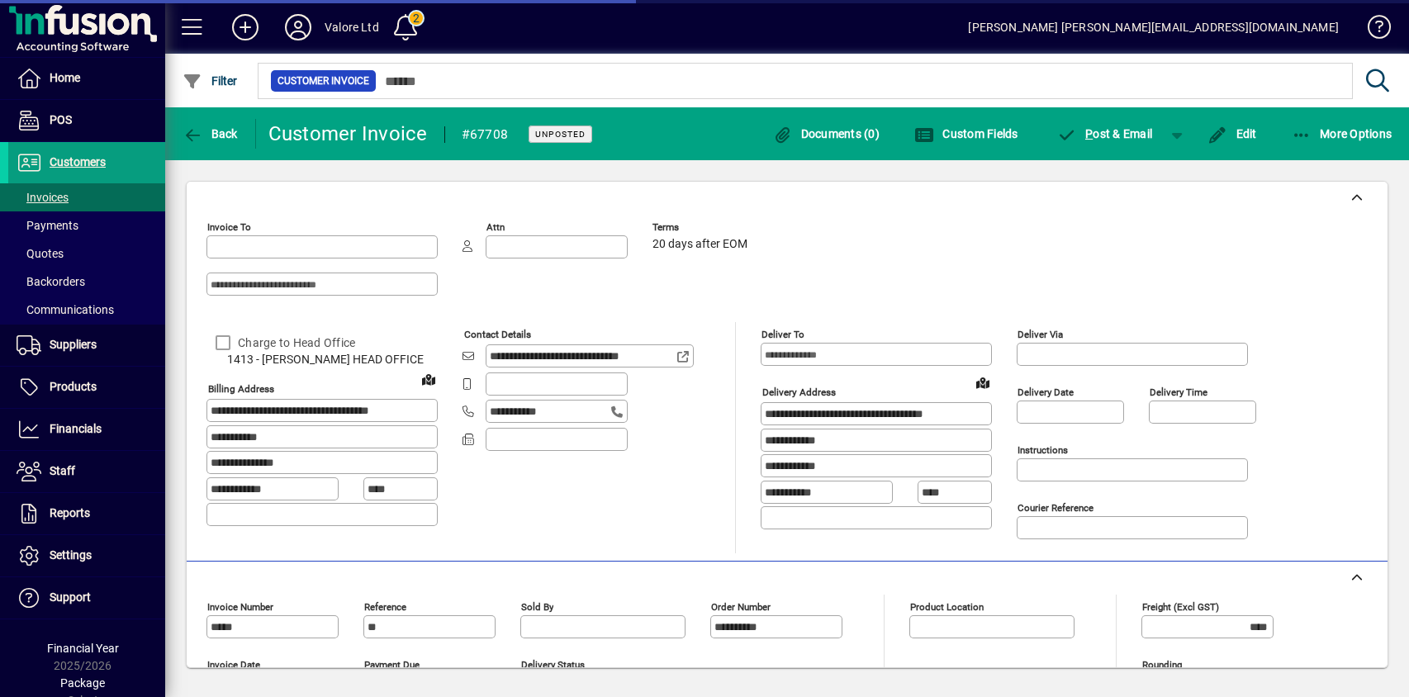
type input "**********"
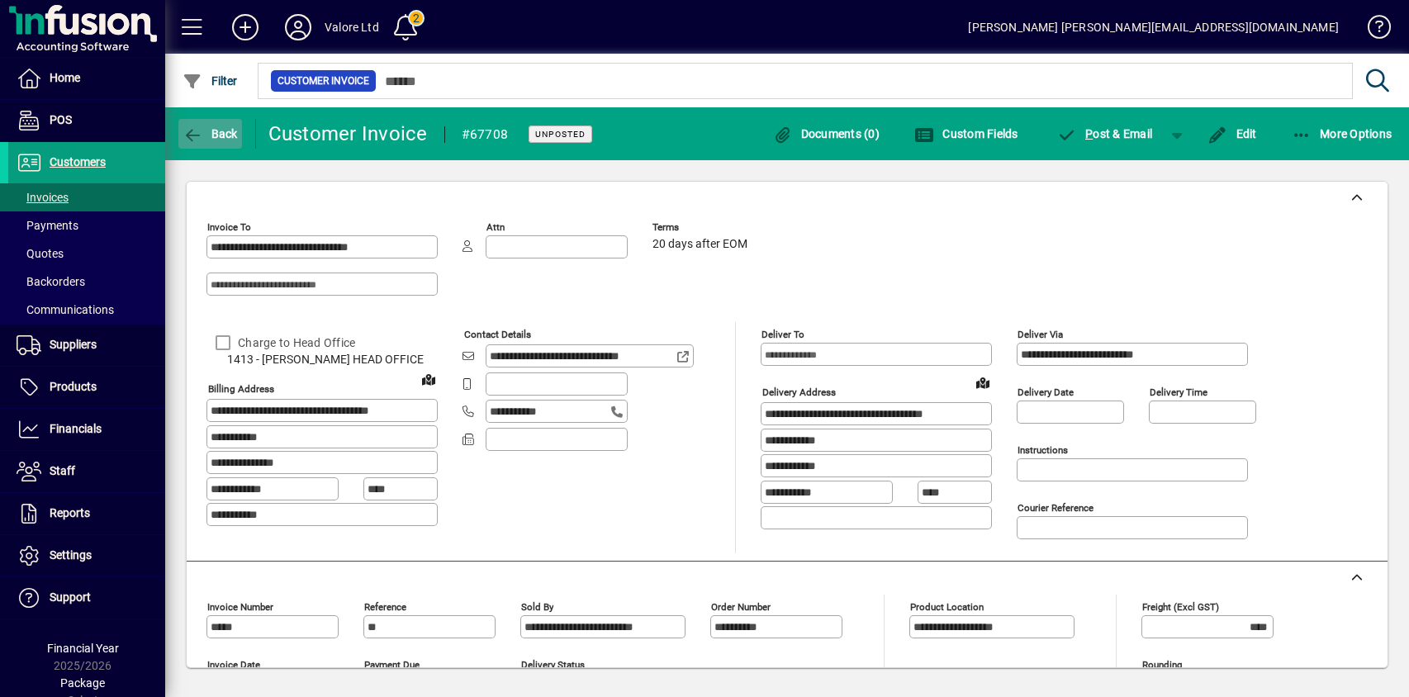
click at [197, 140] on icon "button" at bounding box center [193, 135] width 21 height 17
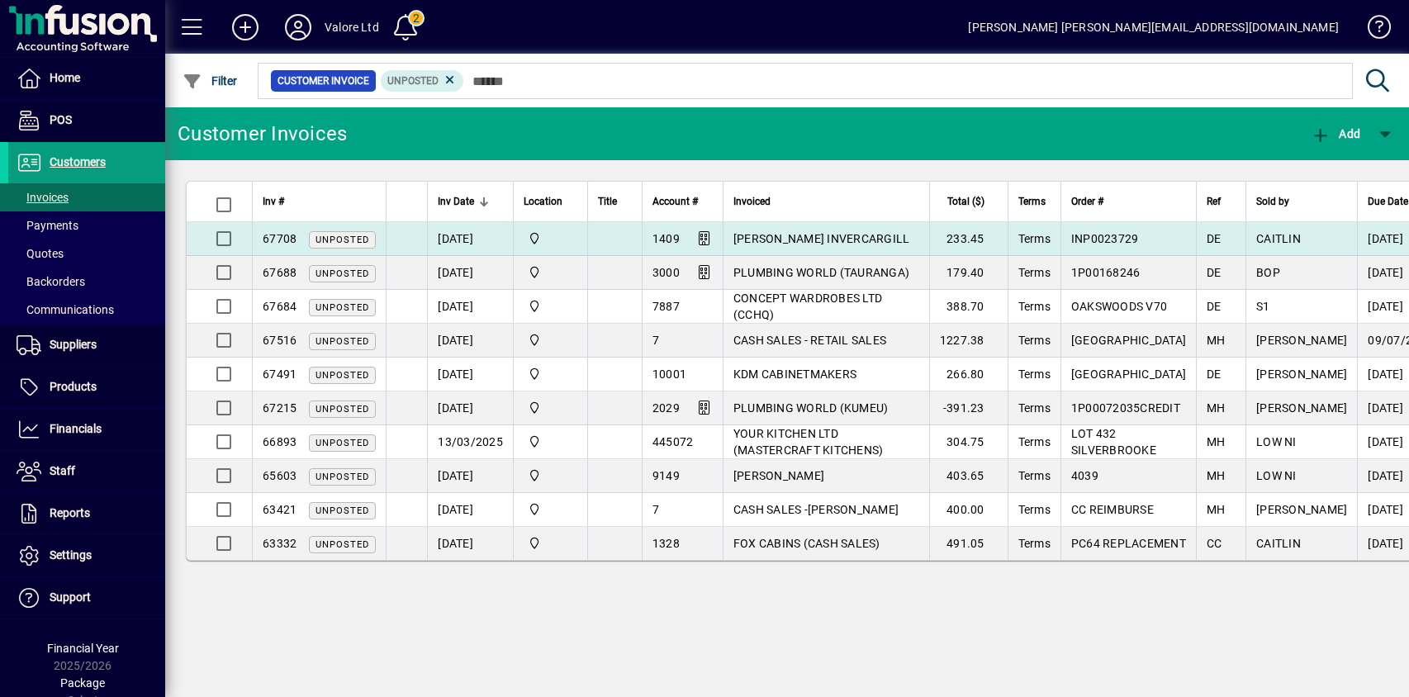
click at [772, 239] on span "[PERSON_NAME] INVERCARGILL" at bounding box center [822, 238] width 177 height 13
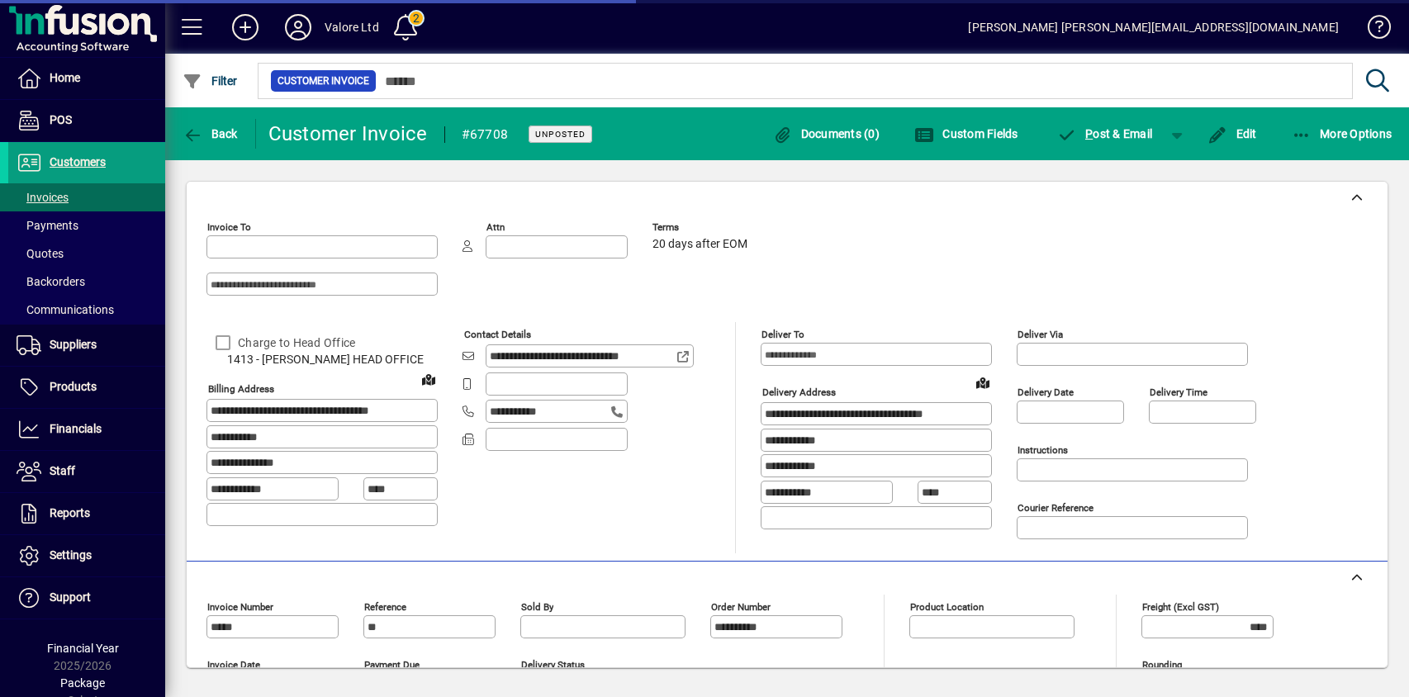
type input "**********"
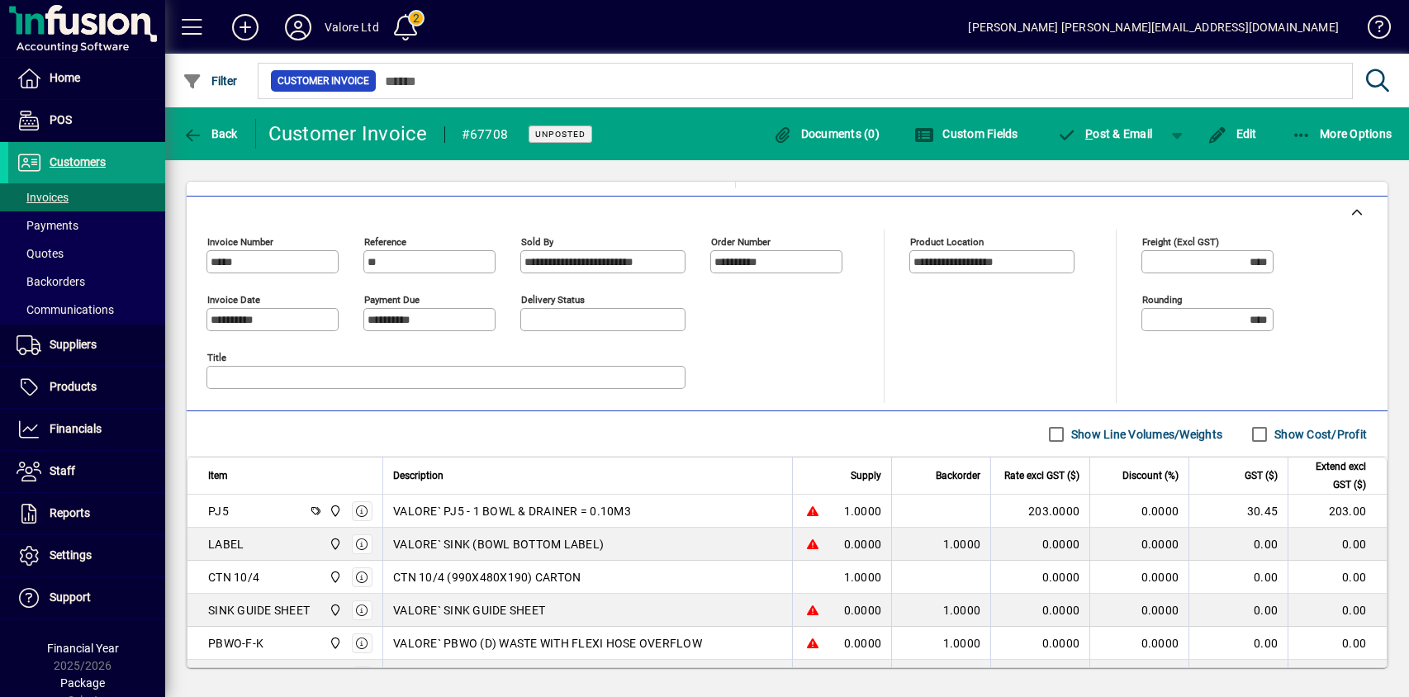
scroll to position [485, 0]
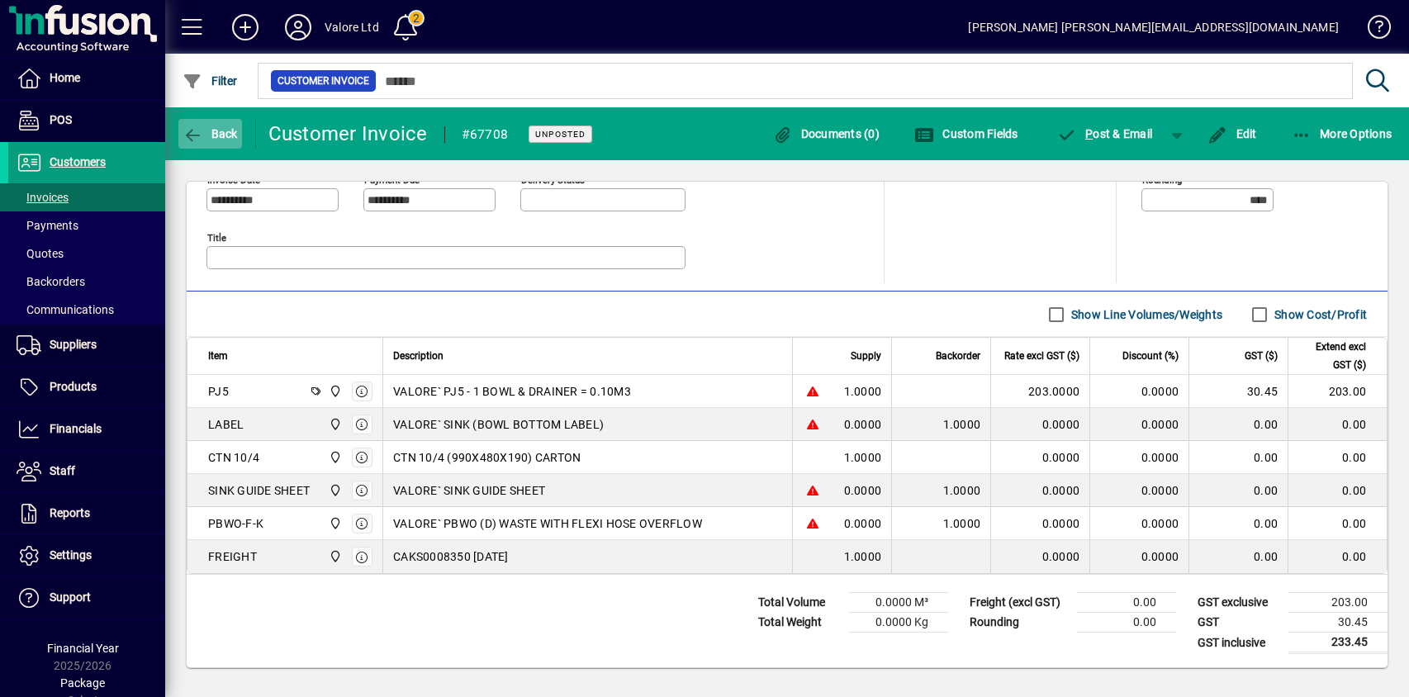
click at [203, 129] on span "Back" at bounding box center [210, 133] width 55 height 13
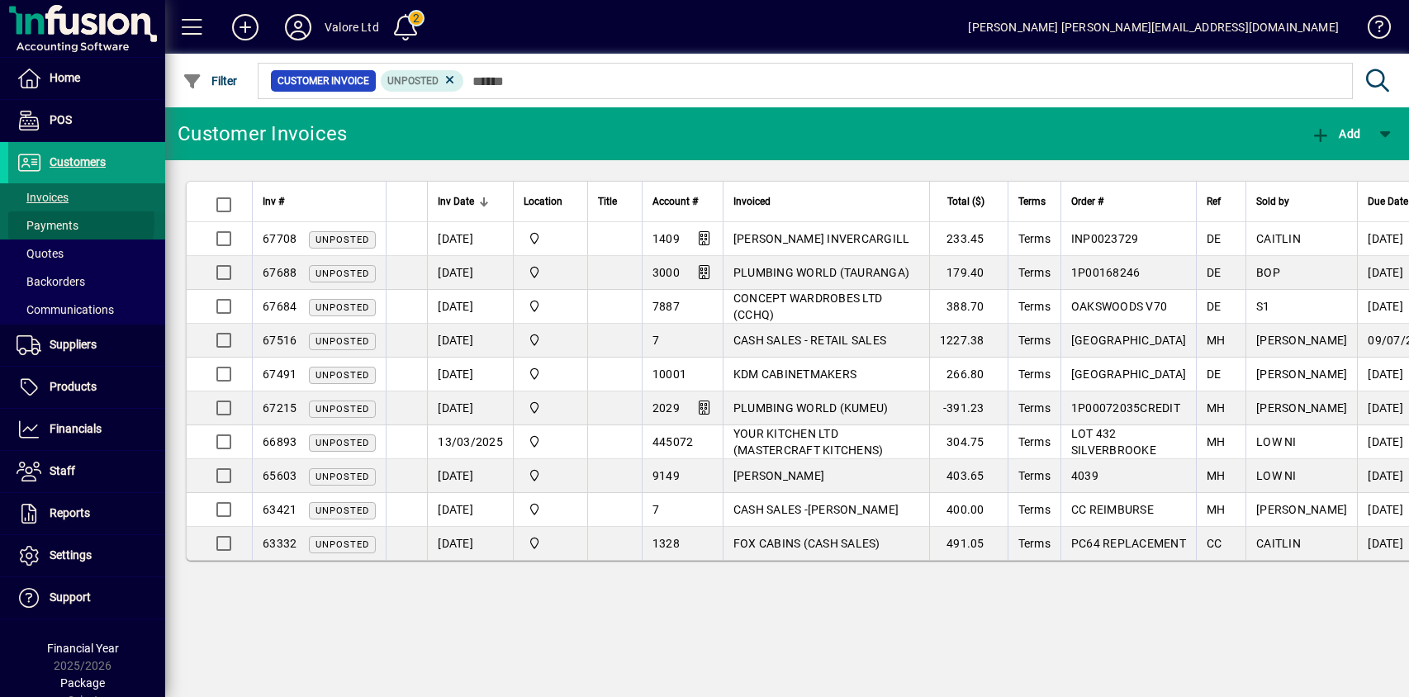
click at [56, 223] on span "Payments" at bounding box center [48, 225] width 62 height 13
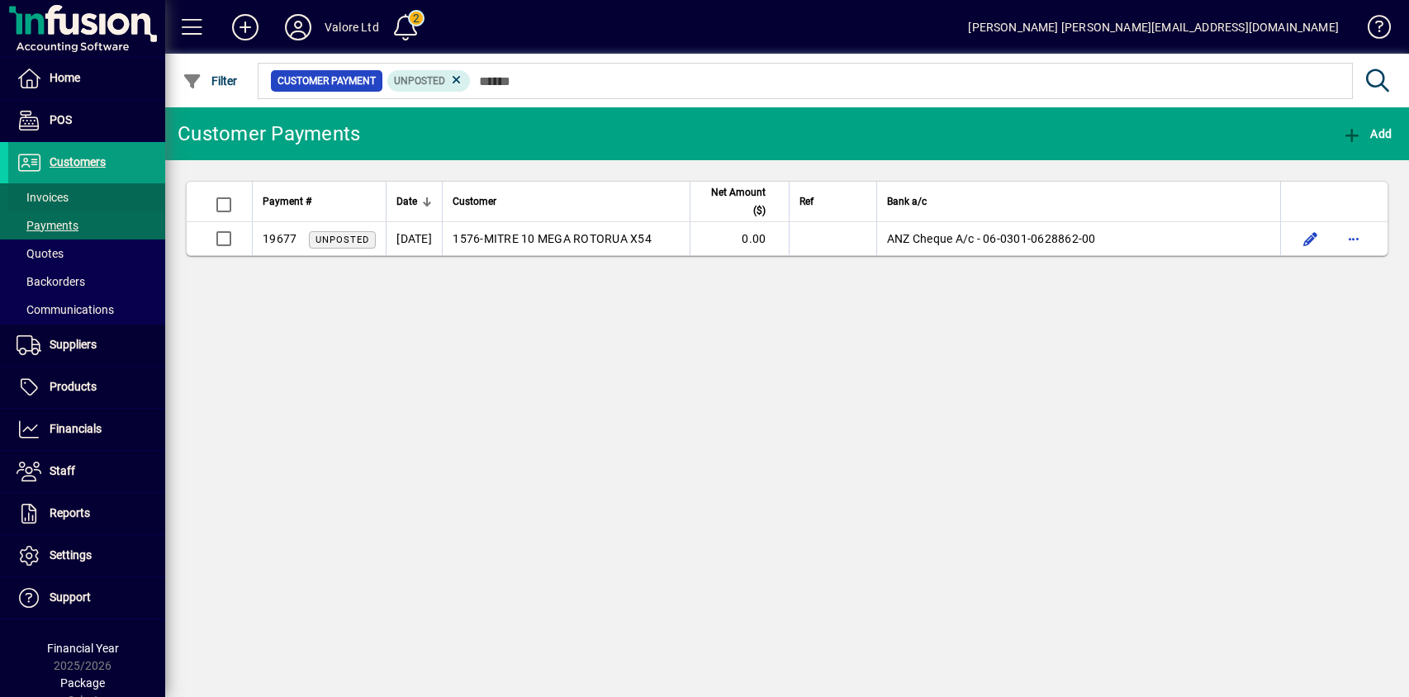
click at [56, 192] on span "Invoices" at bounding box center [43, 197] width 52 height 13
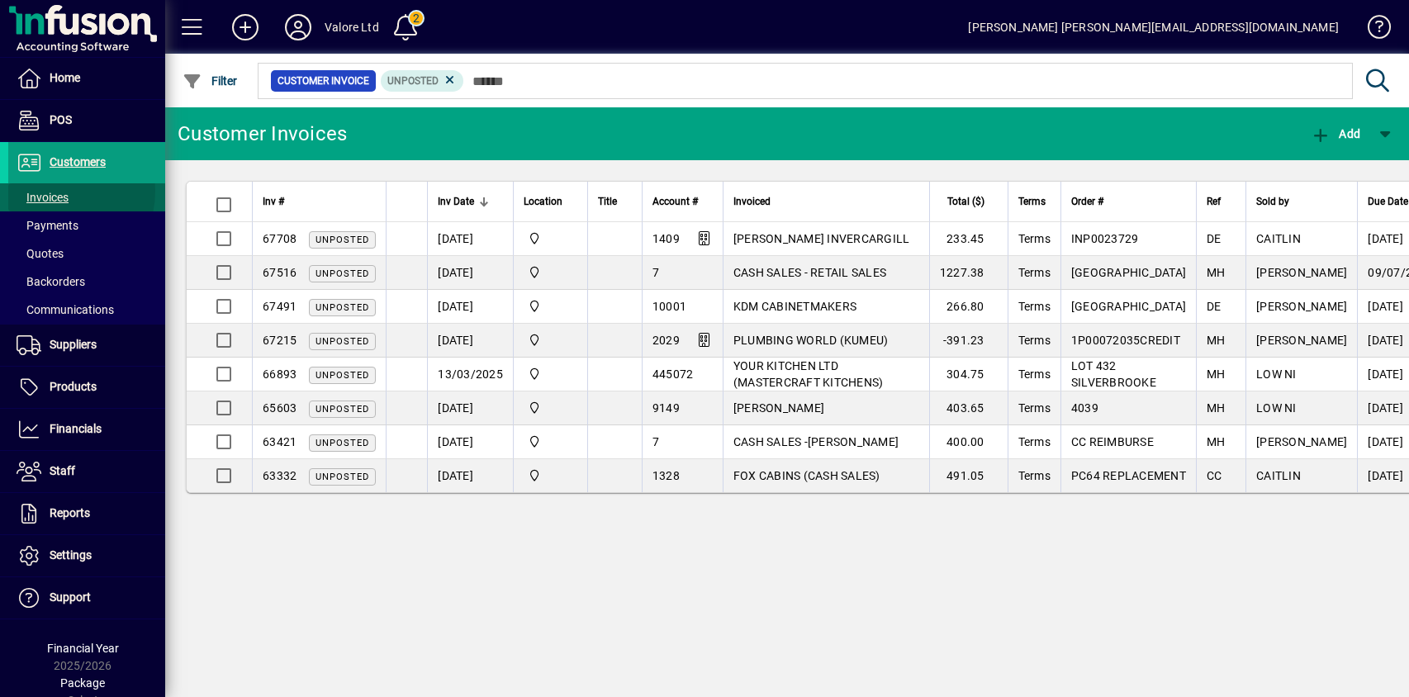
click at [54, 191] on span "Invoices" at bounding box center [43, 197] width 52 height 13
click at [51, 221] on span "Payments" at bounding box center [48, 225] width 62 height 13
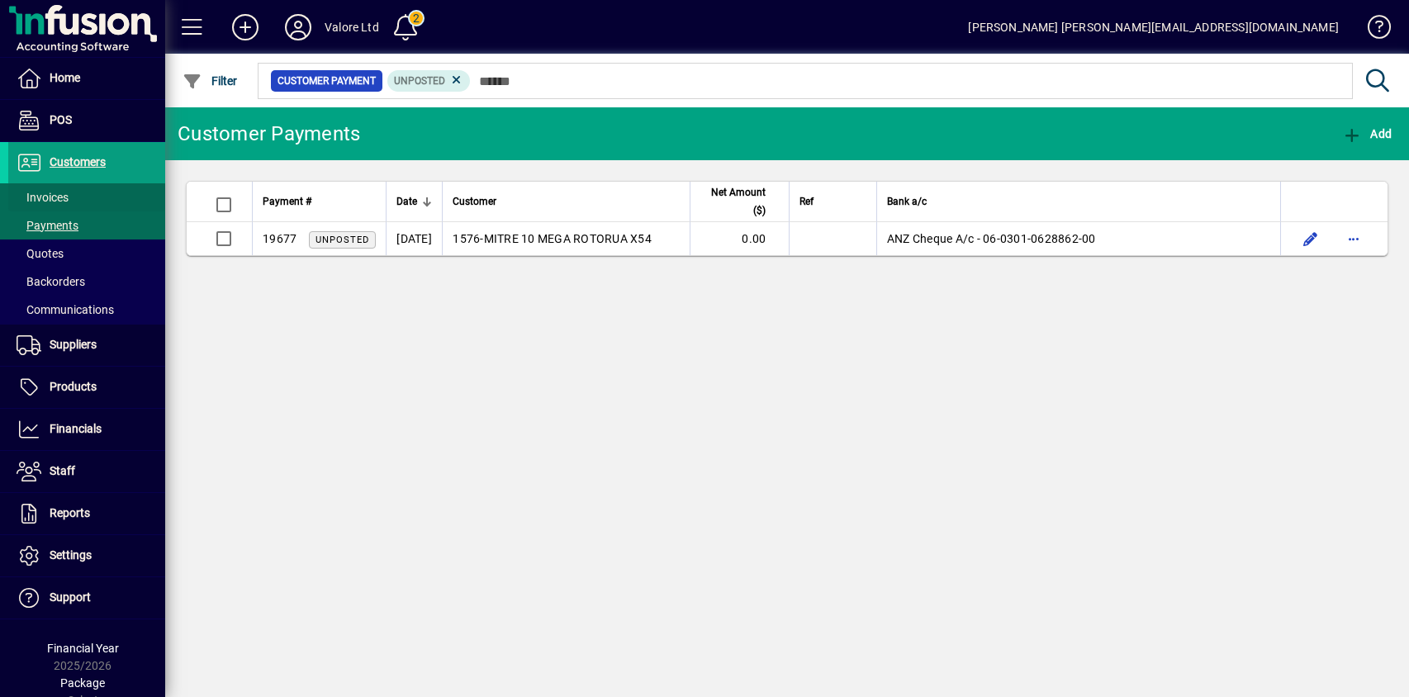
click at [55, 194] on span "Invoices" at bounding box center [43, 197] width 52 height 13
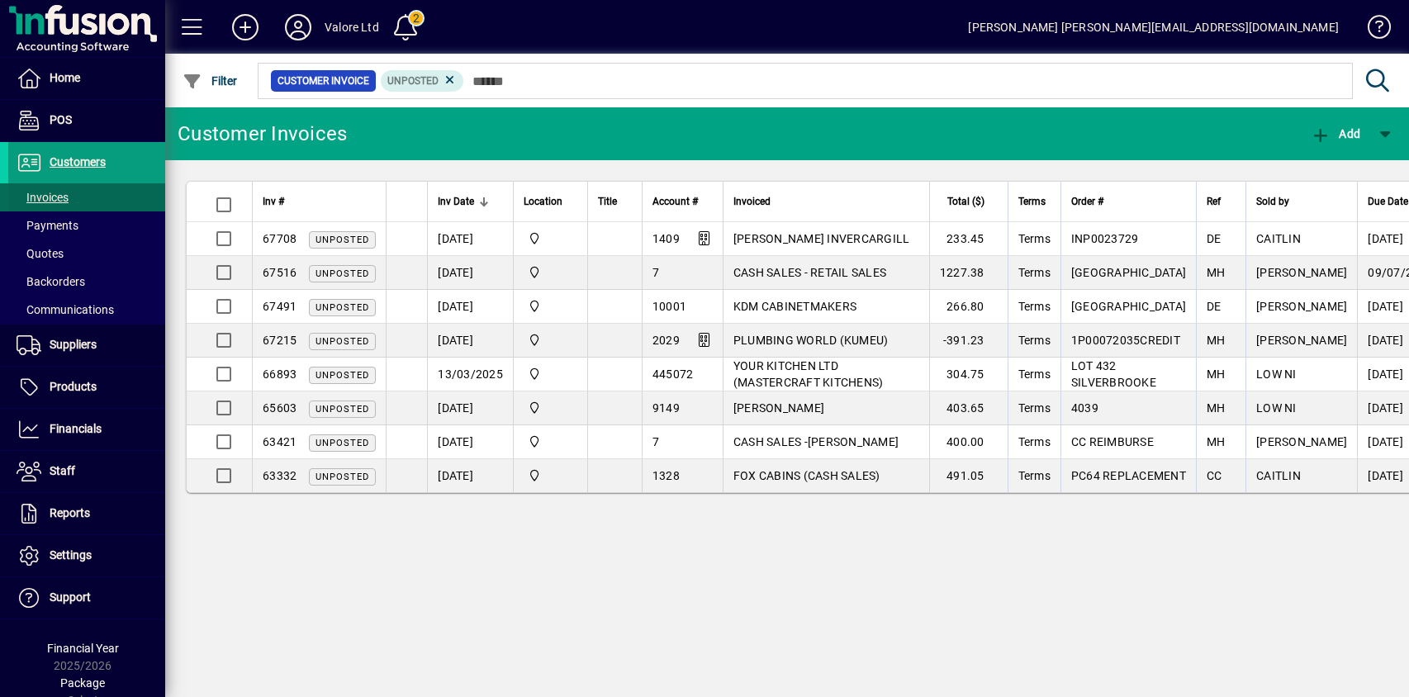
click at [49, 196] on span "Invoices" at bounding box center [43, 197] width 52 height 13
click at [57, 226] on span "Payments" at bounding box center [48, 225] width 62 height 13
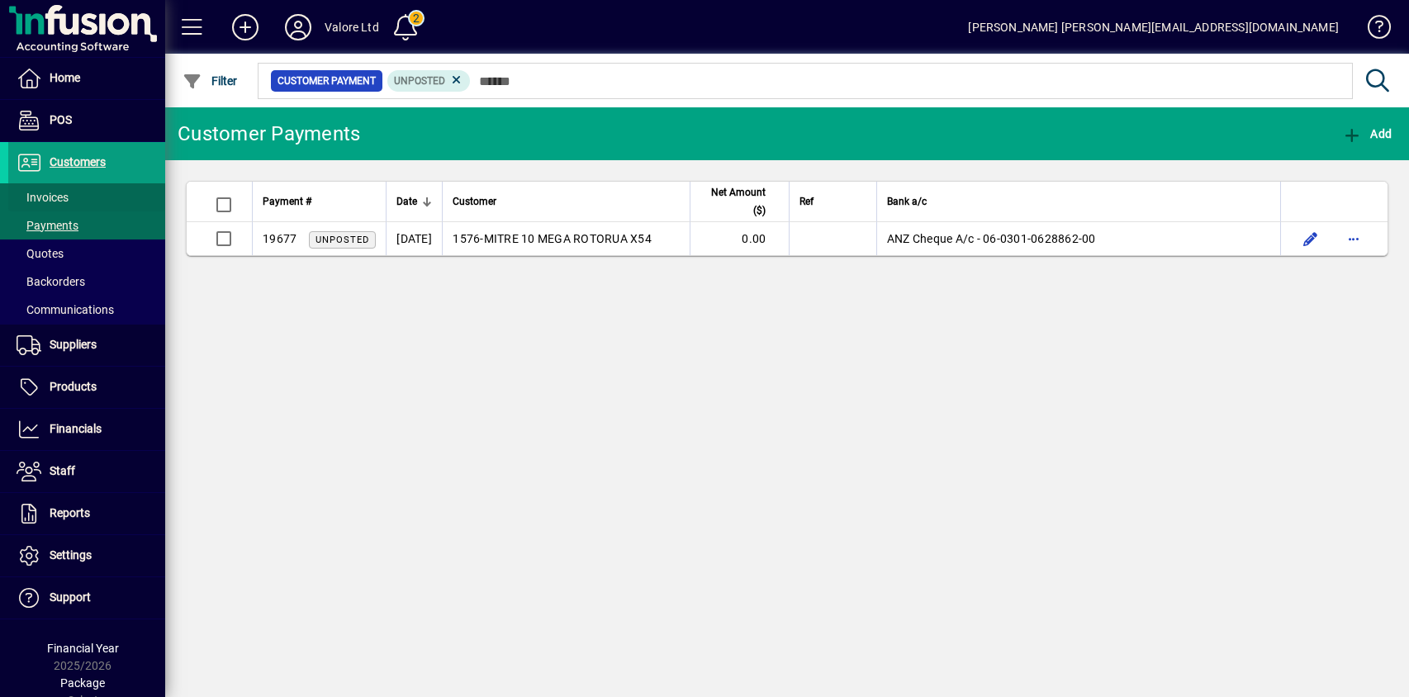
click at [55, 193] on span "Invoices" at bounding box center [43, 197] width 52 height 13
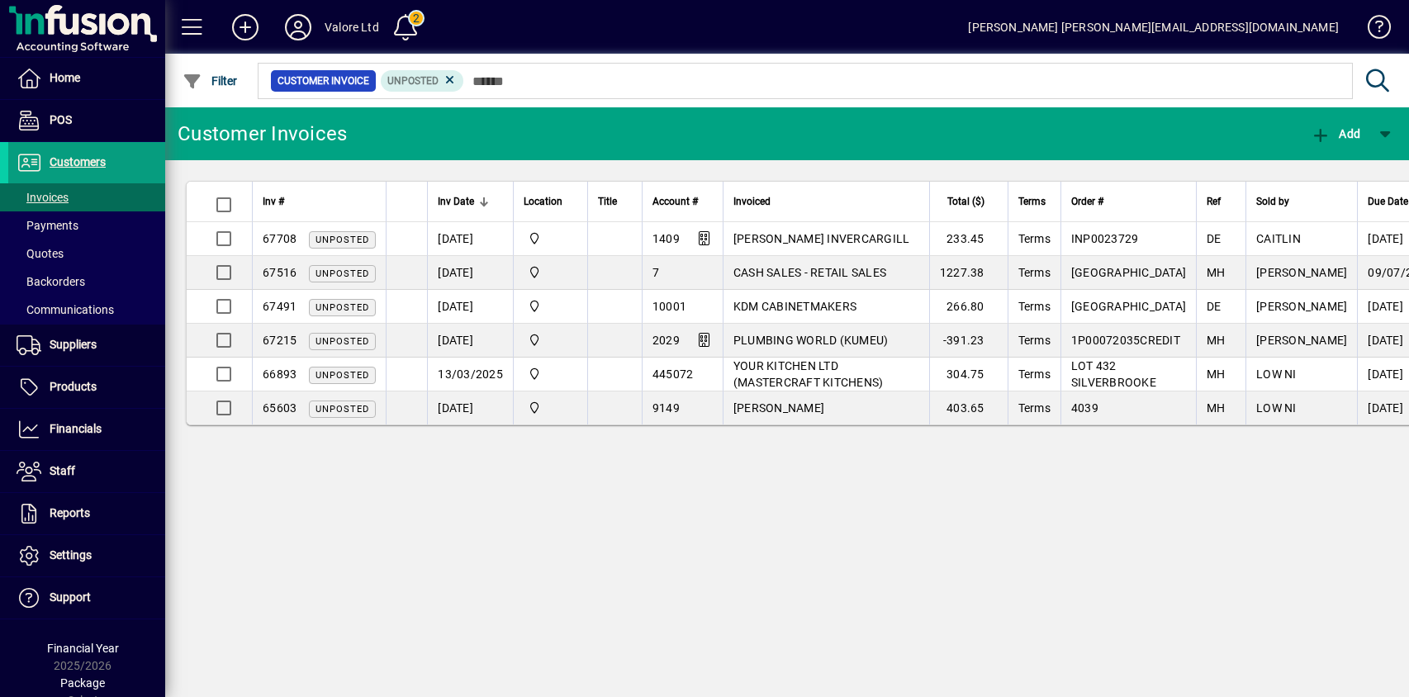
click at [491, 515] on div "Customer Invoices Add Inv # Inv Date Location Title Account # Invoiced Total ($…" at bounding box center [787, 402] width 1244 height 590
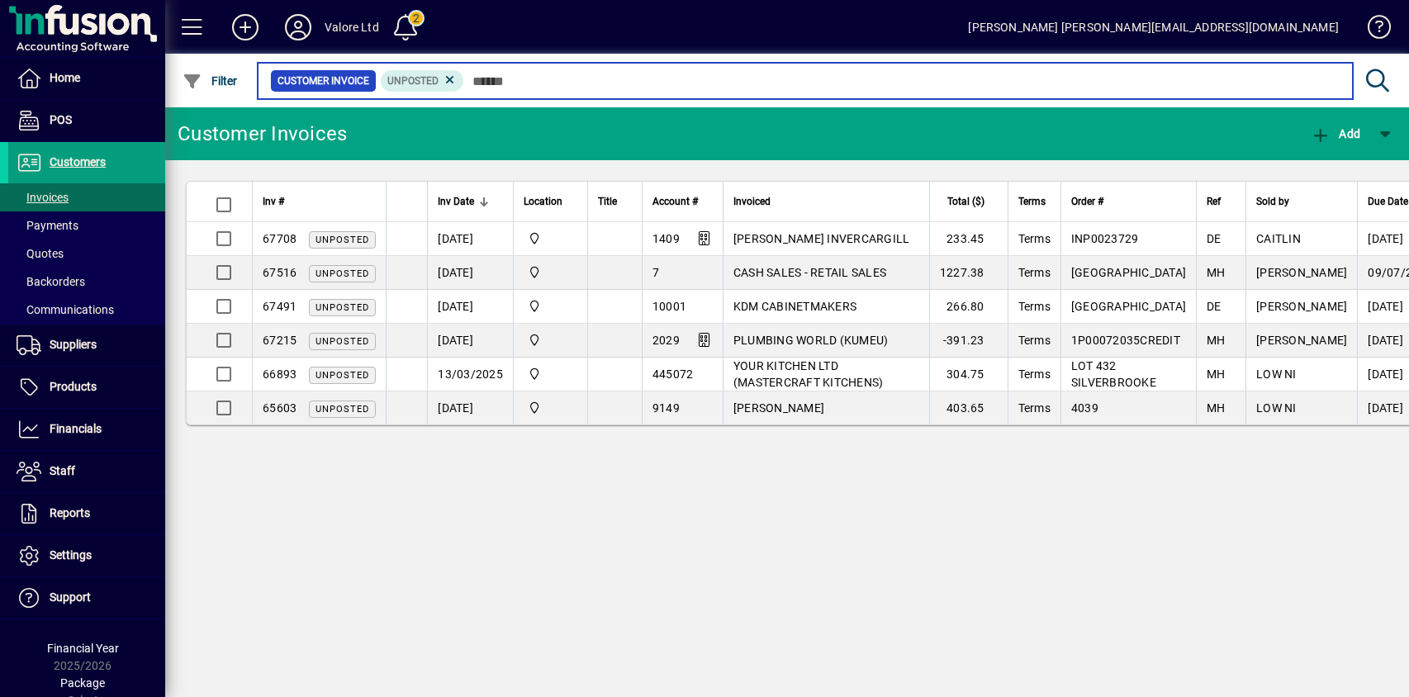
click at [1295, 79] on input "text" at bounding box center [902, 80] width 876 height 23
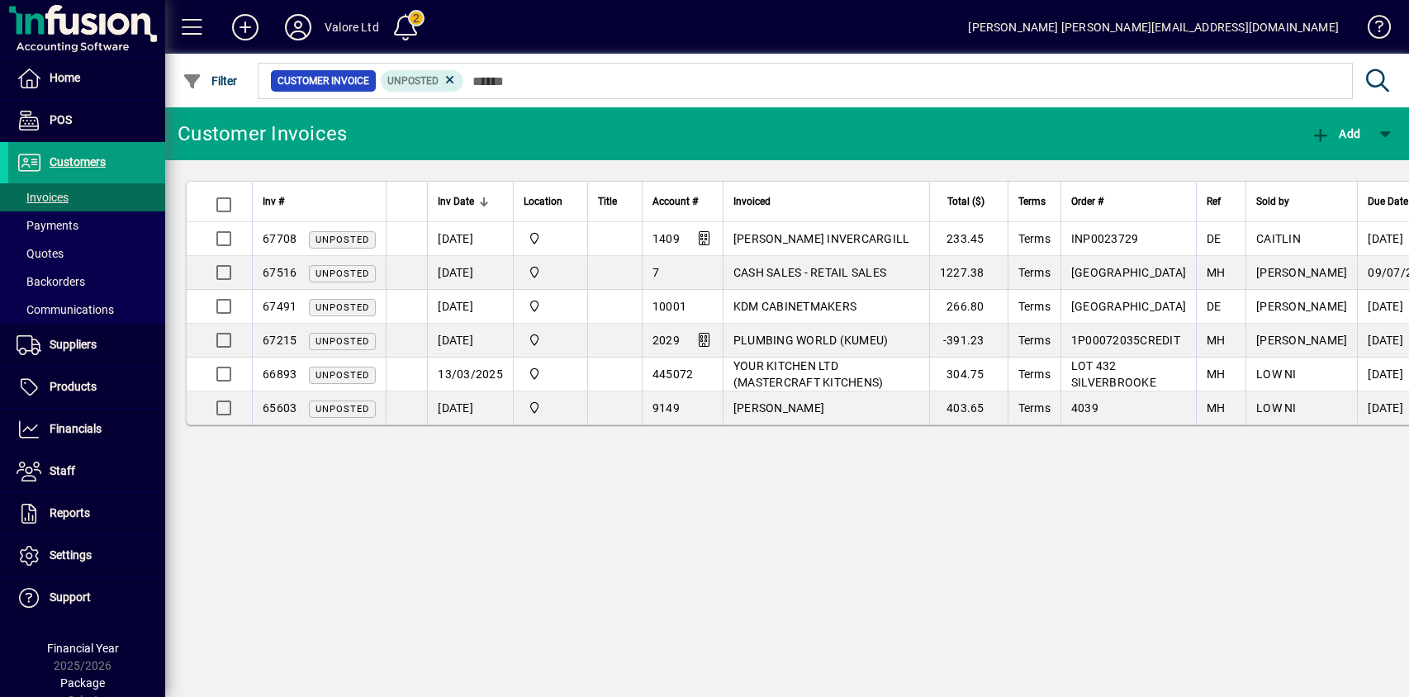
click at [454, 335] on td "[DATE]" at bounding box center [470, 341] width 86 height 34
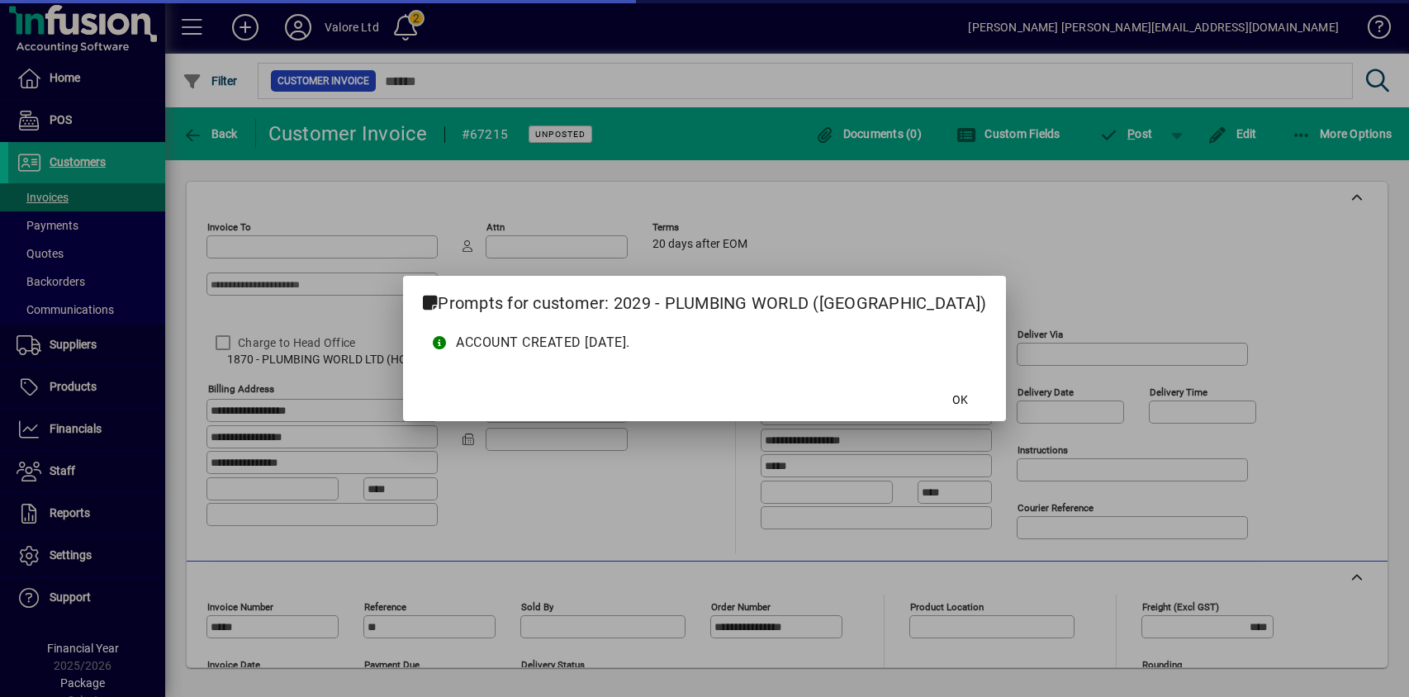
type input "**********"
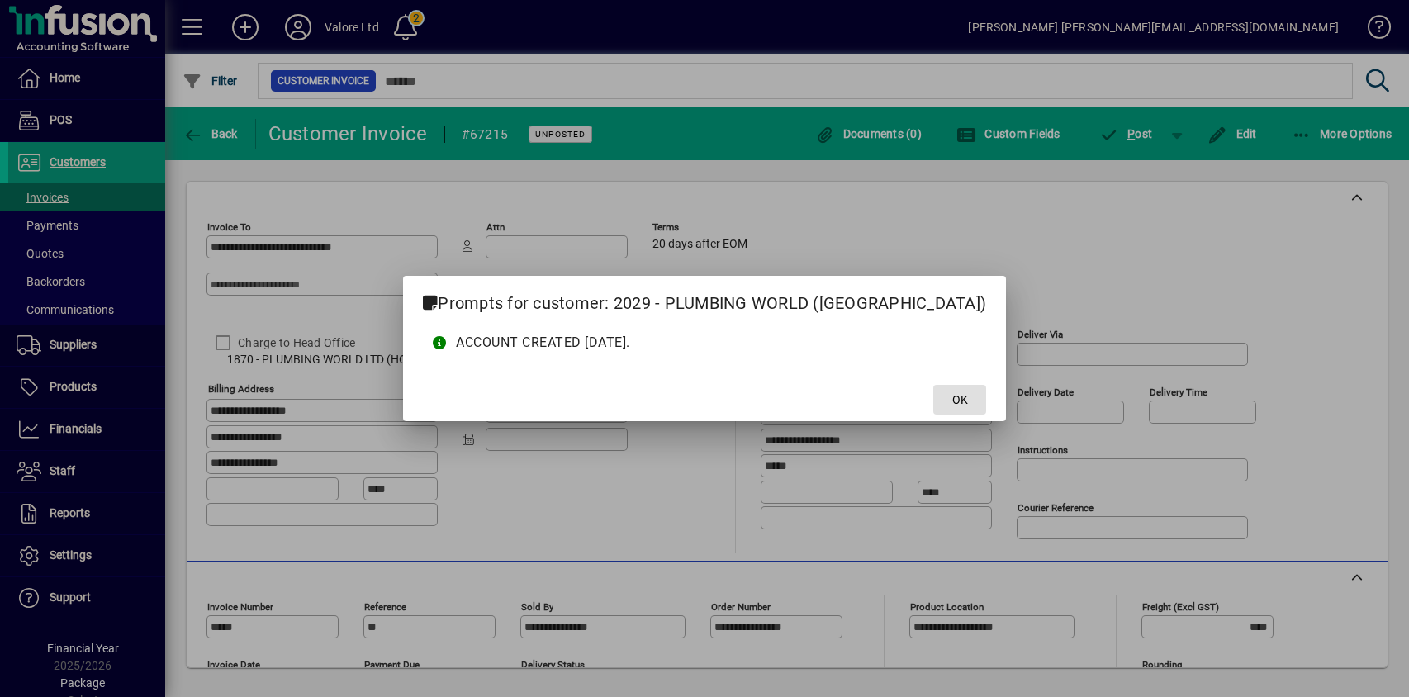
click at [952, 392] on span "OK" at bounding box center [960, 400] width 16 height 17
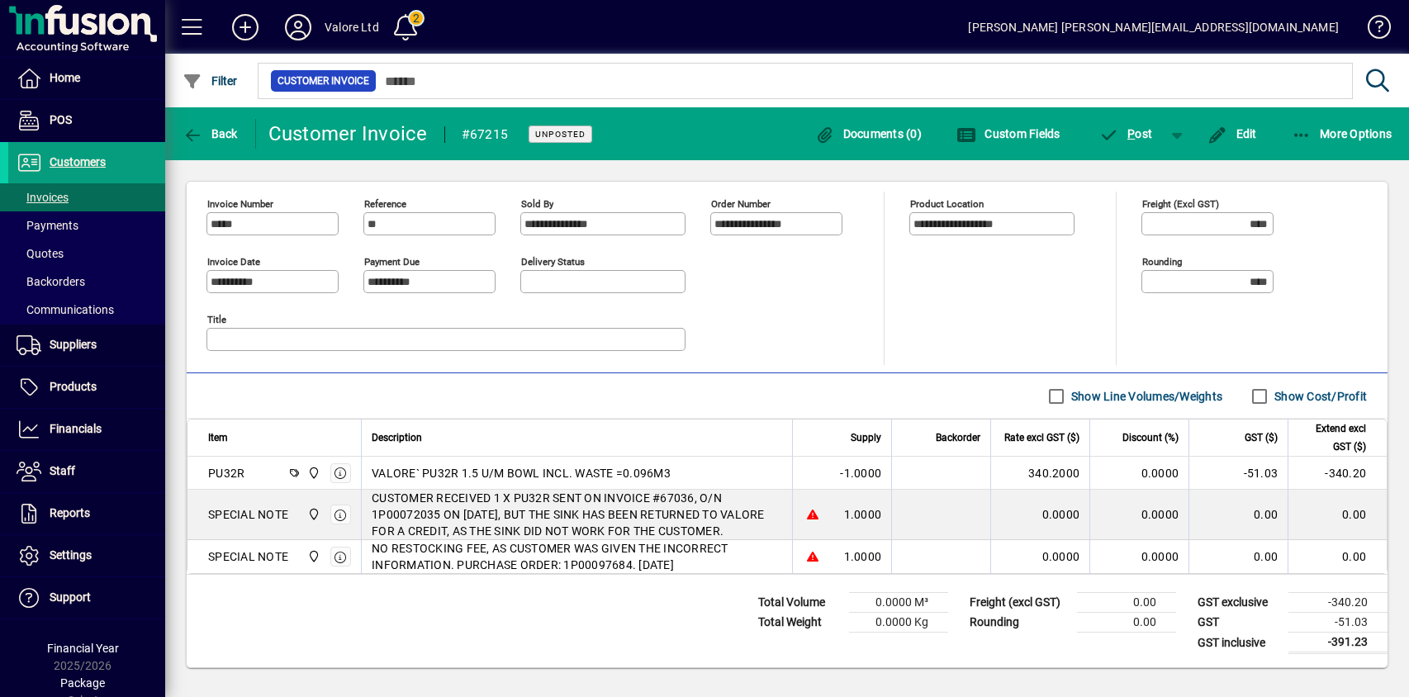
scroll to position [420, 0]
drag, startPoint x: 778, startPoint y: 207, endPoint x: 825, endPoint y: 207, distance: 47.1
click at [824, 217] on input "**********" at bounding box center [778, 223] width 127 height 13
click at [826, 217] on input "**********" at bounding box center [778, 223] width 127 height 13
click at [810, 249] on div "Delivery status" at bounding box center [693, 278] width 347 height 58
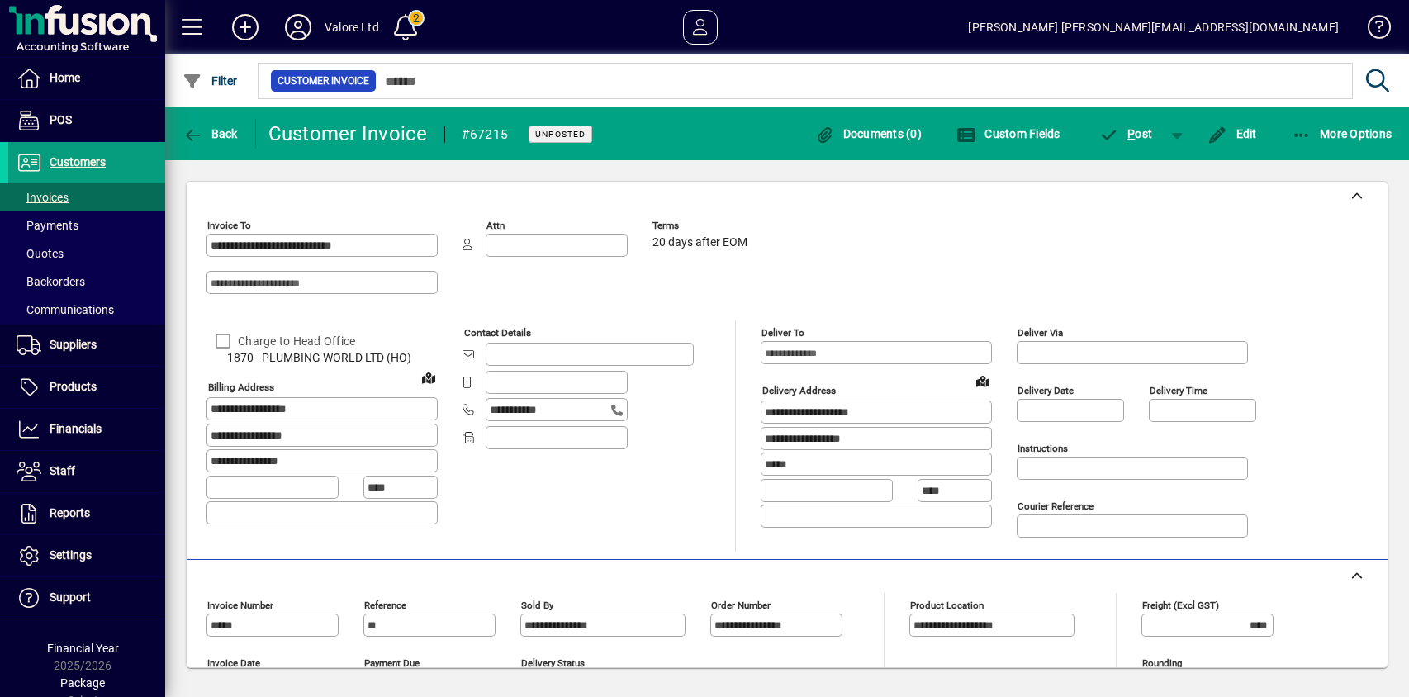
scroll to position [0, 0]
click at [211, 132] on span "Back" at bounding box center [210, 133] width 55 height 13
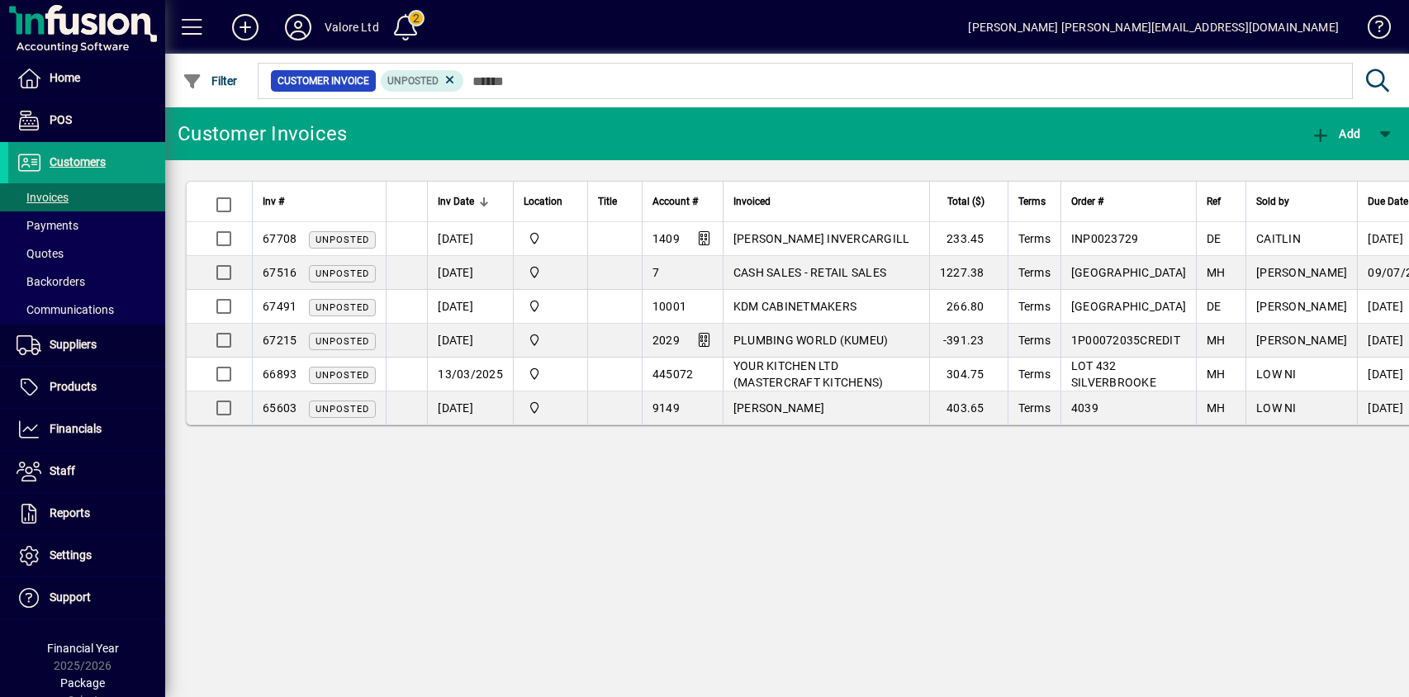
click at [368, 504] on div "Customer Invoices Add Inv # Inv Date Location Title Account # Invoiced Total ($…" at bounding box center [787, 402] width 1244 height 590
click at [392, 371] on td at bounding box center [406, 375] width 41 height 34
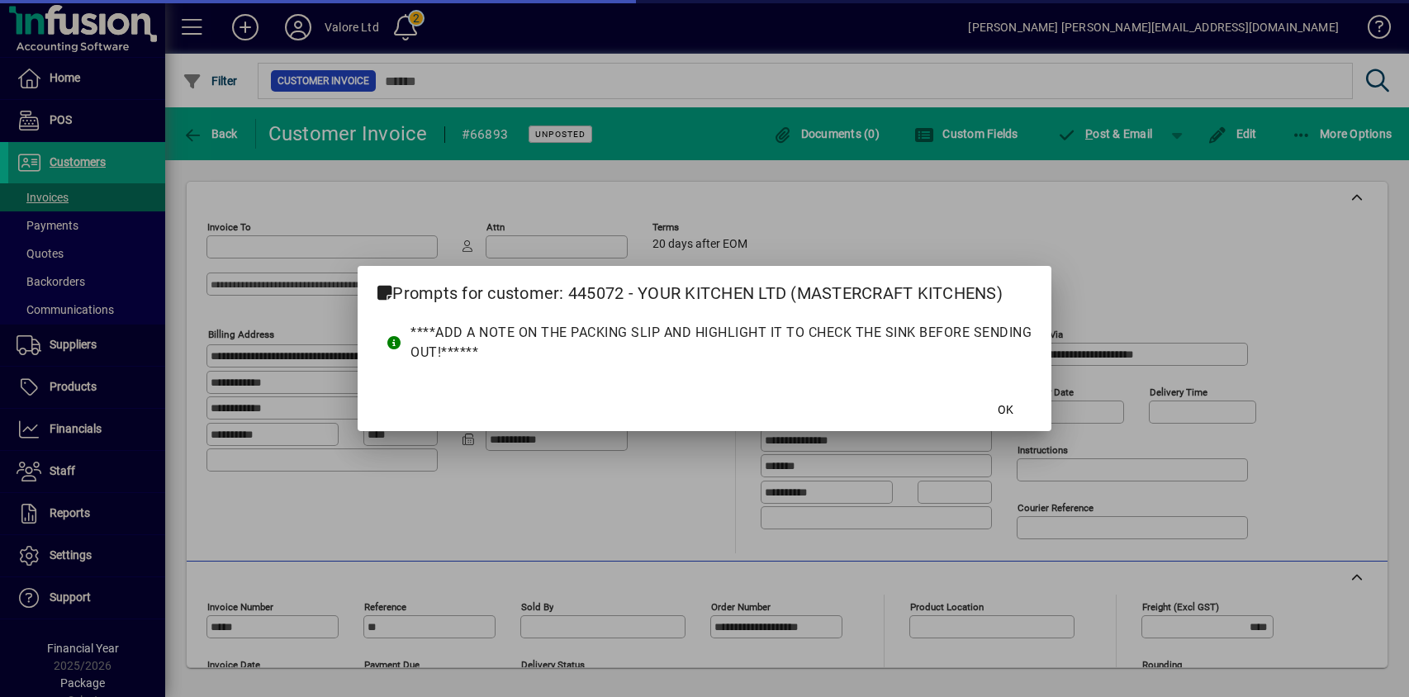
type input "**********"
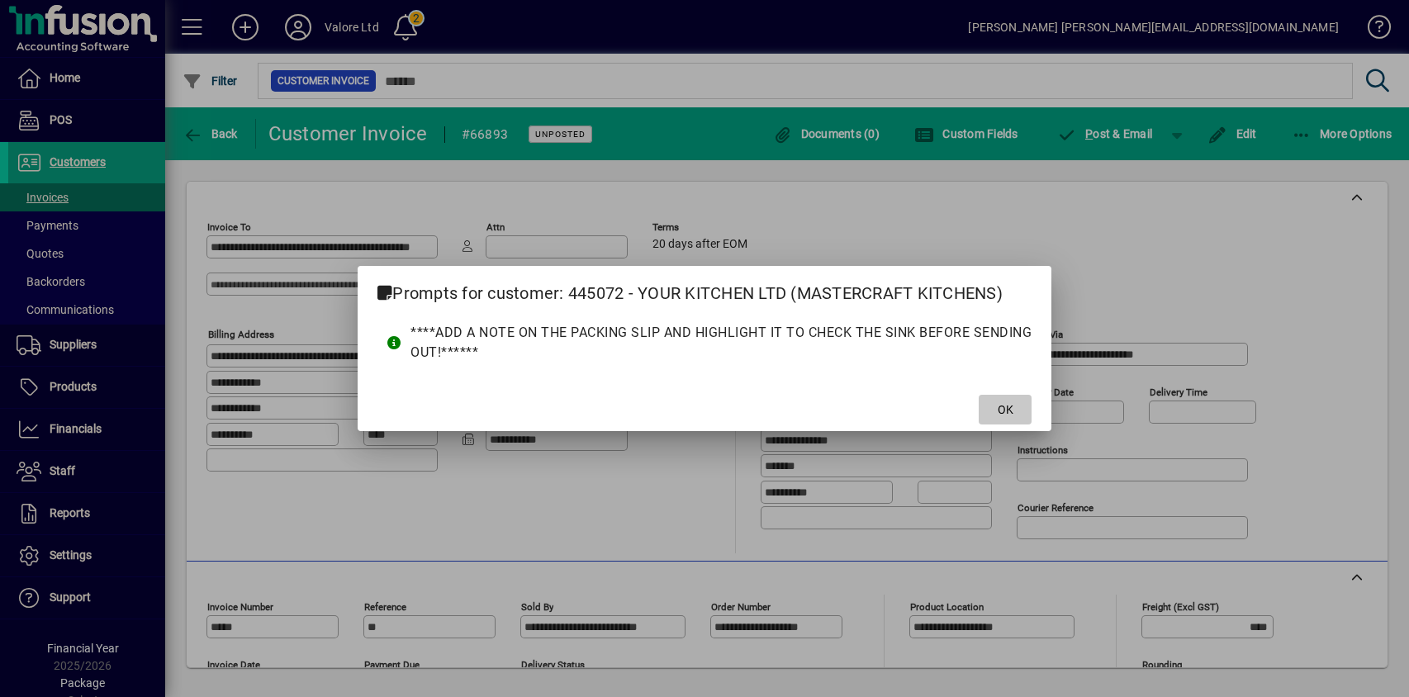
click at [1000, 403] on span "OK" at bounding box center [1006, 409] width 16 height 17
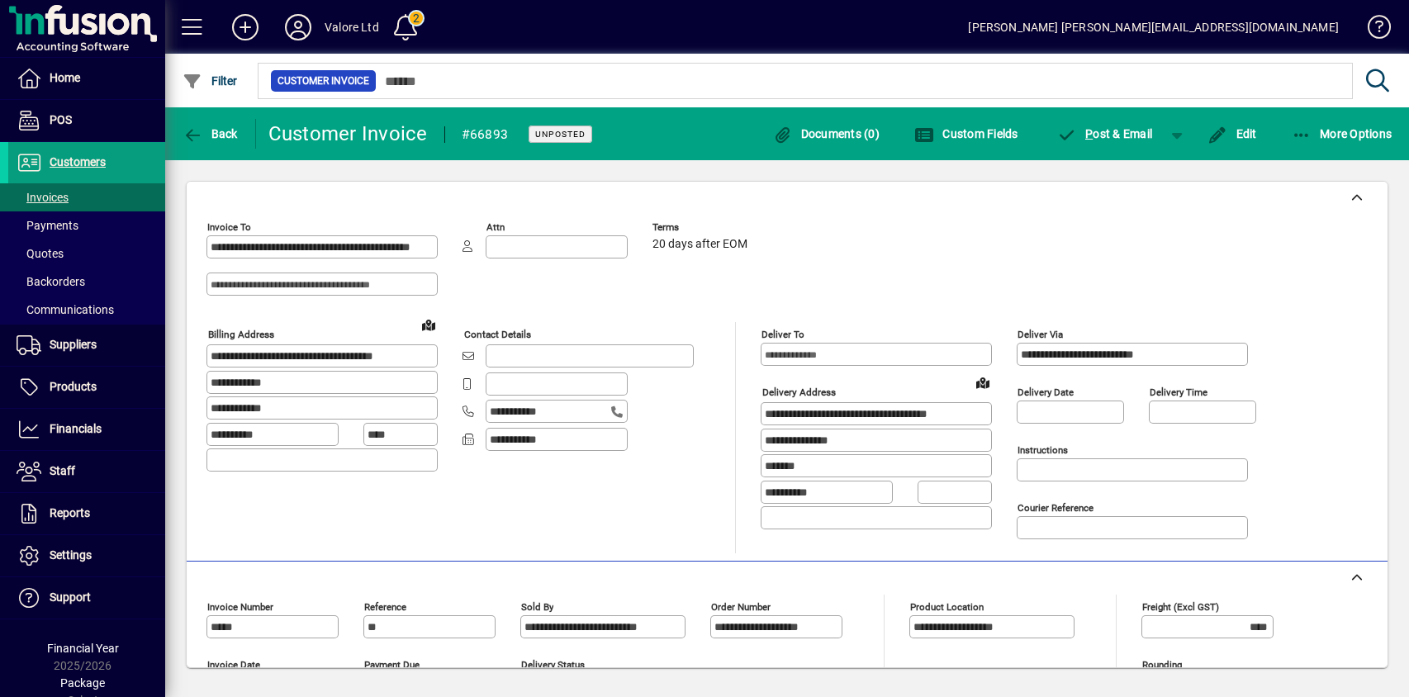
click at [255, 283] on input at bounding box center [324, 284] width 226 height 13
drag, startPoint x: 211, startPoint y: 285, endPoint x: 433, endPoint y: 284, distance: 221.4
click at [433, 284] on input at bounding box center [324, 284] width 226 height 13
click at [198, 136] on icon "button" at bounding box center [193, 135] width 21 height 17
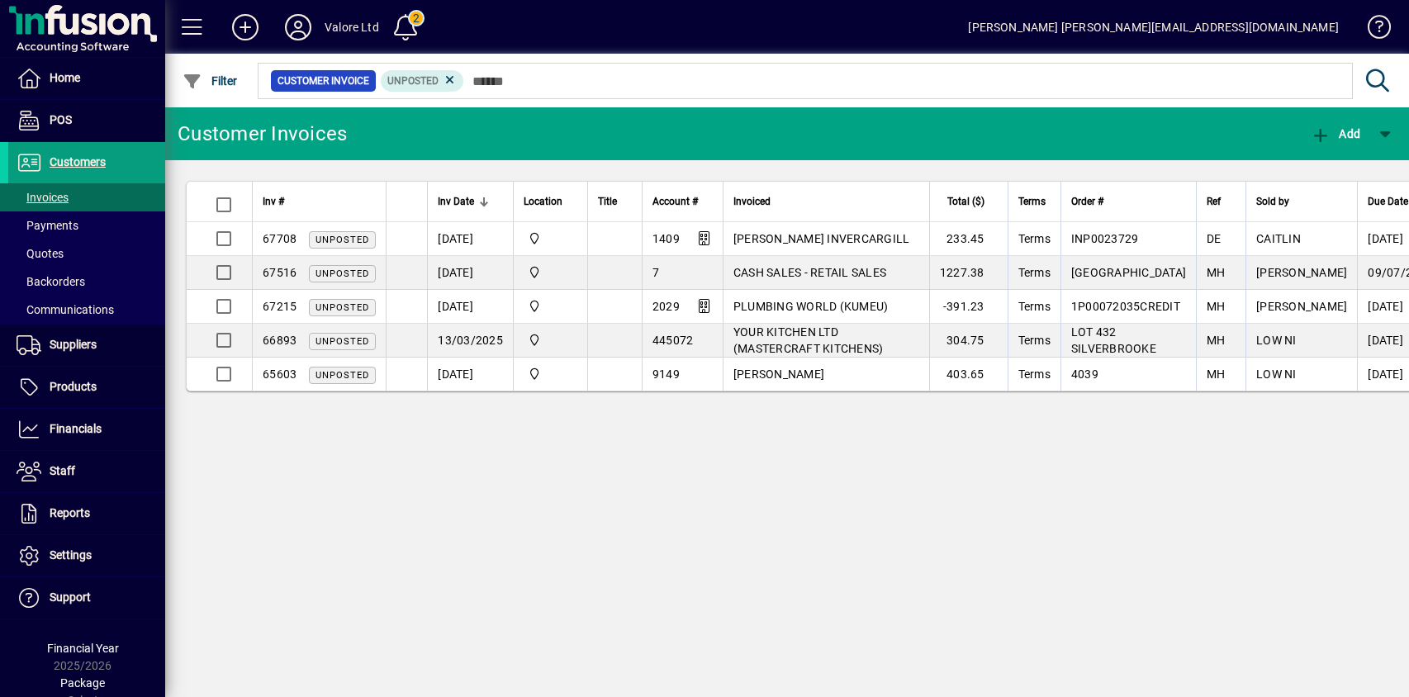
click at [778, 270] on span "CASH SALES - RETAIL SALES" at bounding box center [810, 272] width 153 height 13
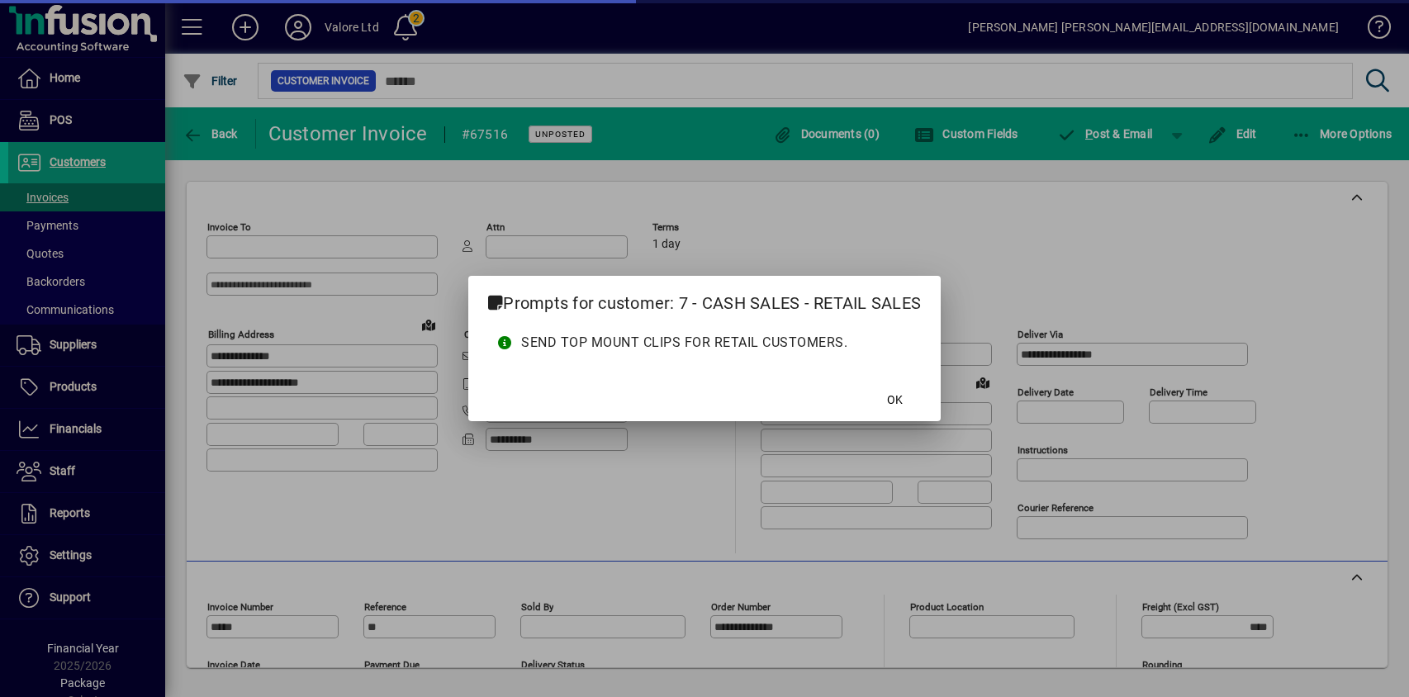
type input "**********"
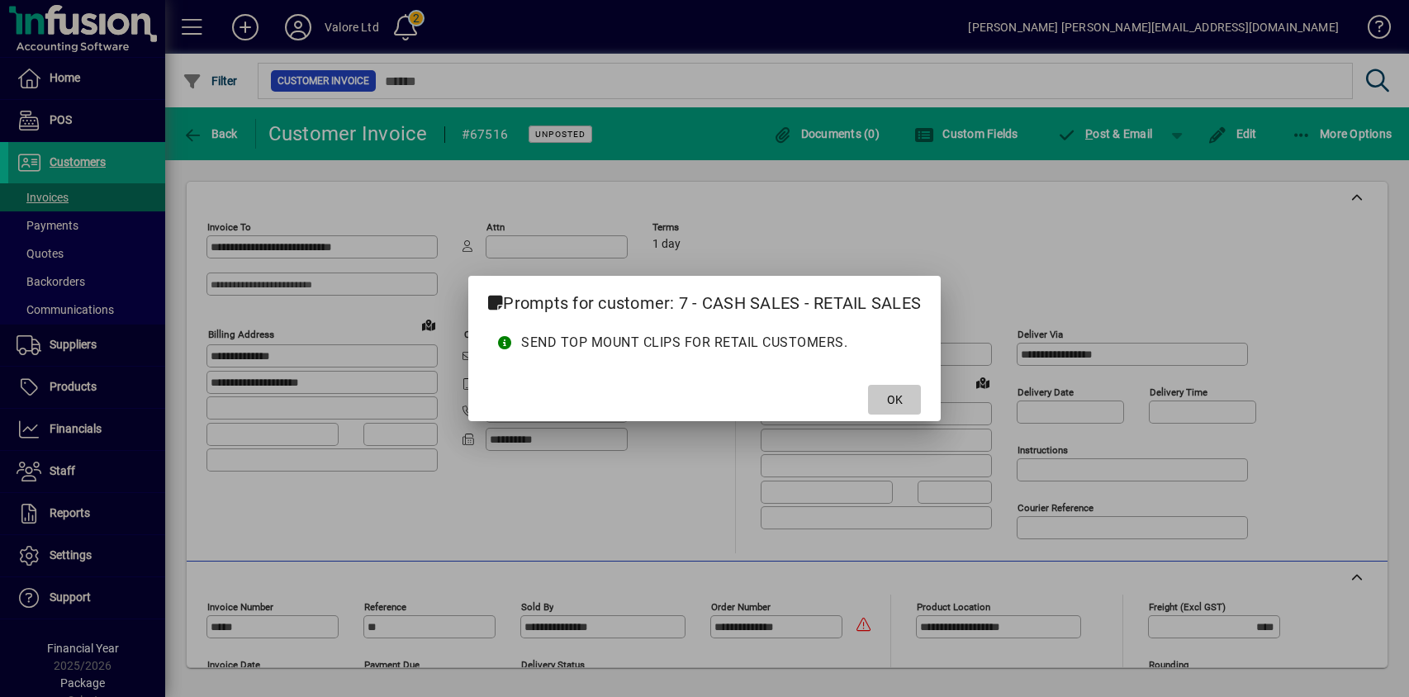
click at [902, 392] on span "OK" at bounding box center [895, 400] width 16 height 17
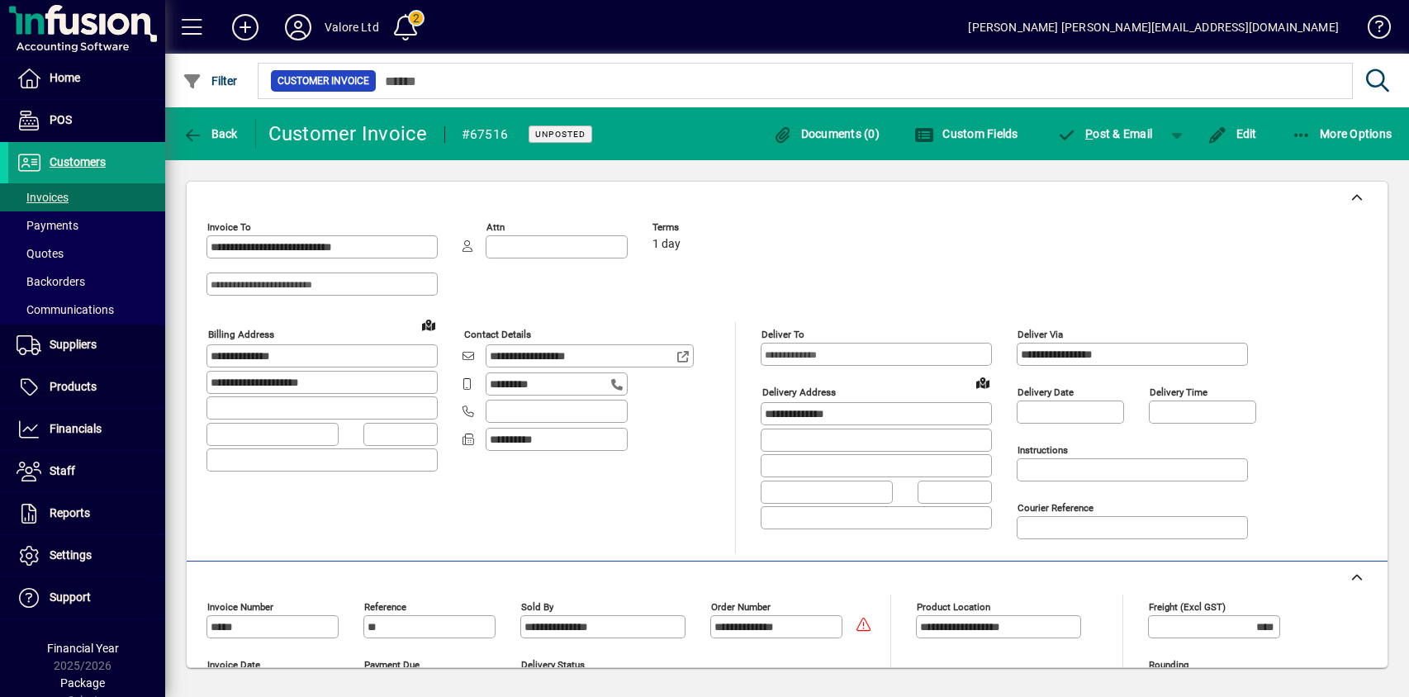
drag, startPoint x: 889, startPoint y: 411, endPoint x: 708, endPoint y: 416, distance: 181.0
click at [708, 416] on div "**********" at bounding box center [744, 437] width 1075 height 231
click at [225, 140] on span "button" at bounding box center [210, 134] width 64 height 40
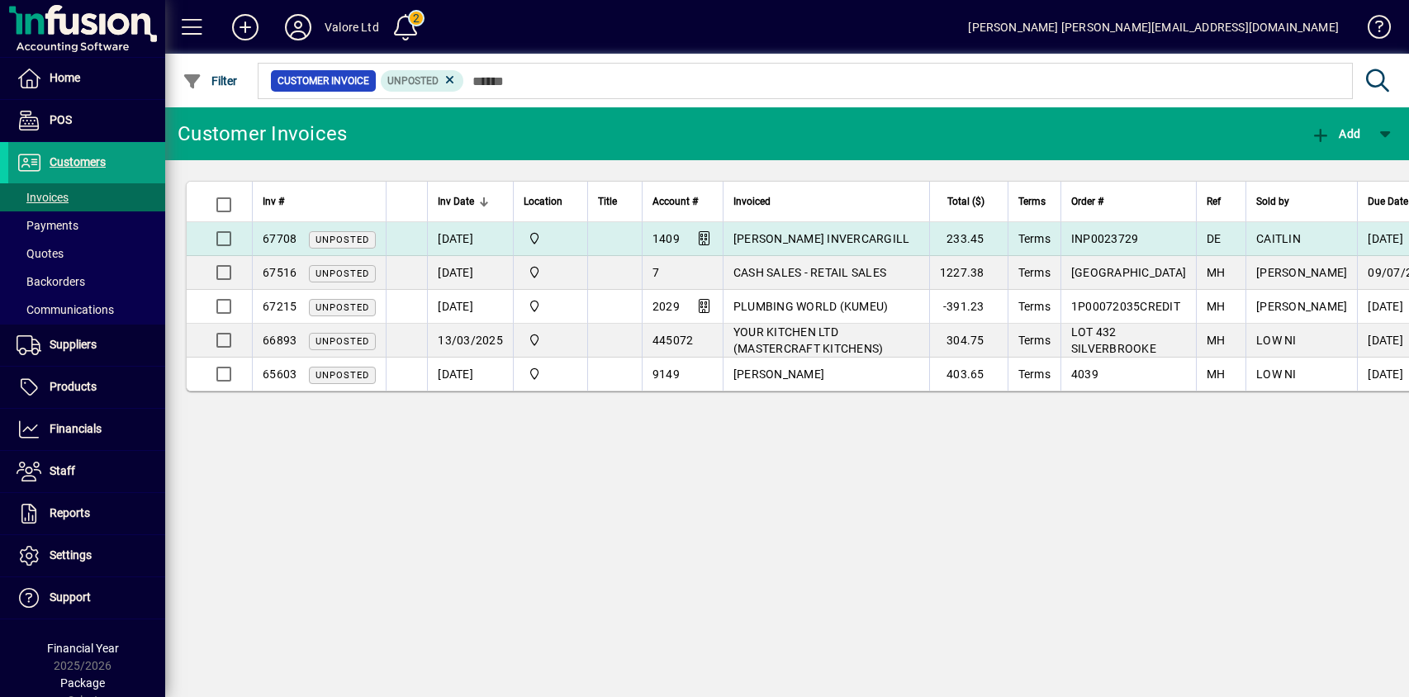
click at [469, 239] on td "[DATE]" at bounding box center [470, 239] width 86 height 34
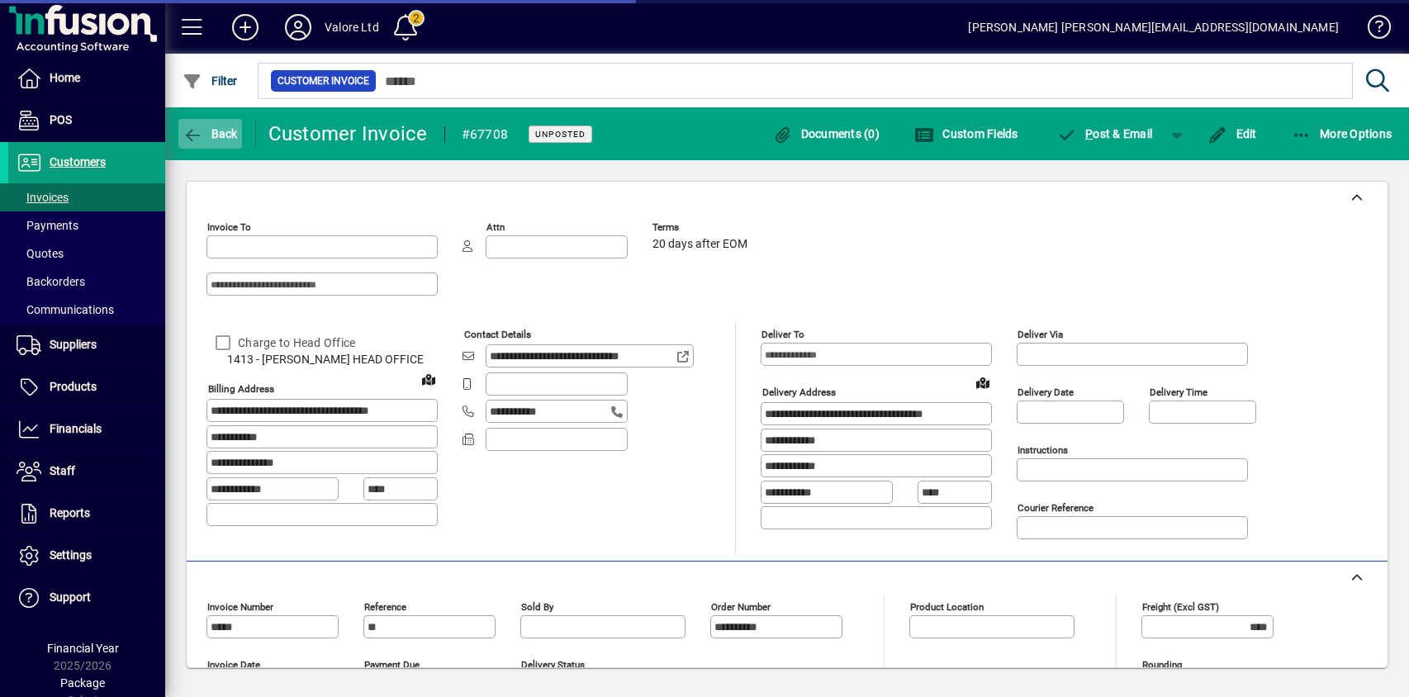
type input "**********"
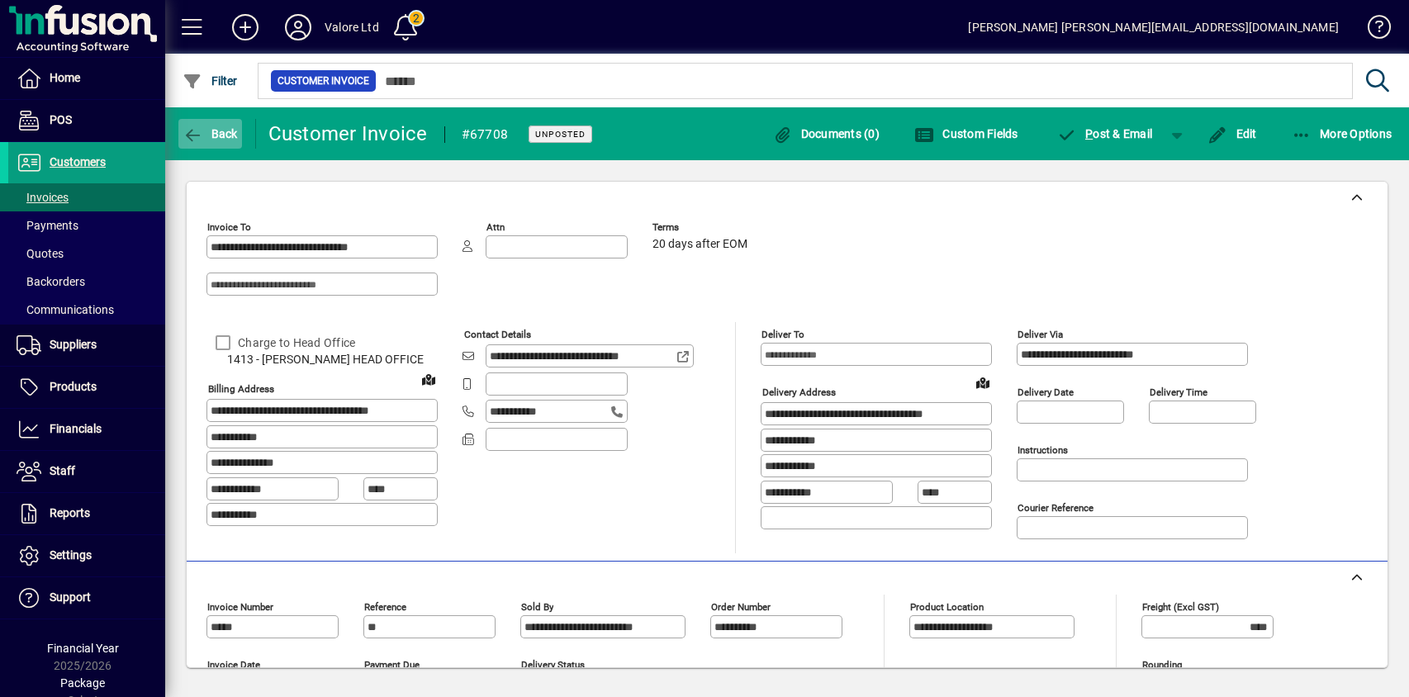
click at [196, 131] on icon "button" at bounding box center [193, 135] width 21 height 17
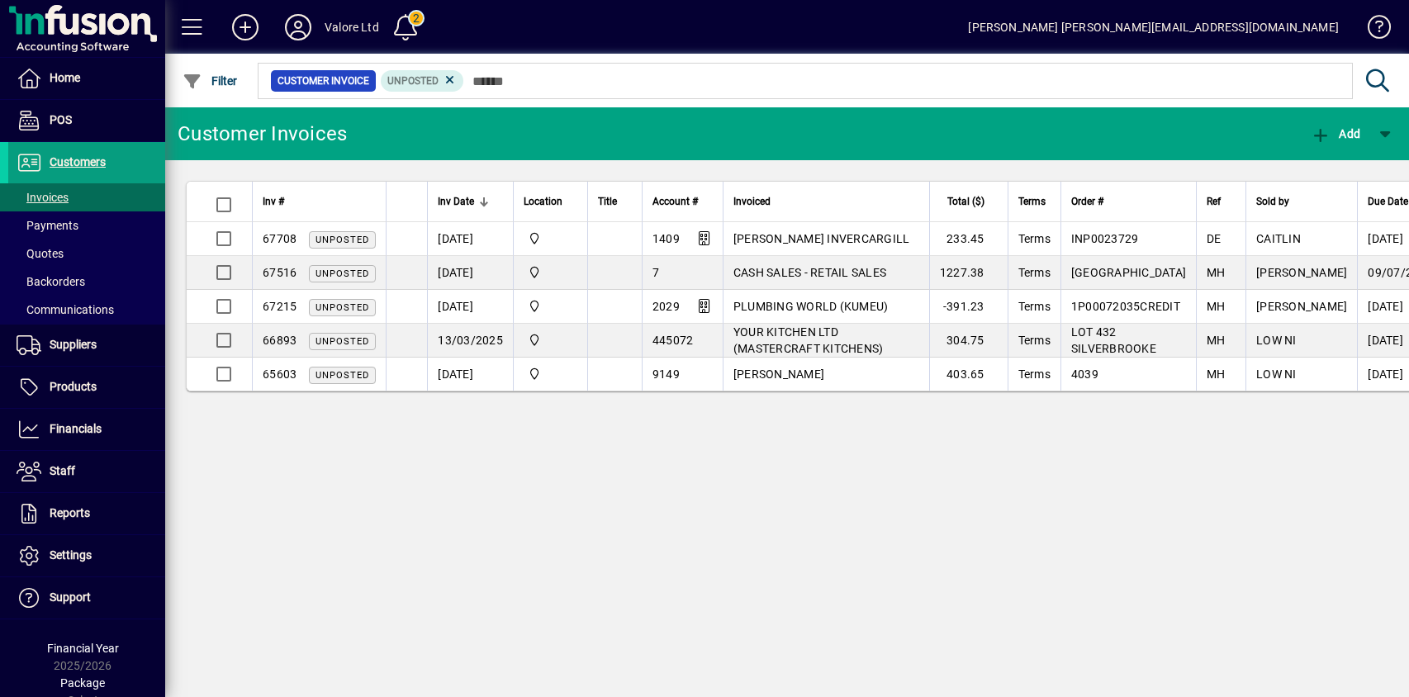
click at [335, 272] on span "Unposted" at bounding box center [343, 273] width 54 height 11
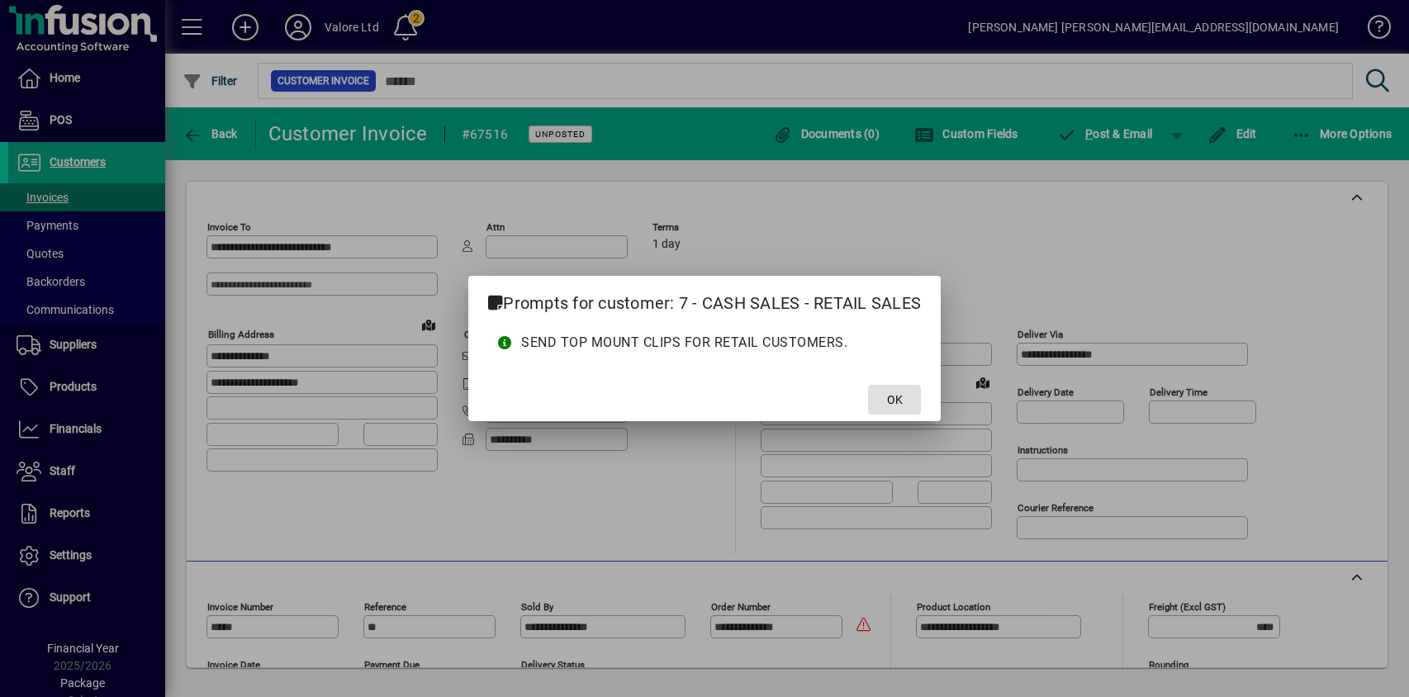
click at [895, 405] on span "OK" at bounding box center [895, 400] width 16 height 17
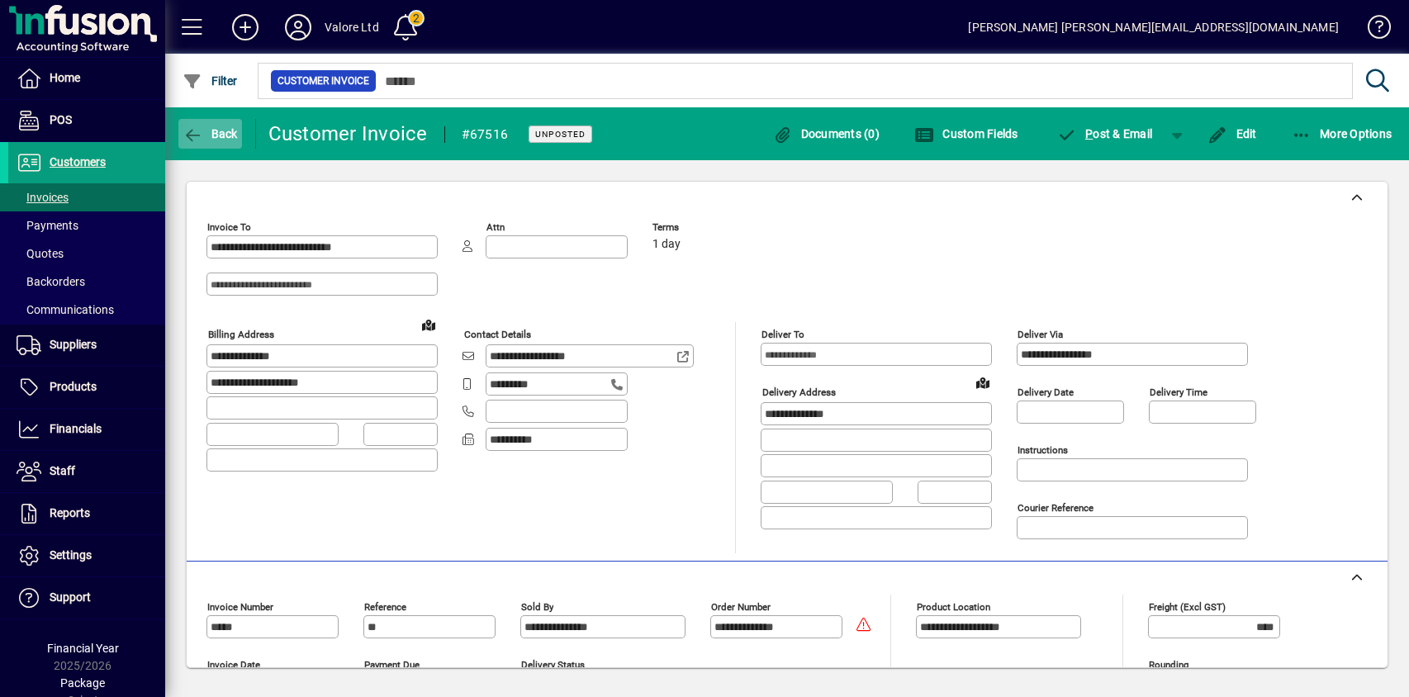
click at [223, 135] on span "Back" at bounding box center [210, 133] width 55 height 13
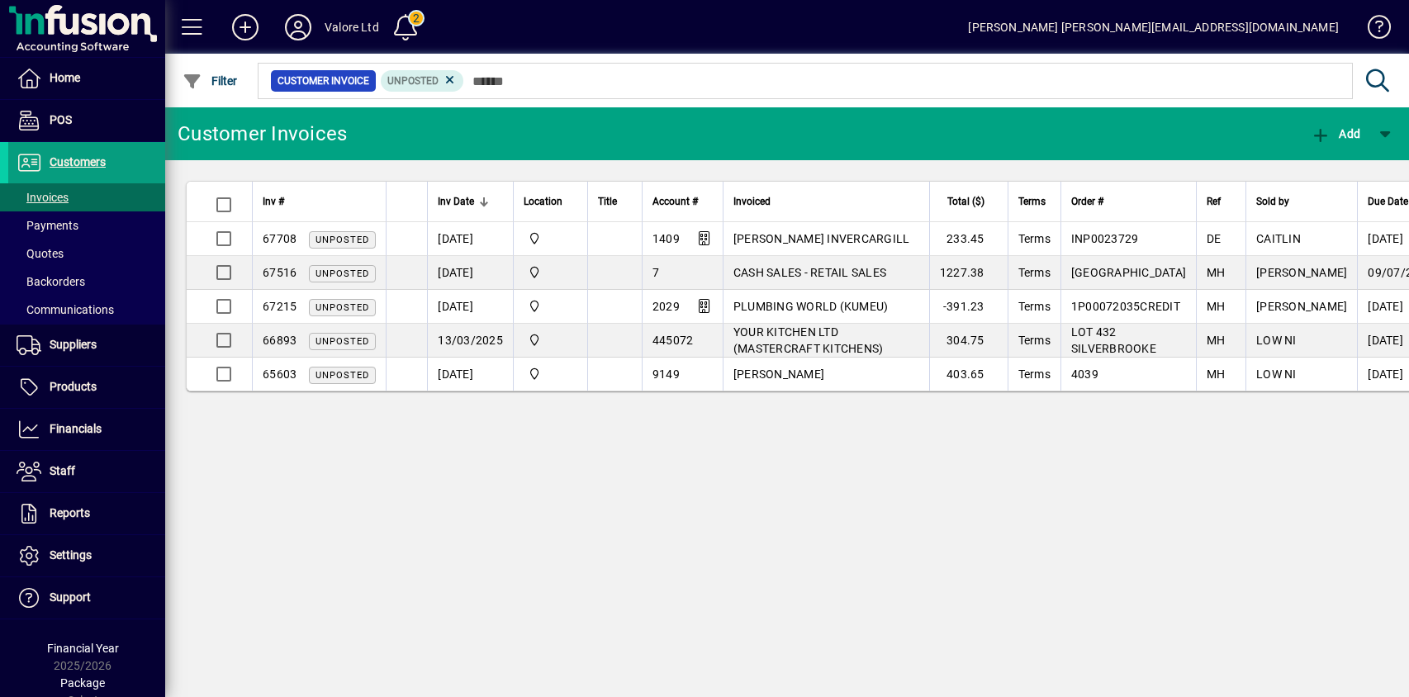
click at [311, 310] on span "Unposted" at bounding box center [342, 307] width 67 height 17
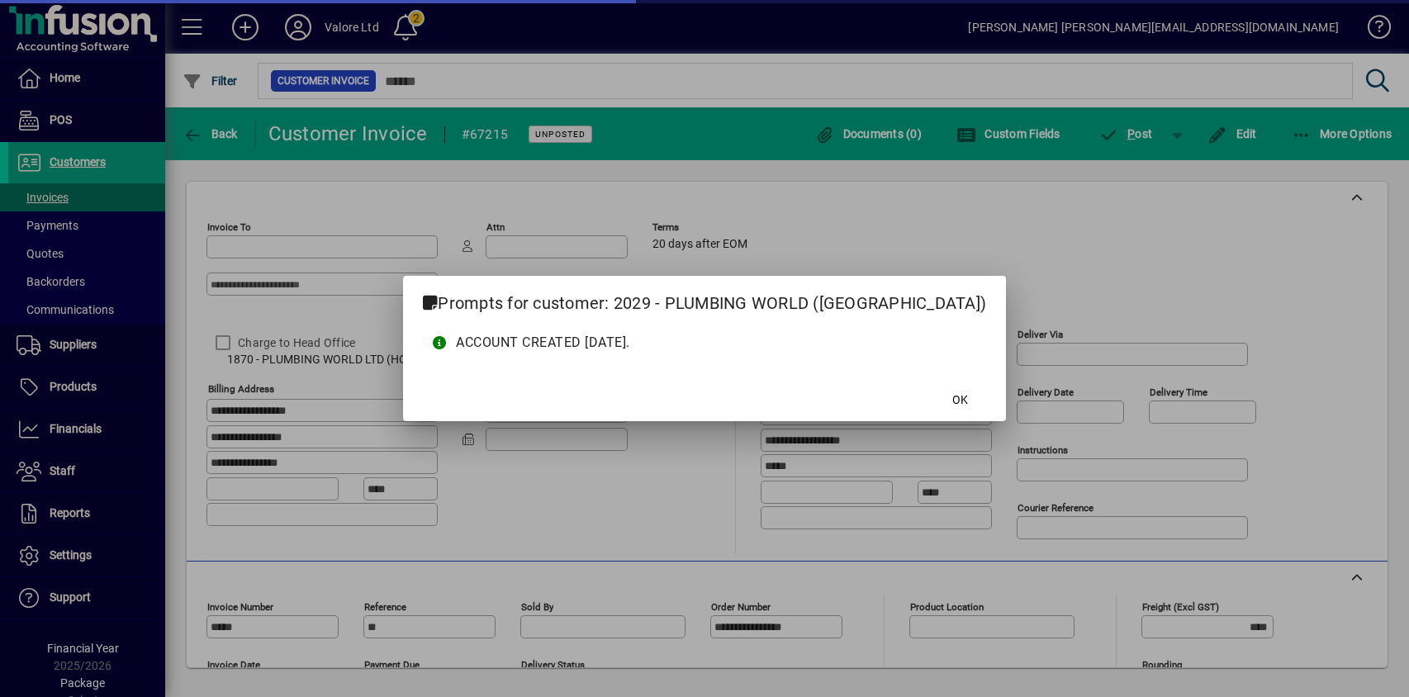
type input "**********"
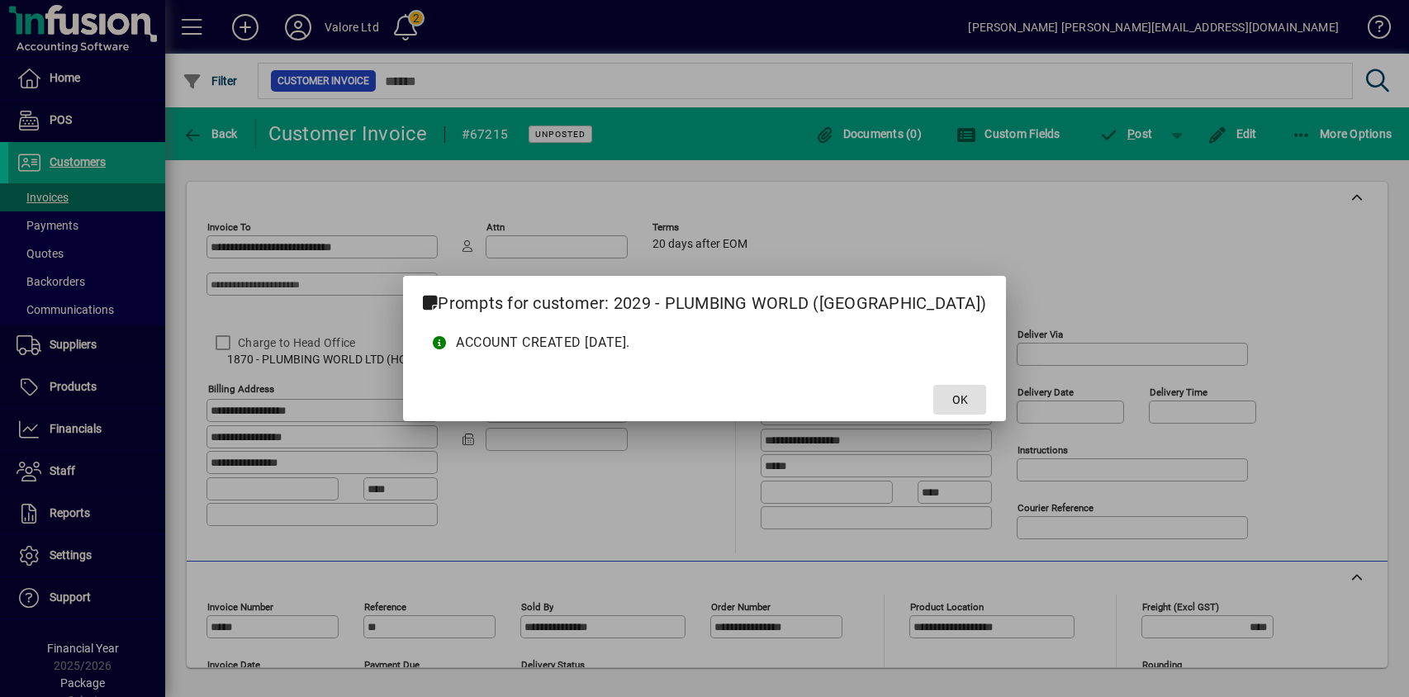
click at [933, 393] on span at bounding box center [959, 400] width 53 height 40
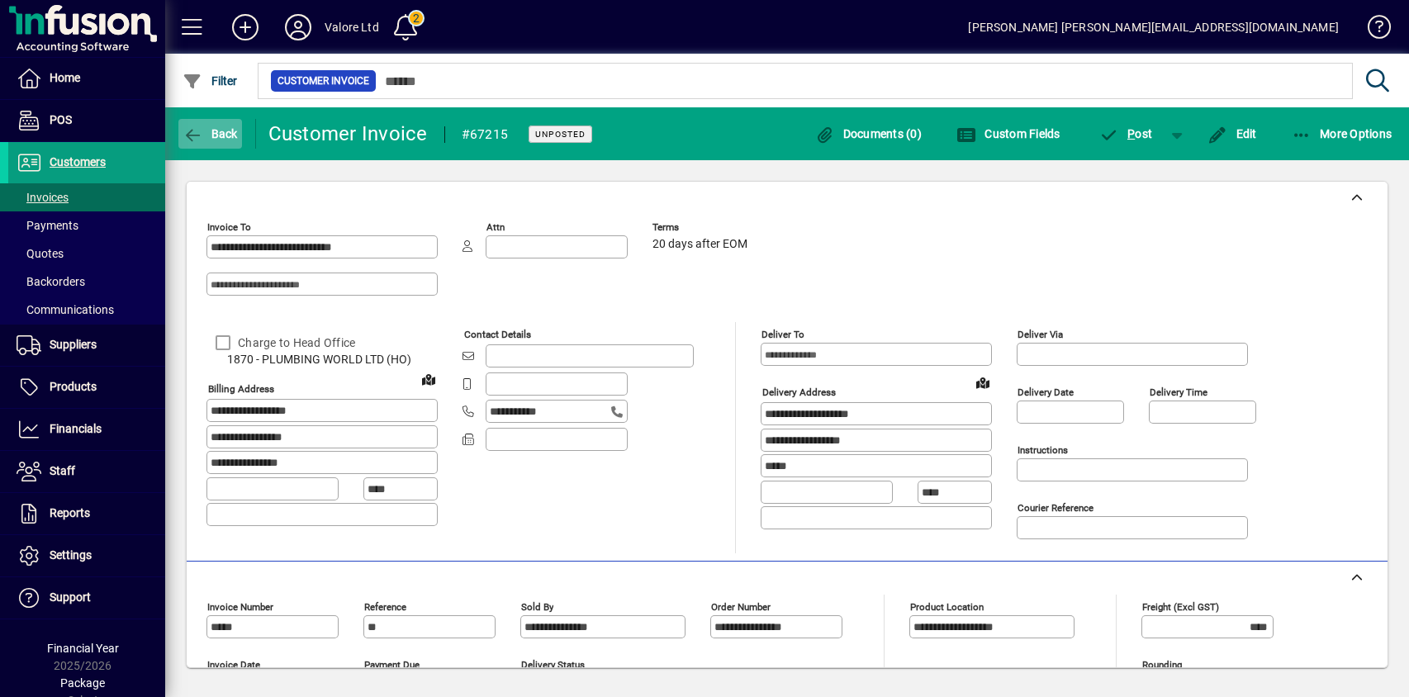
click at [220, 131] on span "Back" at bounding box center [210, 133] width 55 height 13
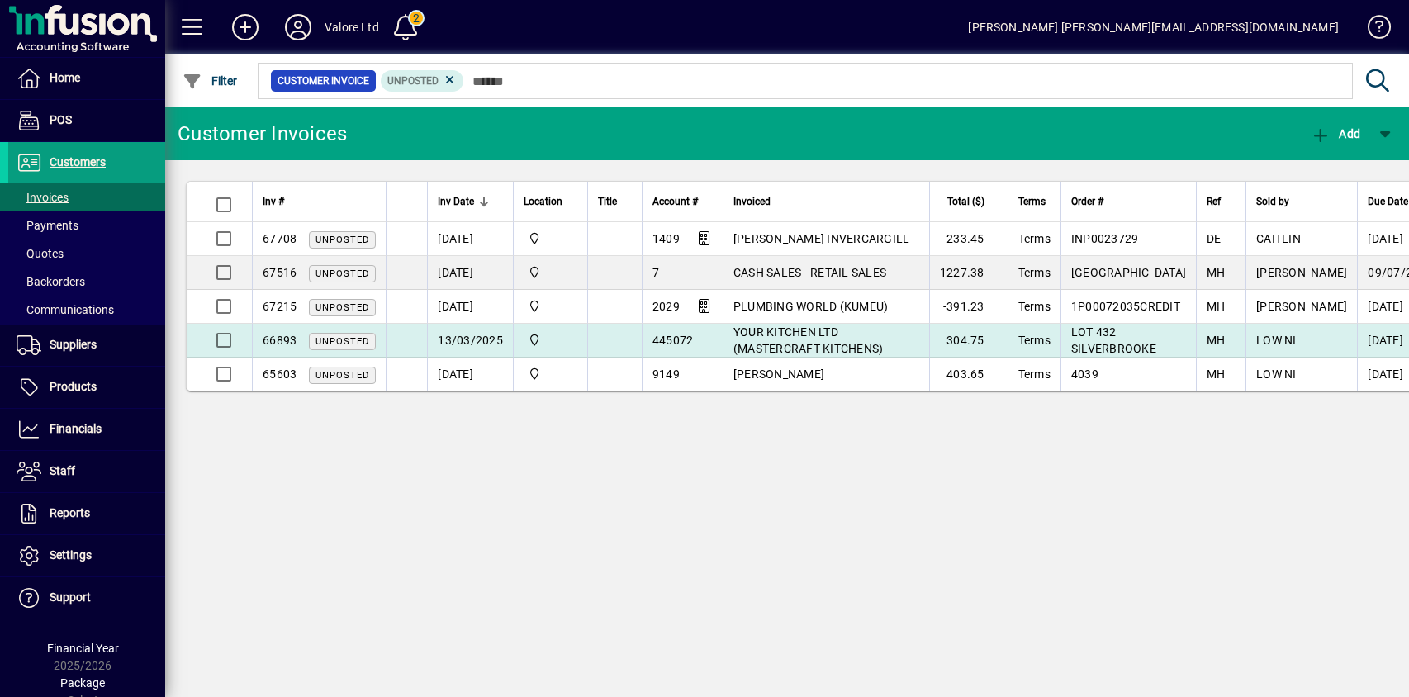
click at [330, 340] on span "Unposted" at bounding box center [343, 341] width 54 height 11
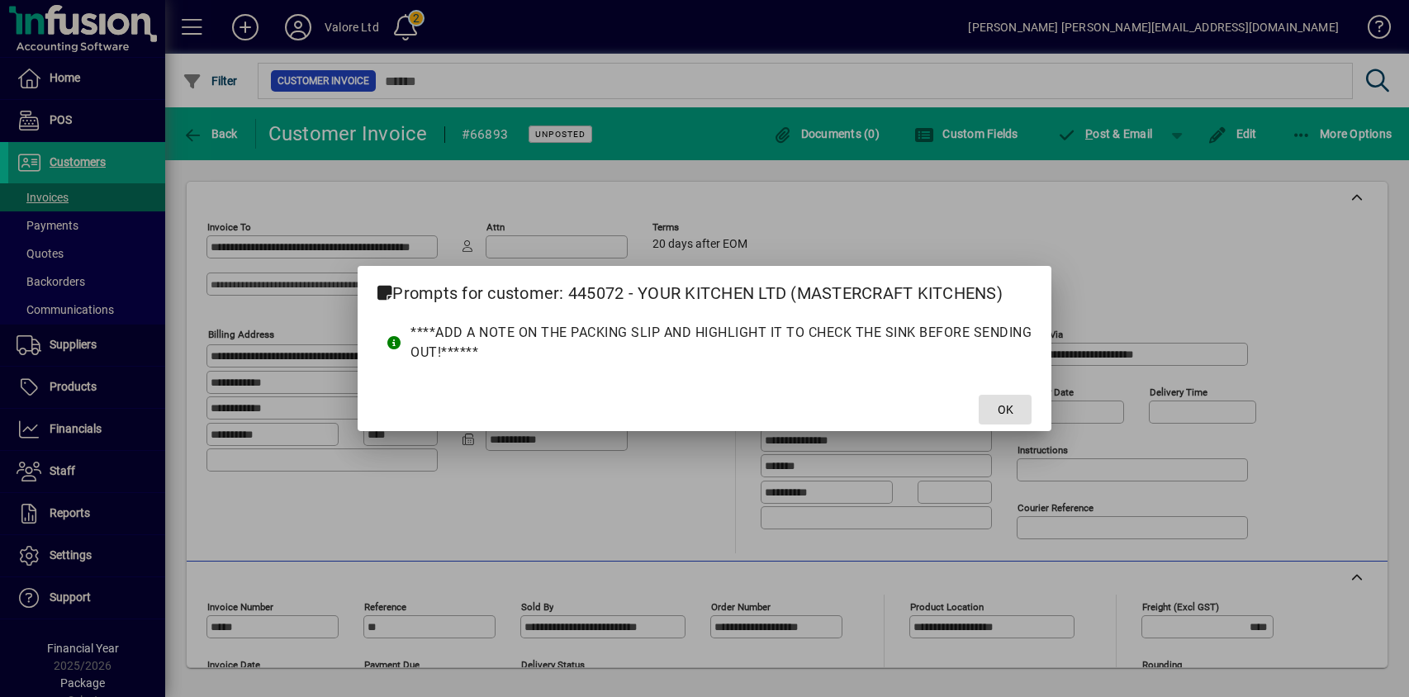
click at [1000, 413] on span "OK" at bounding box center [1006, 409] width 16 height 17
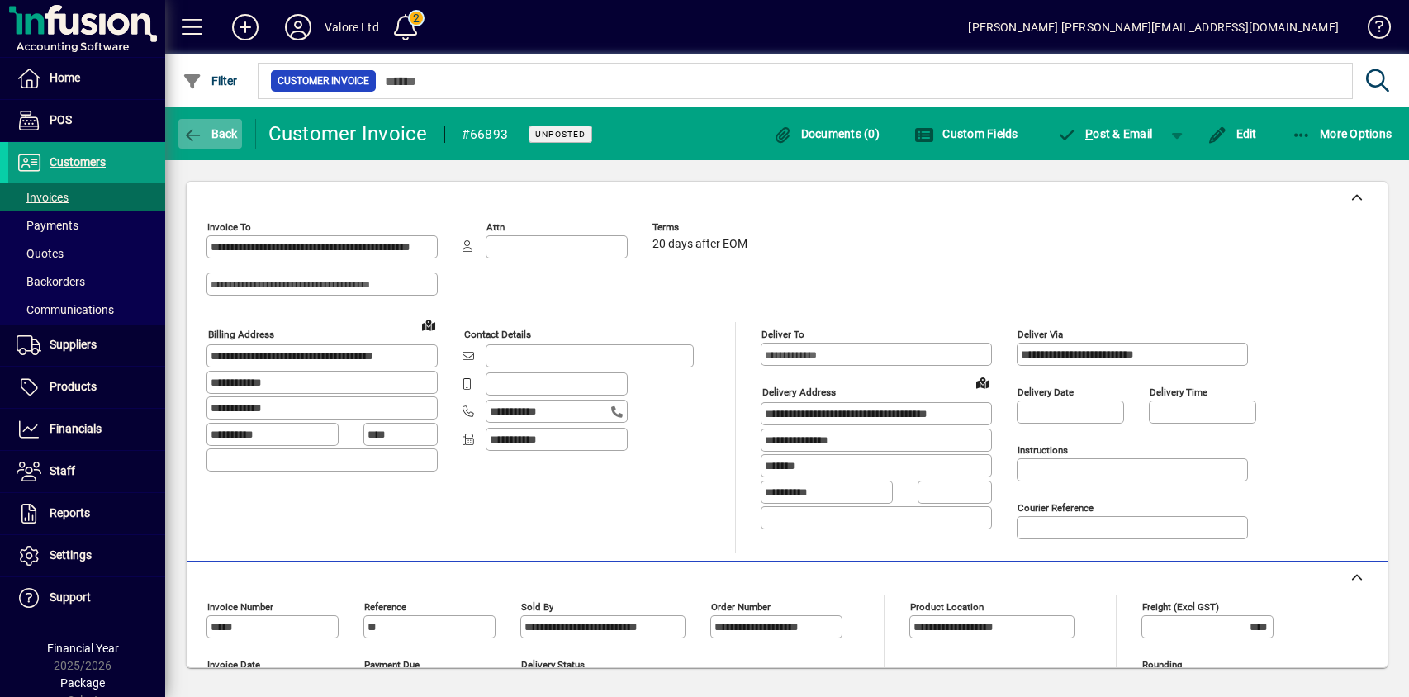
click at [234, 127] on span "Back" at bounding box center [210, 133] width 55 height 13
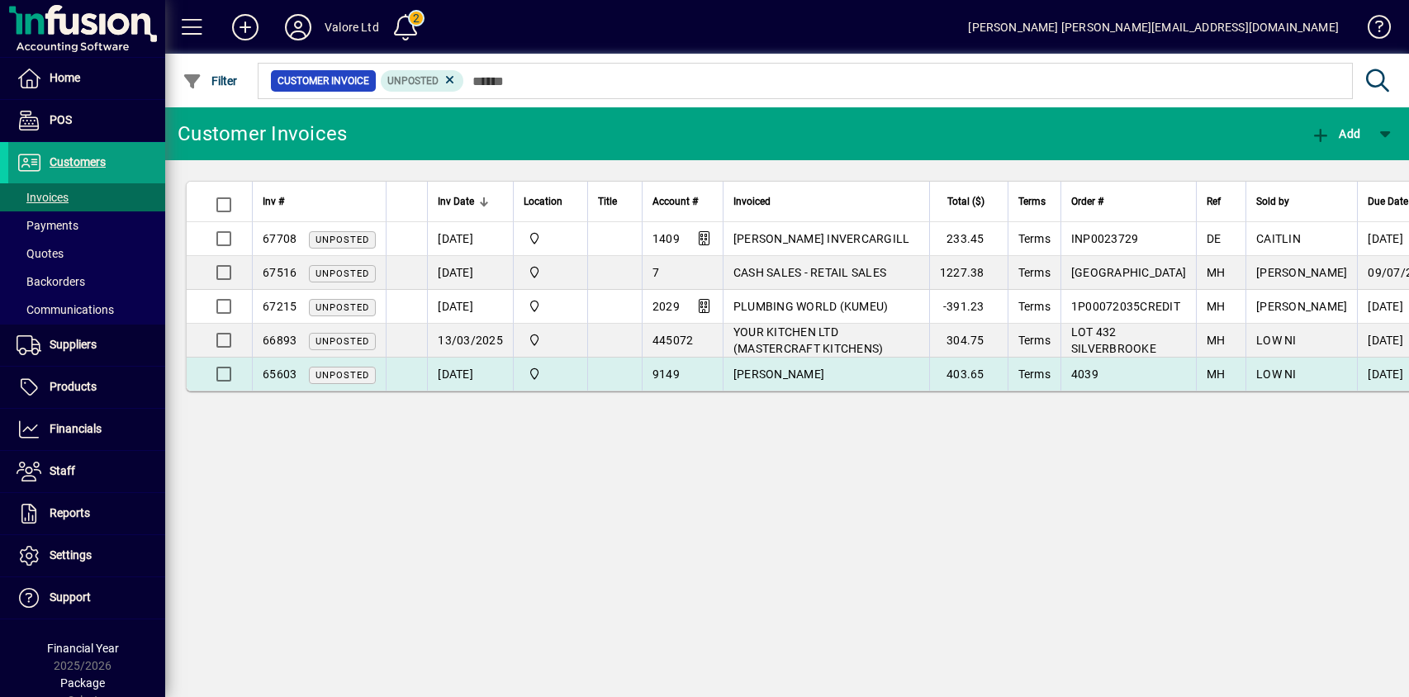
click at [342, 375] on span "Unposted" at bounding box center [343, 375] width 54 height 11
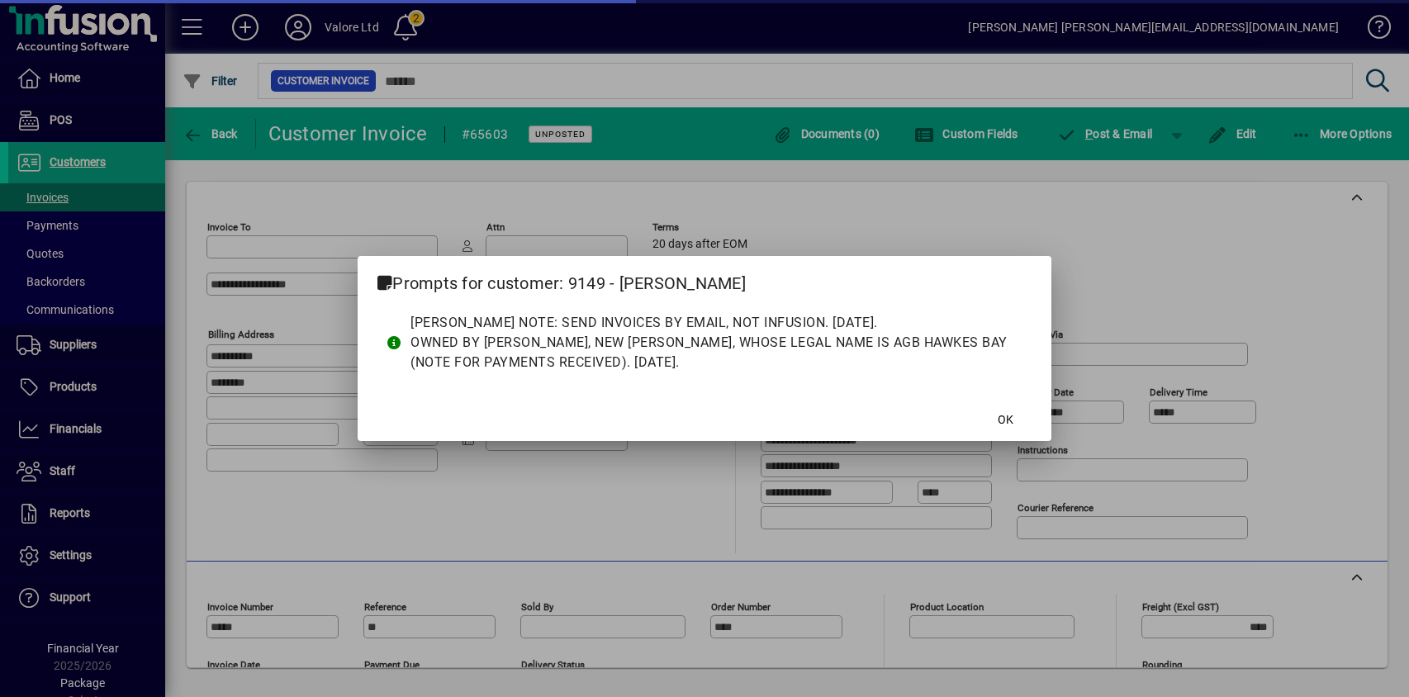
type input "**********"
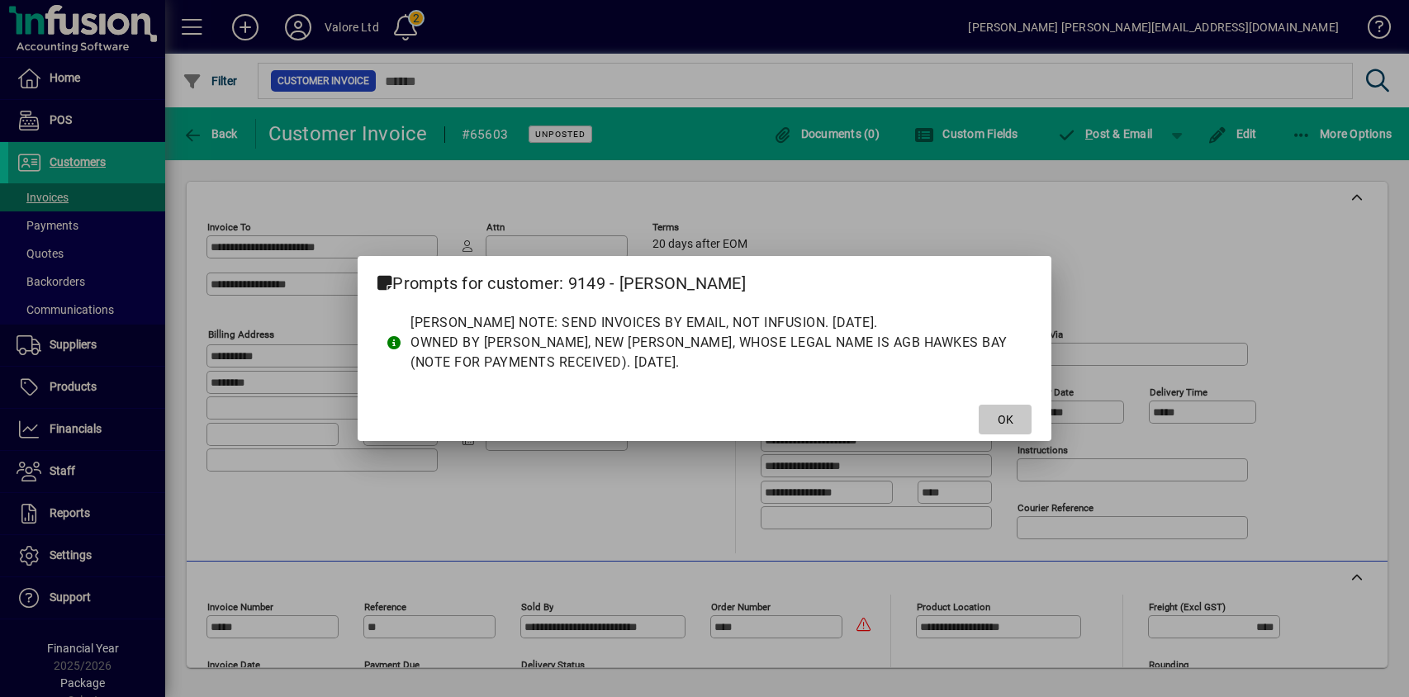
click at [1000, 414] on span "OK" at bounding box center [1006, 419] width 16 height 17
